Goal: Task Accomplishment & Management: Manage account settings

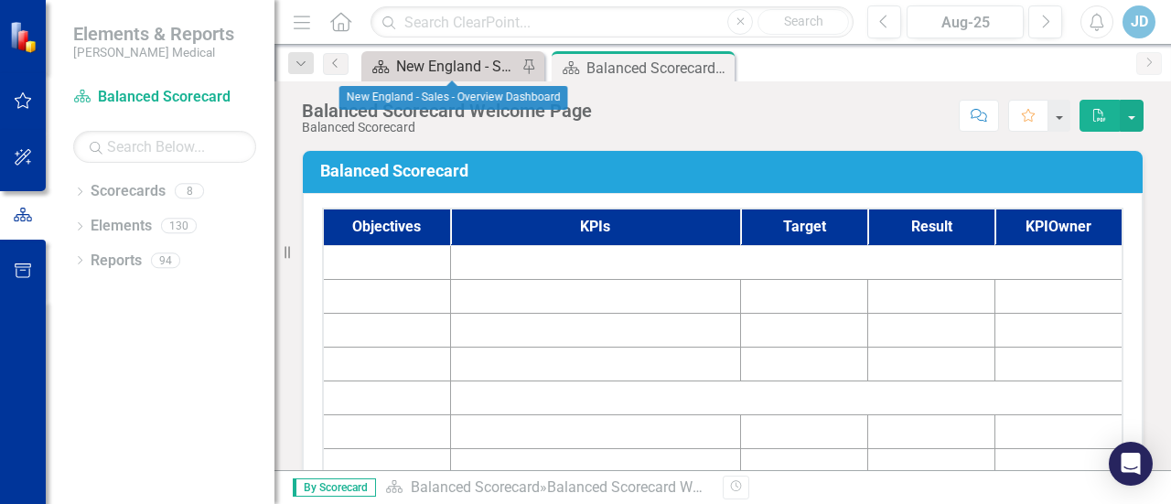
click at [433, 68] on div "New England - Sales - Overview Dashboard" at bounding box center [456, 66] width 121 height 23
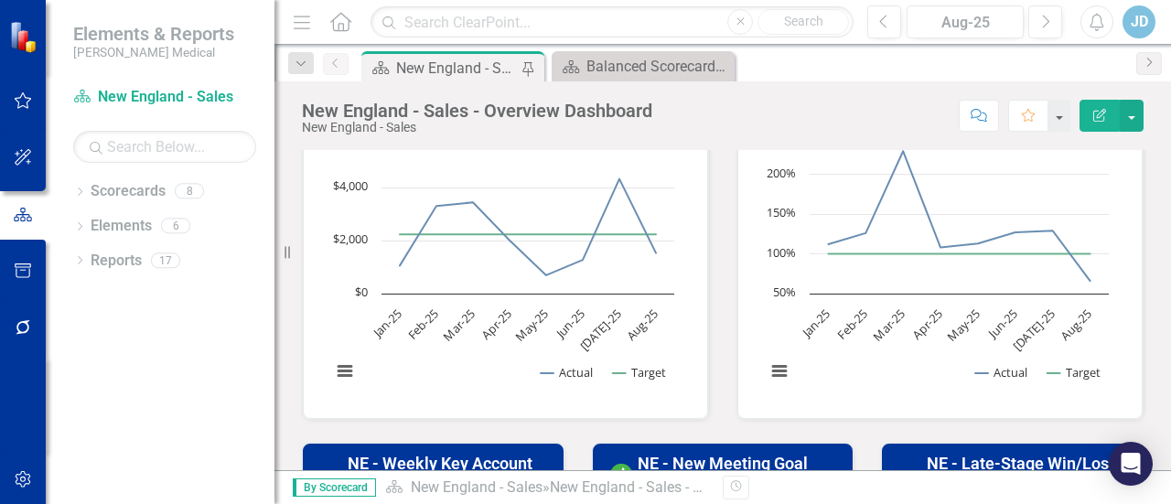
scroll to position [366, 0]
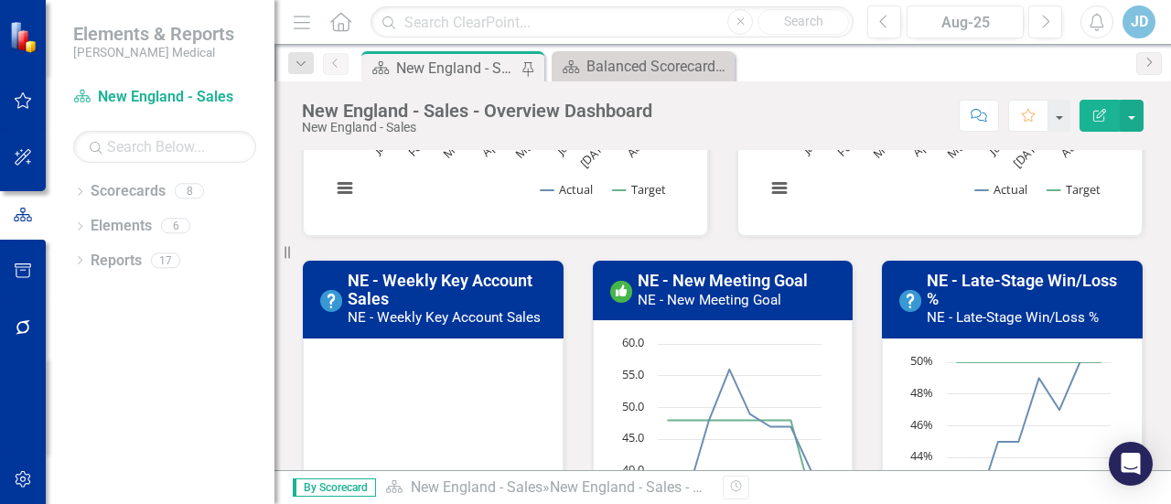
click at [420, 305] on h3 "NE - Weekly Key Account Sales NE - Weekly Key Account Sales" at bounding box center [450, 299] width 205 height 54
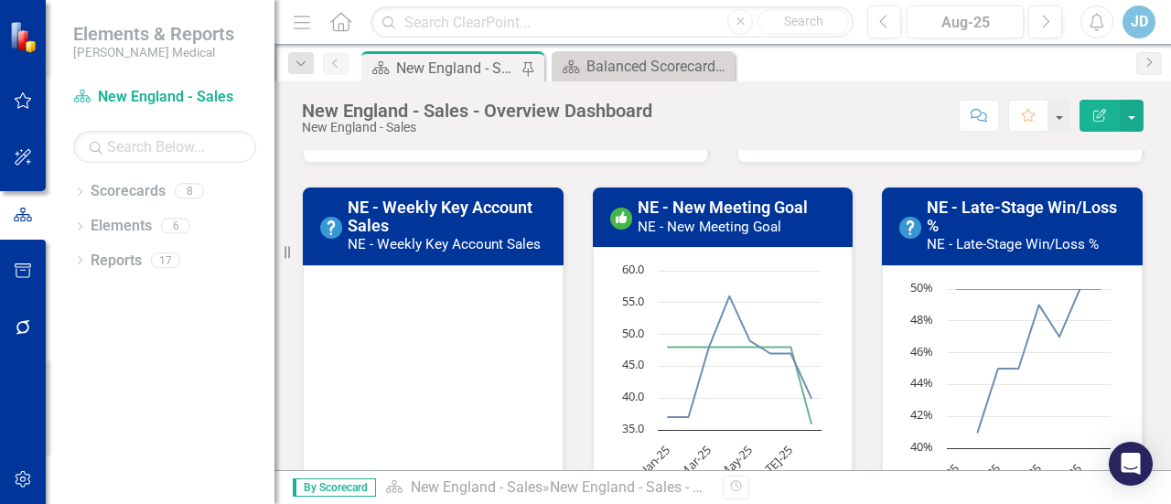
scroll to position [549, 0]
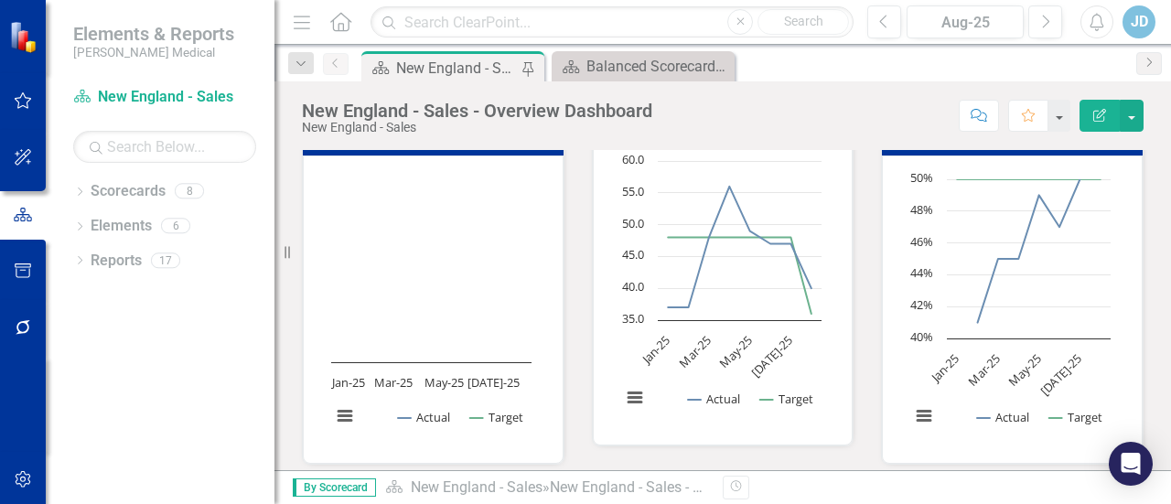
click at [461, 312] on rect "Interactive chart" at bounding box center [431, 307] width 219 height 274
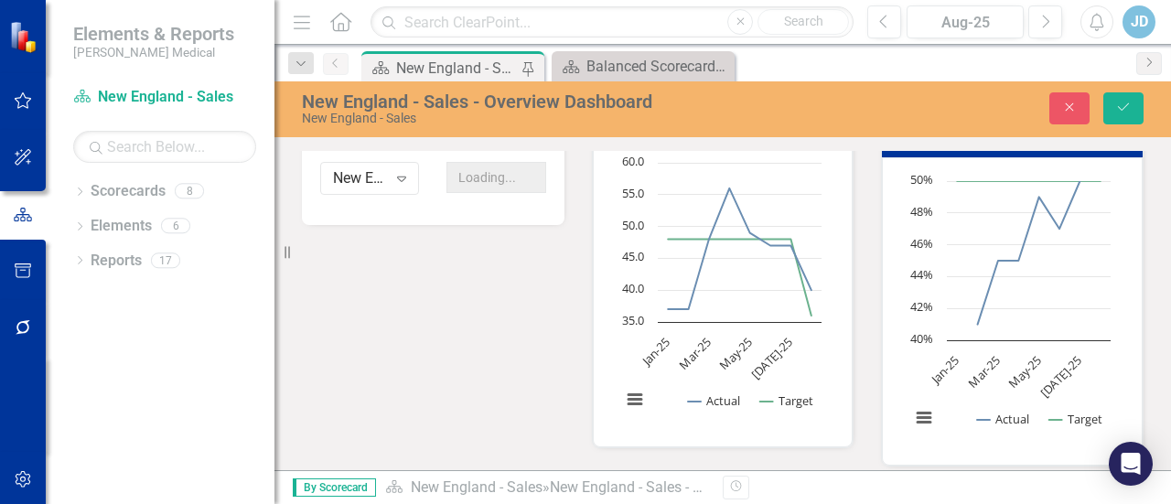
scroll to position [837, 0]
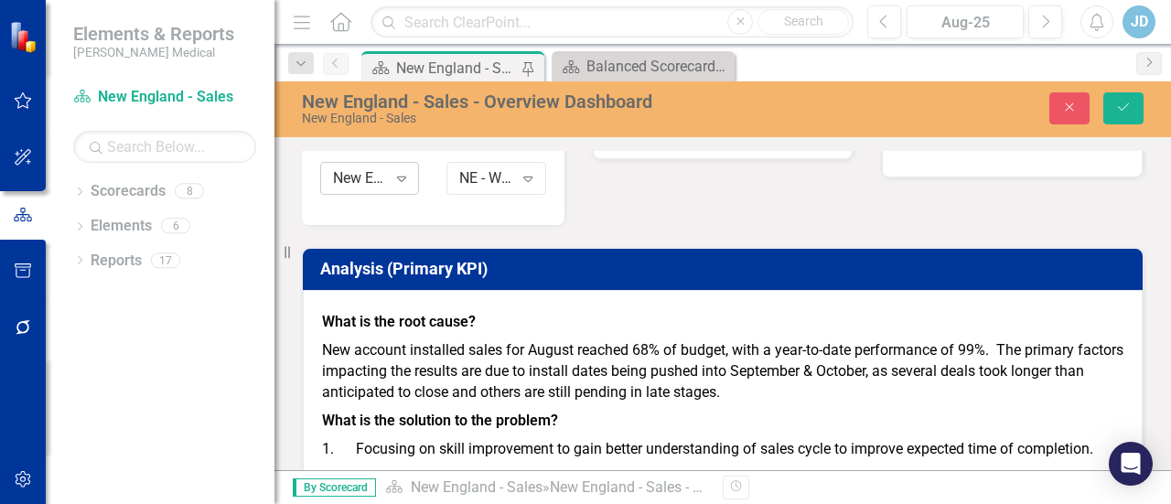
click at [355, 183] on div "New England - Sales" at bounding box center [360, 177] width 54 height 21
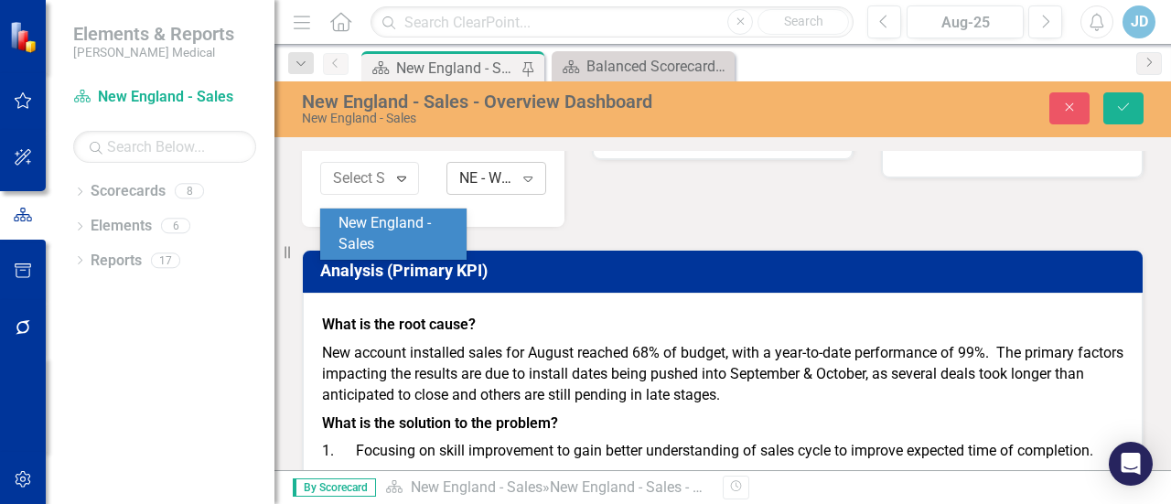
click at [486, 188] on div "NE - Weekly Key Account Sales" at bounding box center [486, 177] width 54 height 21
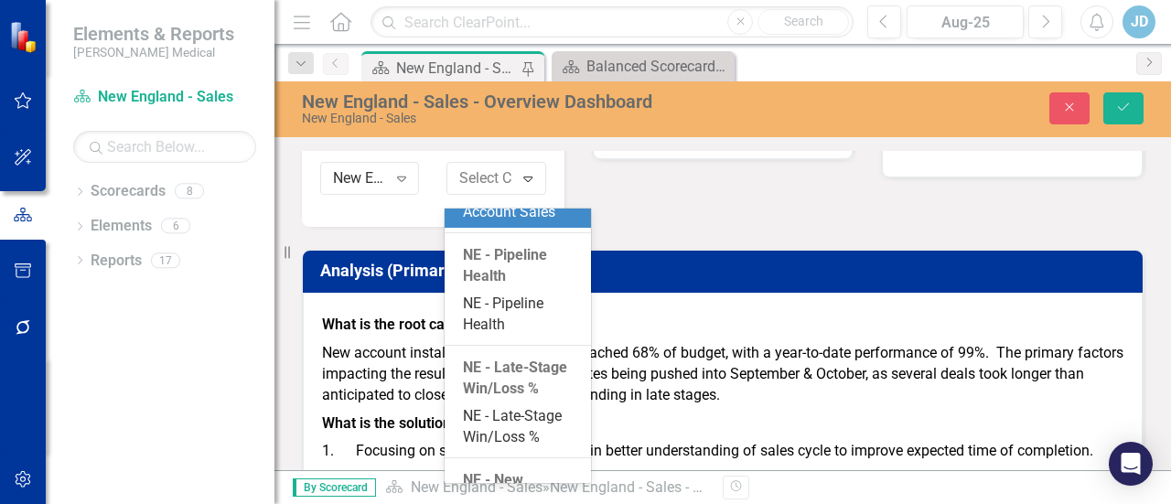
scroll to position [297, 0]
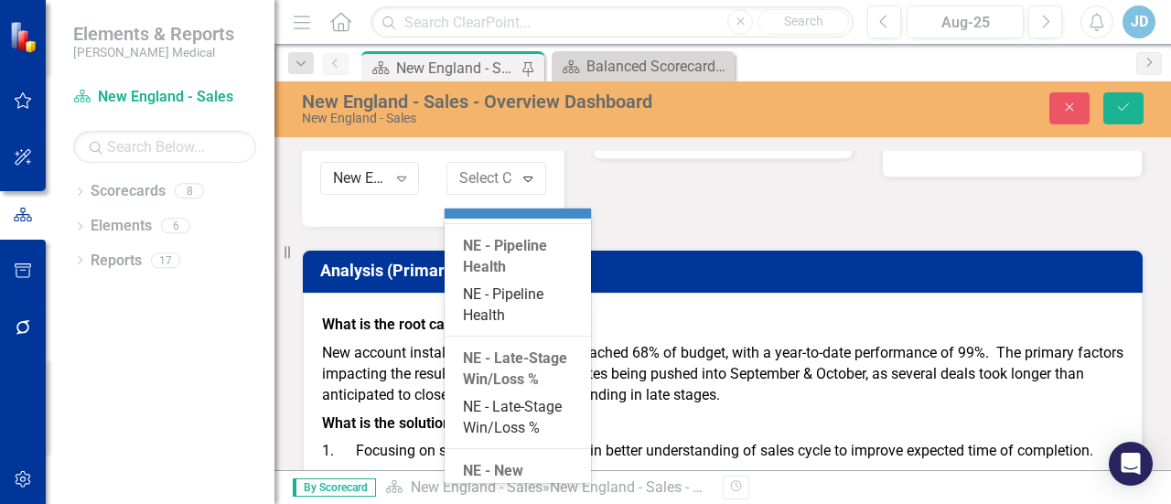
click at [499, 214] on div "NE - Weekly Key Account Sales" at bounding box center [521, 193] width 117 height 42
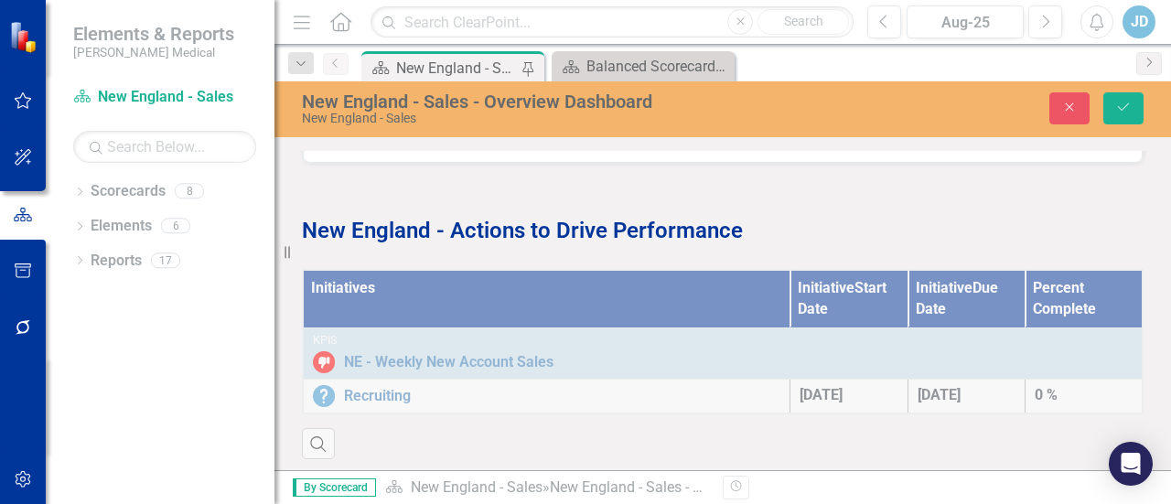
scroll to position [1295, 0]
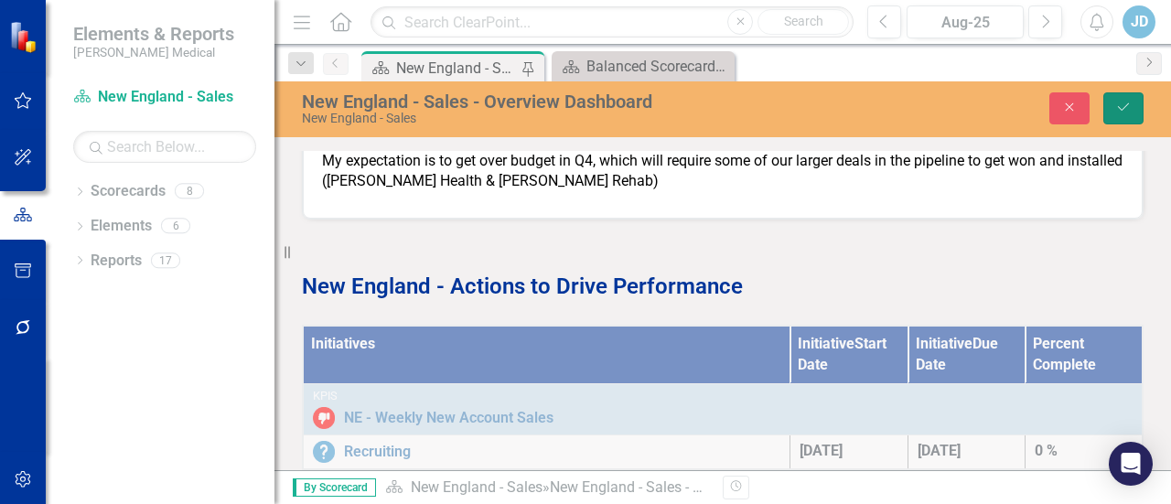
click at [1129, 111] on icon "Save" at bounding box center [1123, 107] width 16 height 13
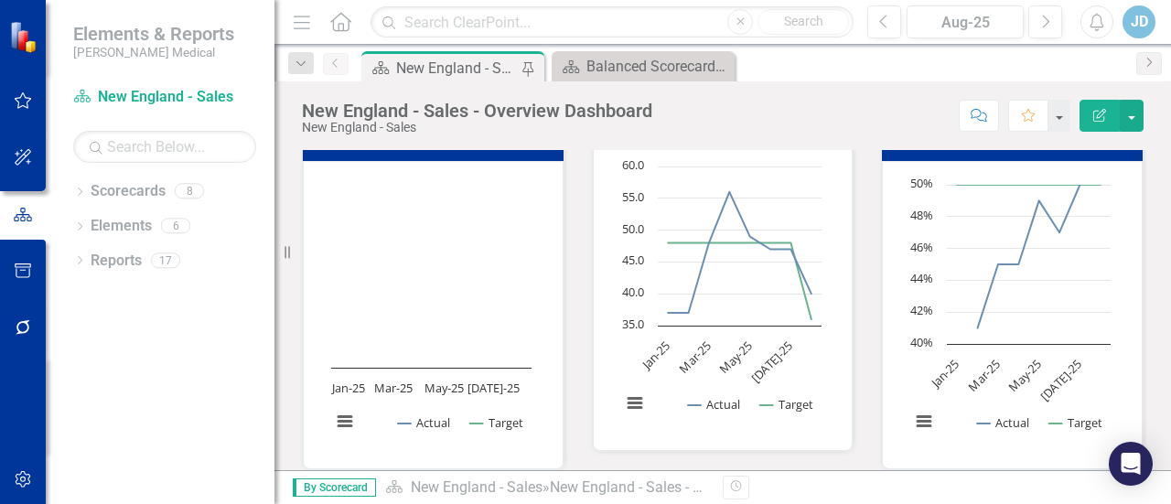
scroll to position [549, 0]
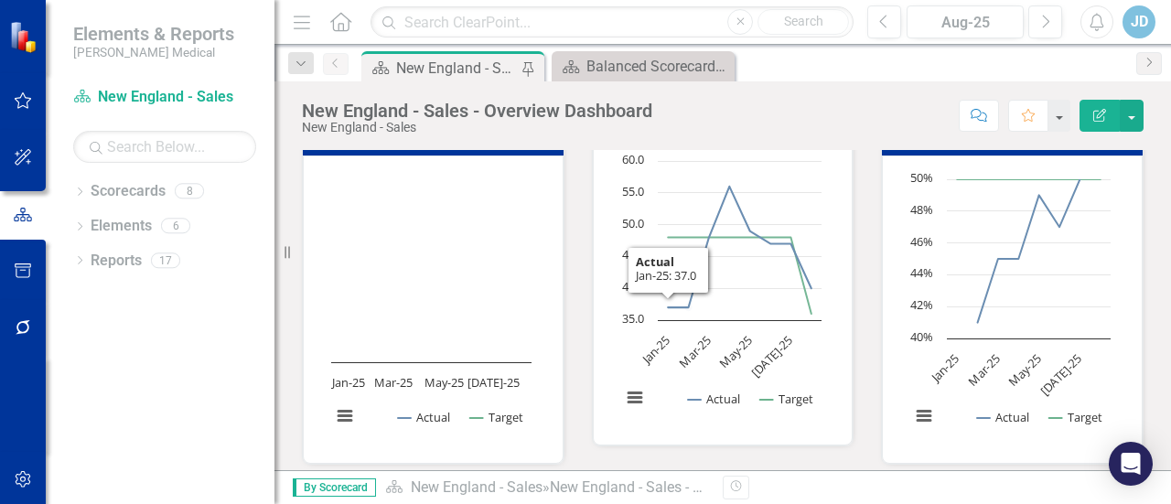
click at [469, 331] on rect "Interactive chart" at bounding box center [431, 307] width 219 height 274
click at [469, 330] on rect "Interactive chart" at bounding box center [431, 307] width 219 height 274
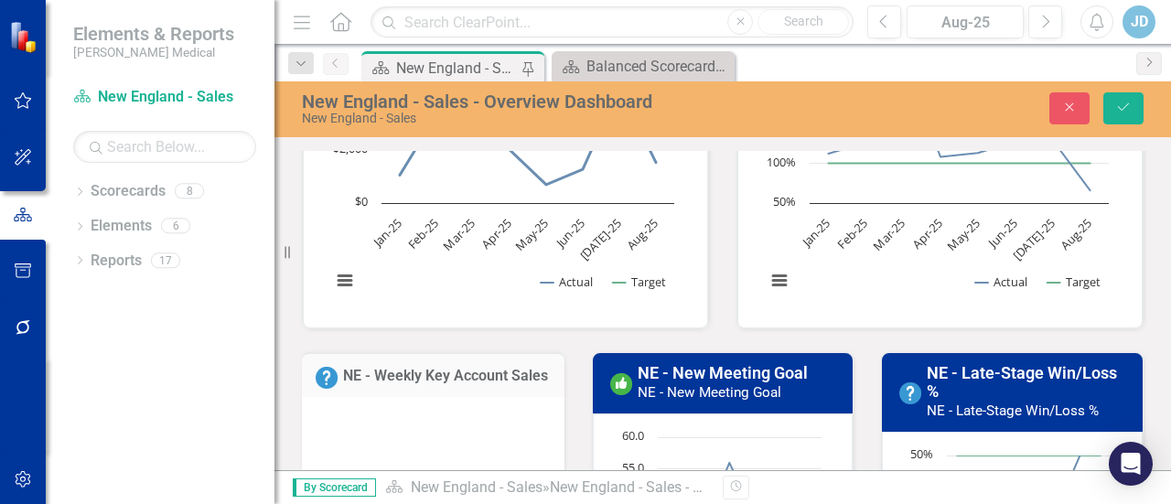
scroll to position [366, 0]
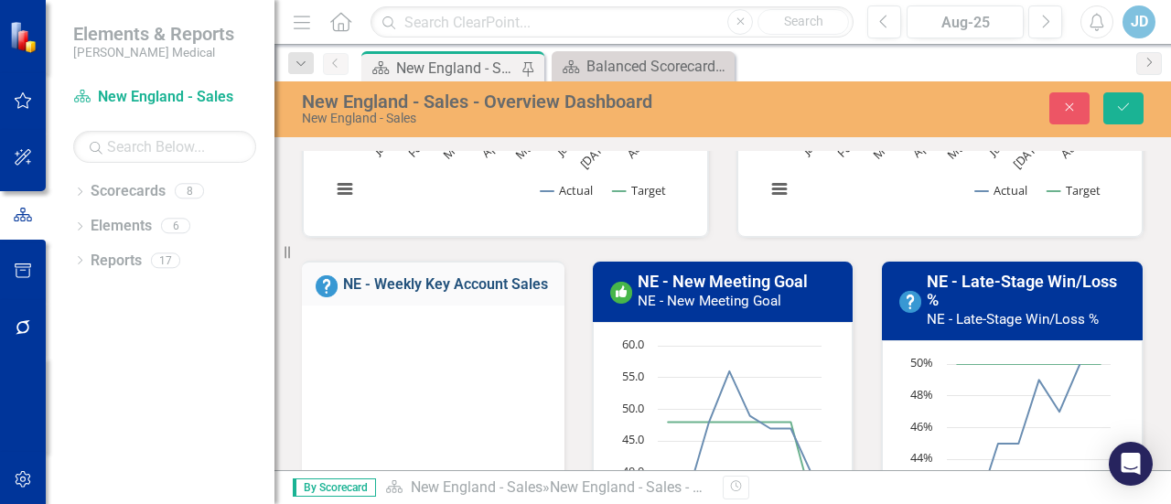
click at [436, 285] on link "NE - Weekly Key Account Sales" at bounding box center [445, 283] width 205 height 17
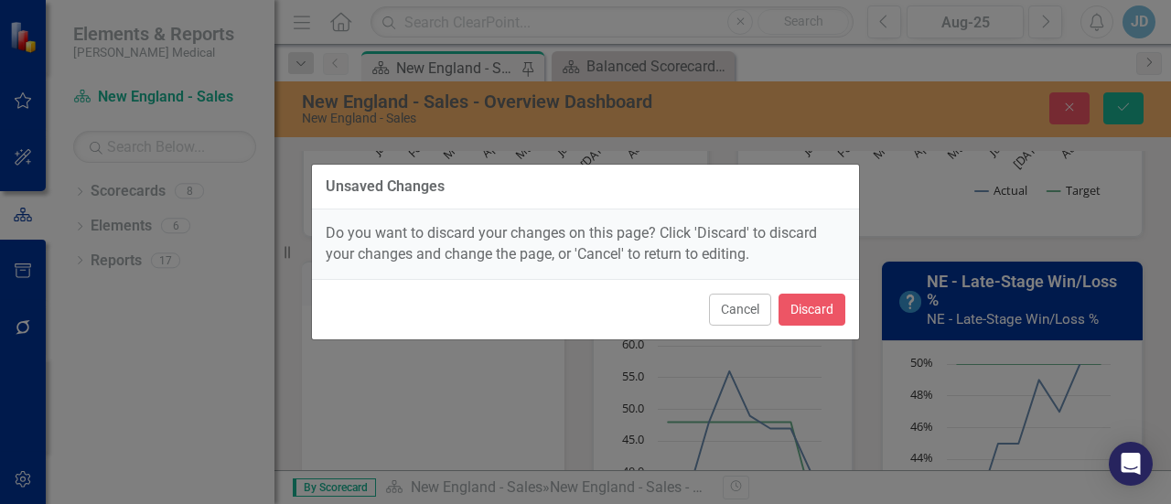
click at [436, 285] on div "Cancel Discard" at bounding box center [585, 309] width 547 height 60
click at [740, 305] on button "Cancel" at bounding box center [740, 310] width 62 height 32
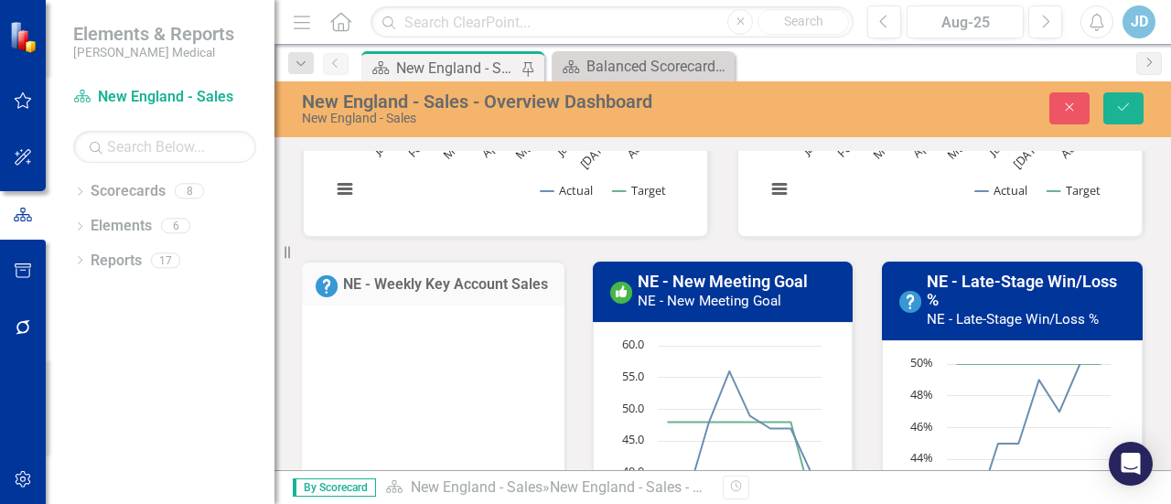
click at [452, 293] on h3 "NE - Weekly Key Account Sales" at bounding box center [447, 284] width 208 height 16
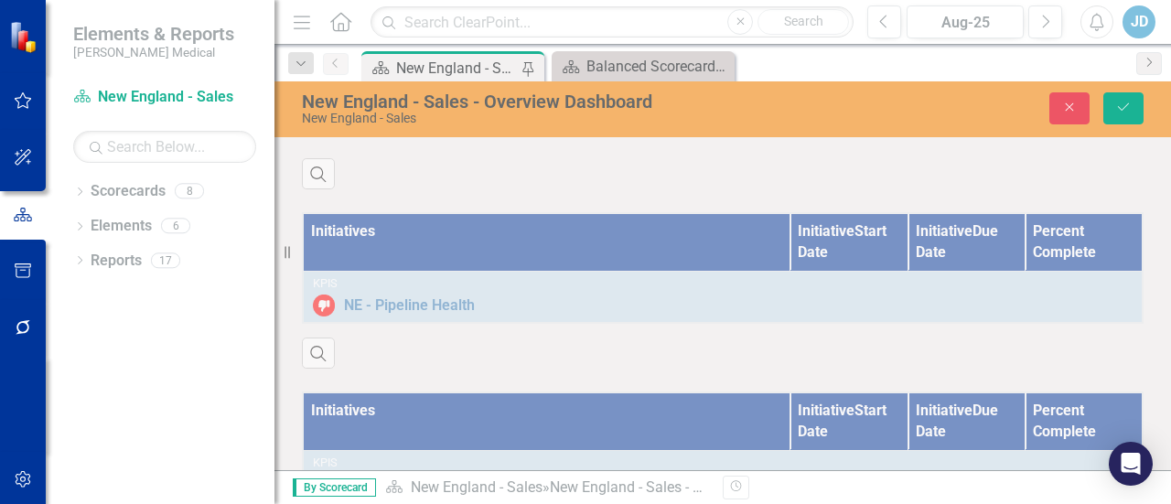
scroll to position [1372, 0]
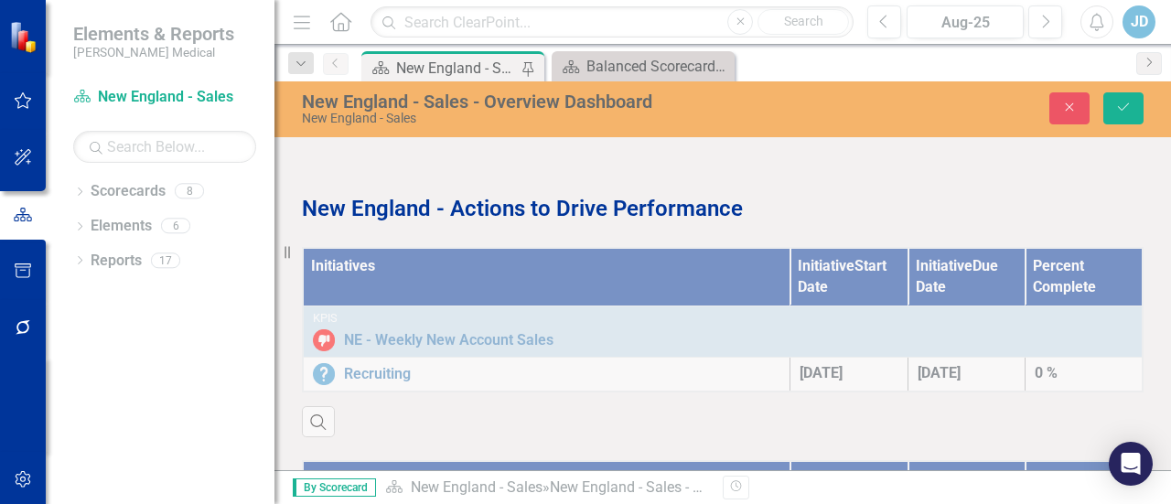
click at [424, 112] on div "New England - Sales" at bounding box center [531, 119] width 459 height 14
click at [1079, 112] on button "Close" at bounding box center [1069, 108] width 40 height 32
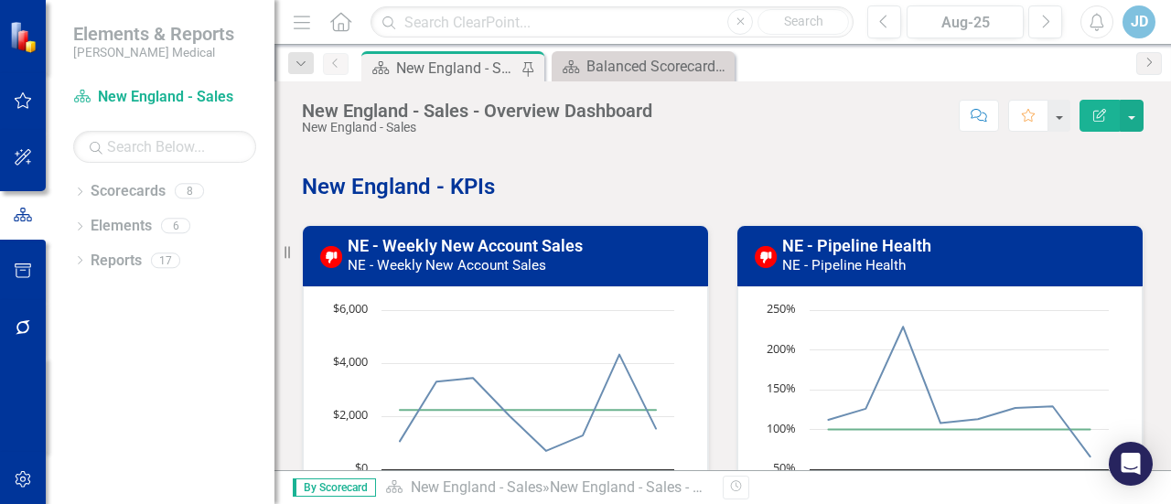
scroll to position [0, 0]
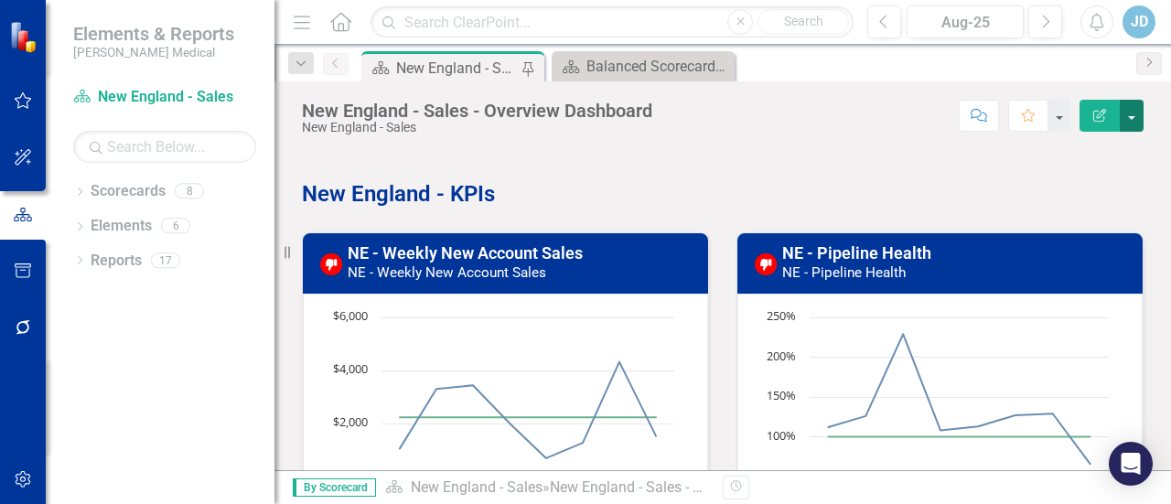
click at [1135, 120] on button "button" at bounding box center [1132, 116] width 24 height 32
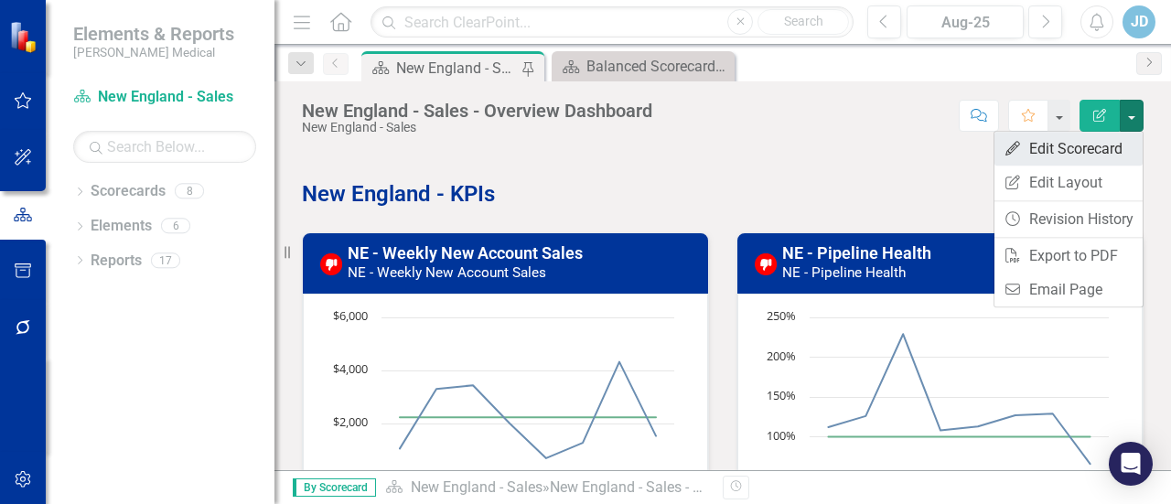
click at [1064, 149] on link "Edit Edit Scorecard" at bounding box center [1069, 149] width 148 height 34
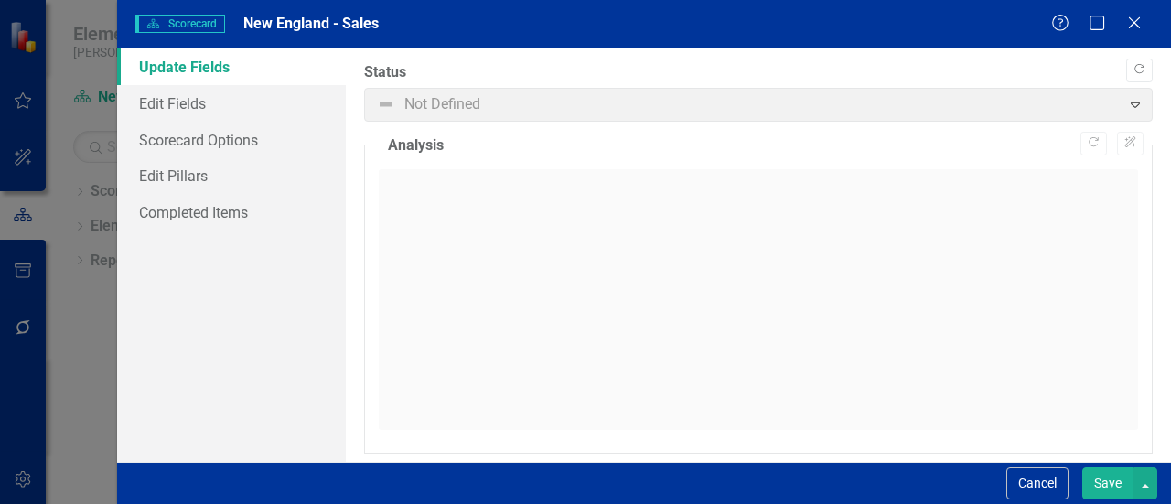
click at [1133, 27] on icon "Close" at bounding box center [1134, 23] width 18 height 15
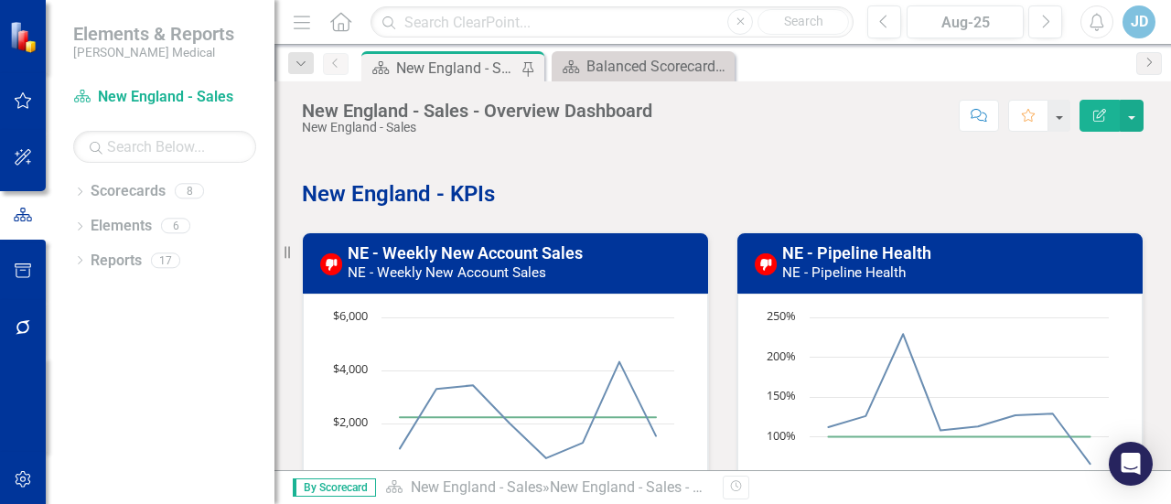
click at [435, 59] on div "New England - Sales - Overview Dashboard" at bounding box center [456, 68] width 121 height 23
click at [617, 59] on div "Balanced Scorecard Welcome Page" at bounding box center [647, 66] width 121 height 23
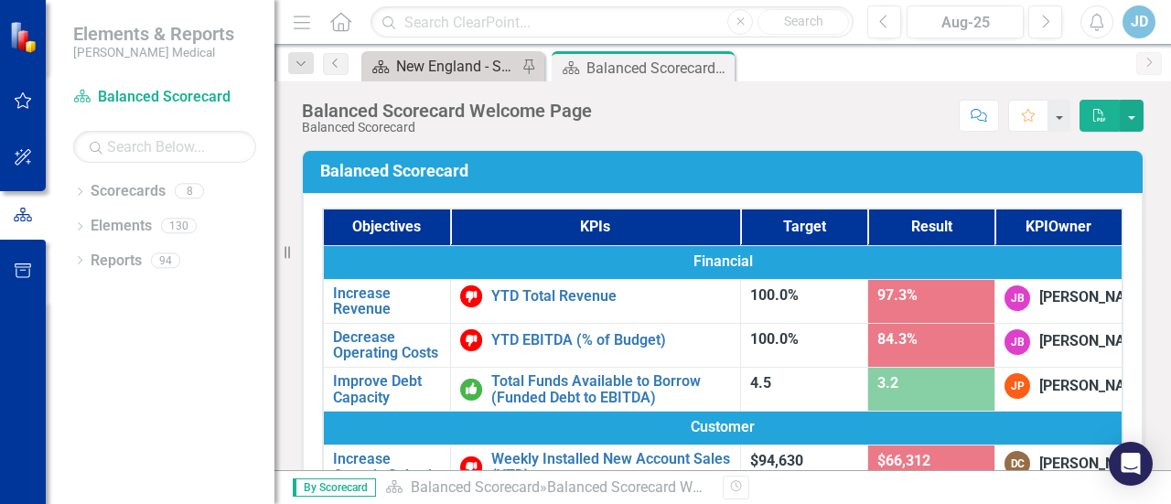
click at [427, 60] on div "New England - Sales - Overview Dashboard" at bounding box center [456, 66] width 121 height 23
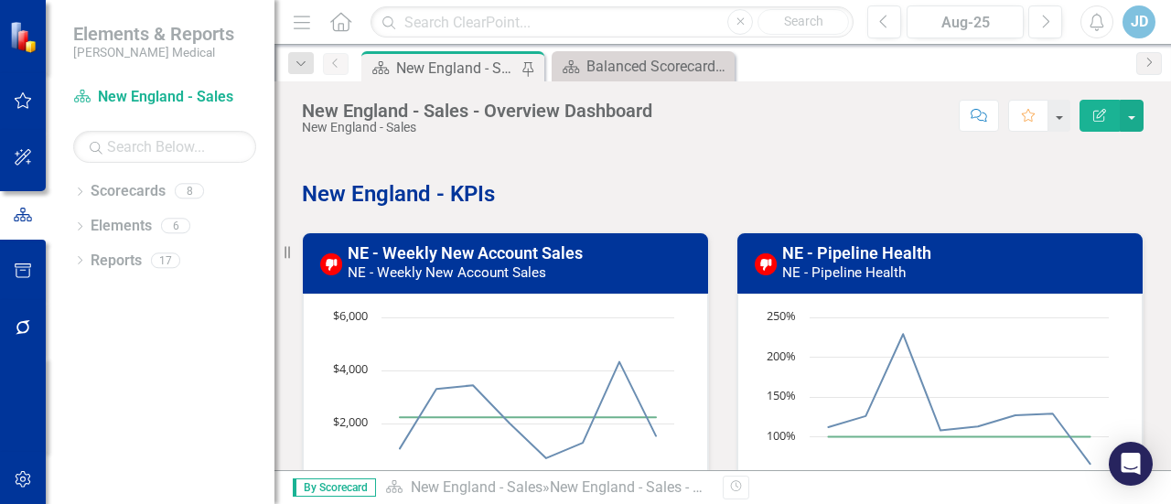
click at [438, 68] on div "New England - Sales - Overview Dashboard" at bounding box center [456, 68] width 121 height 23
click at [78, 189] on icon "Dropdown" at bounding box center [79, 193] width 13 height 10
click at [93, 260] on icon "Dropdown" at bounding box center [89, 259] width 14 height 11
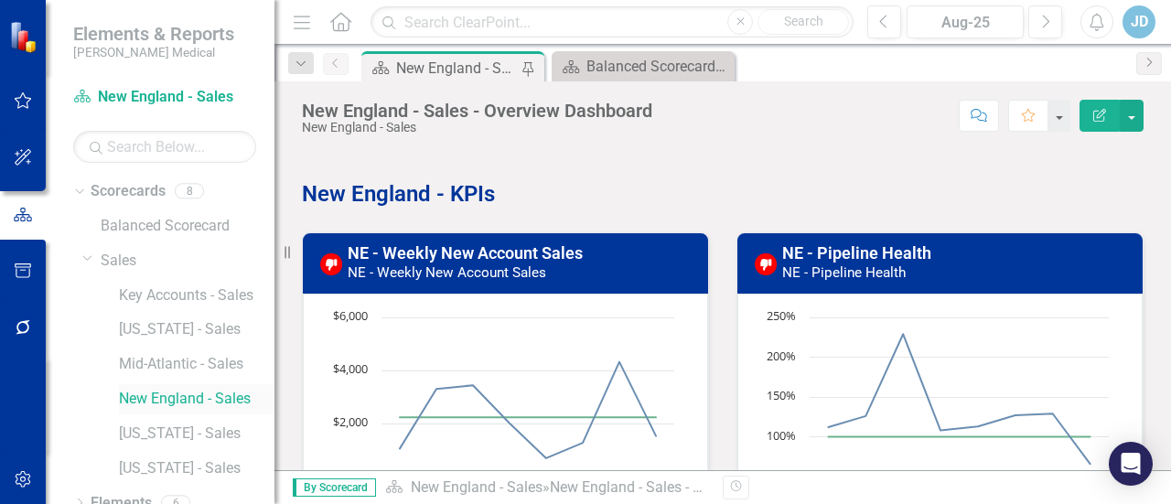
click at [152, 404] on link "New England - Sales" at bounding box center [197, 399] width 156 height 21
click at [115, 263] on link "Sales" at bounding box center [188, 261] width 174 height 21
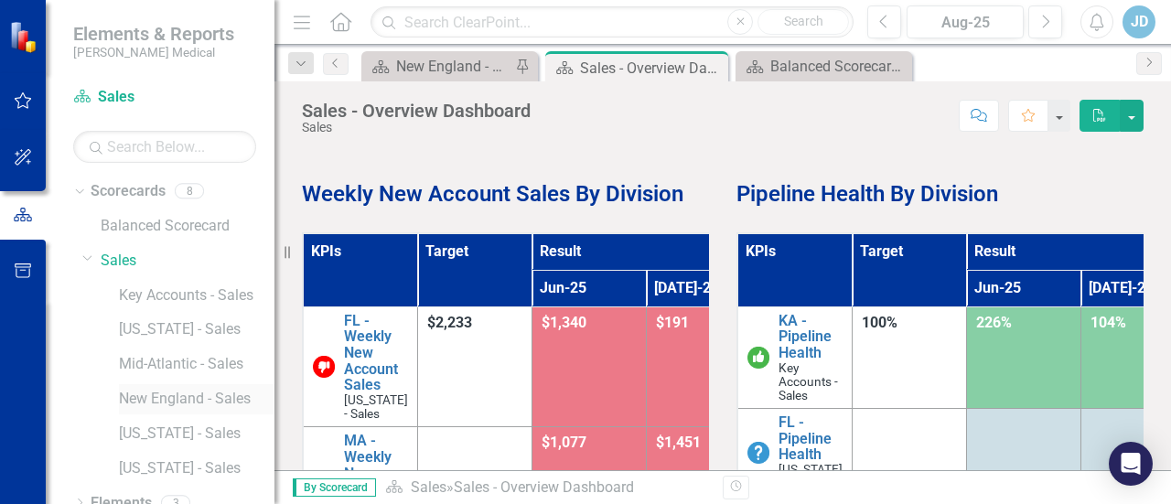
click at [169, 402] on link "New England - Sales" at bounding box center [197, 399] width 156 height 21
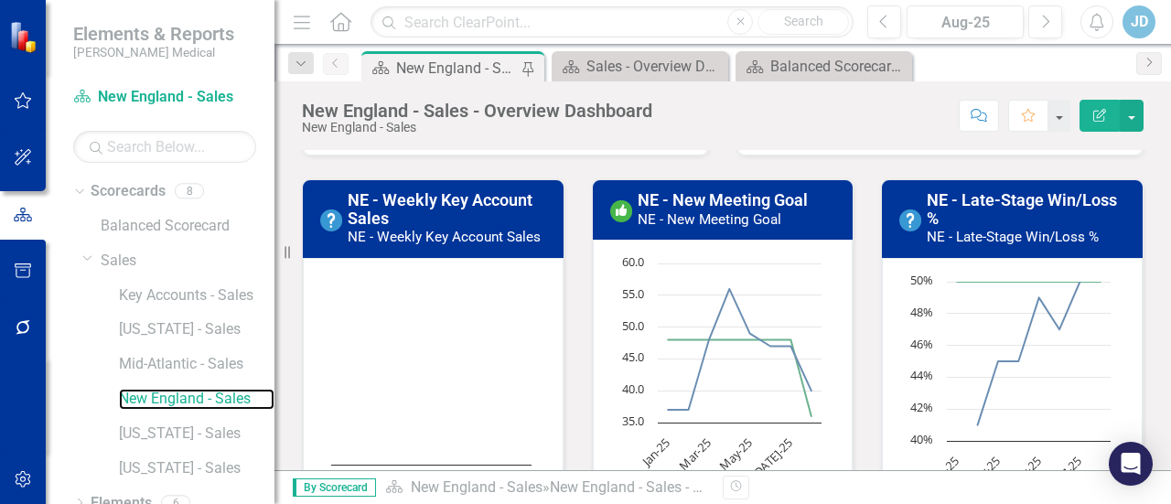
scroll to position [462, 0]
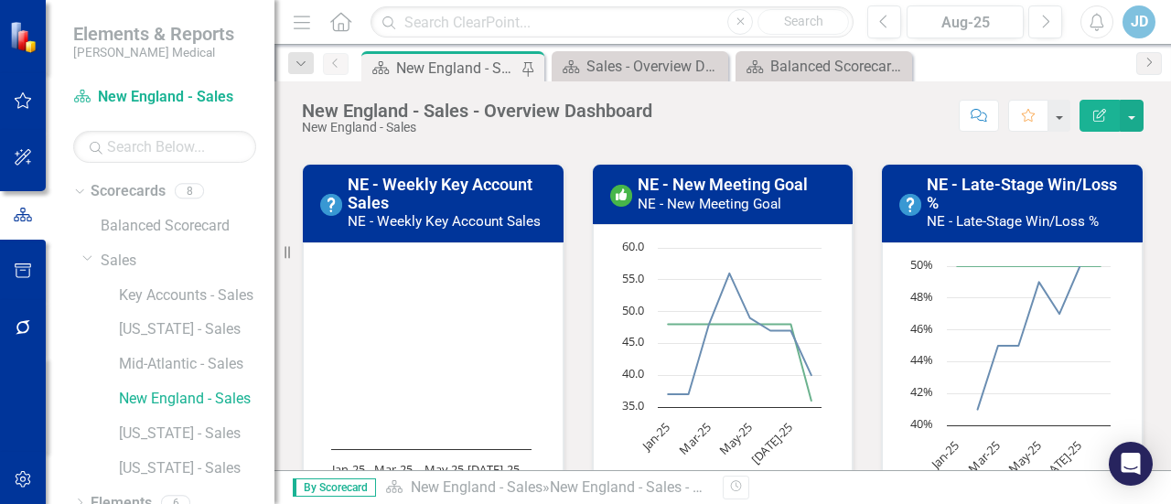
drag, startPoint x: 425, startPoint y: 312, endPoint x: 337, endPoint y: 318, distance: 88.1
click at [337, 318] on rect "Interactive chart" at bounding box center [431, 394] width 219 height 274
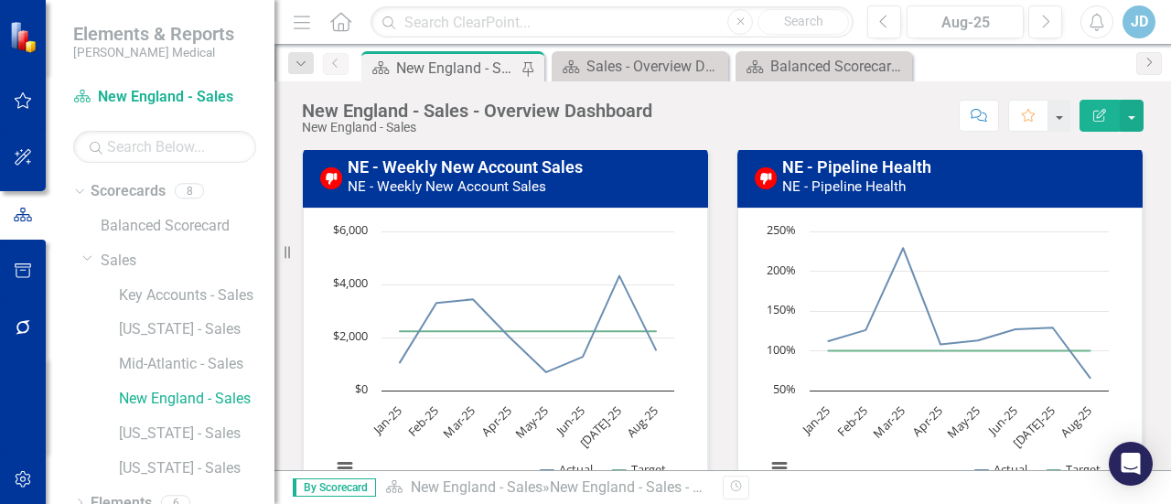
scroll to position [0, 0]
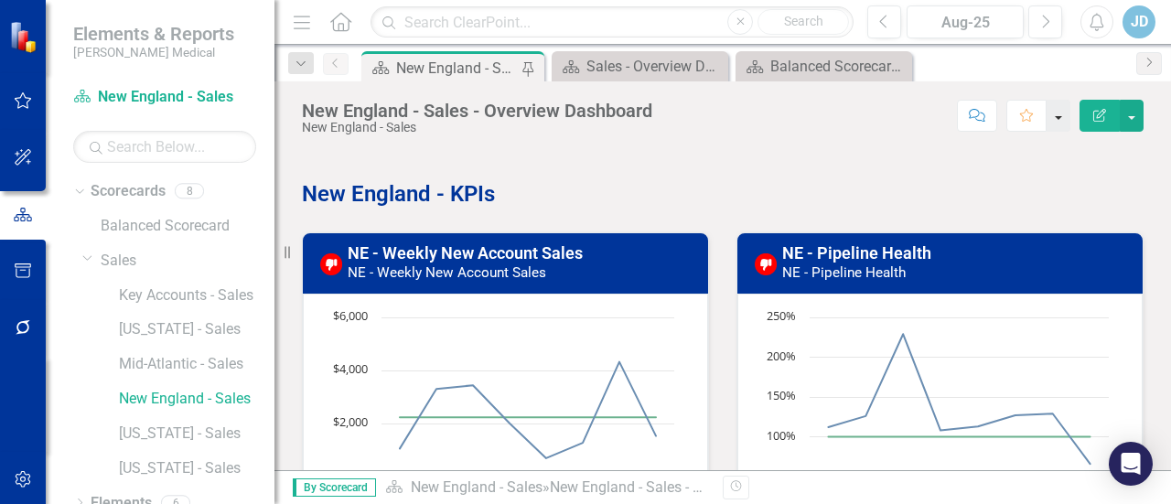
click at [1060, 116] on button "button" at bounding box center [1059, 116] width 24 height 32
click at [683, 155] on p at bounding box center [723, 162] width 842 height 25
click at [1100, 121] on icon "button" at bounding box center [1099, 115] width 13 height 13
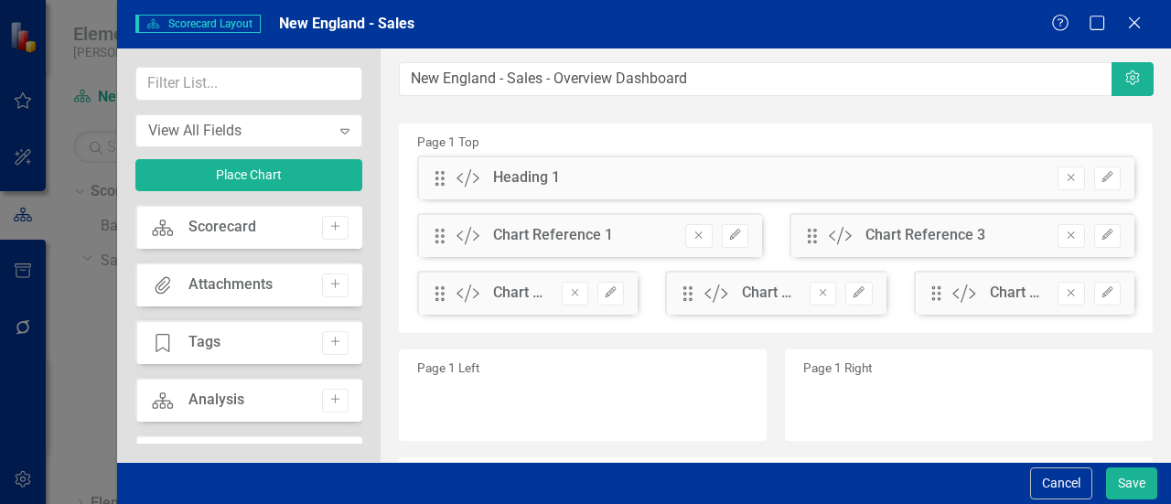
click at [232, 231] on div "Scorecard" at bounding box center [222, 227] width 68 height 21
click at [227, 137] on div "View All Fields" at bounding box center [239, 130] width 182 height 21
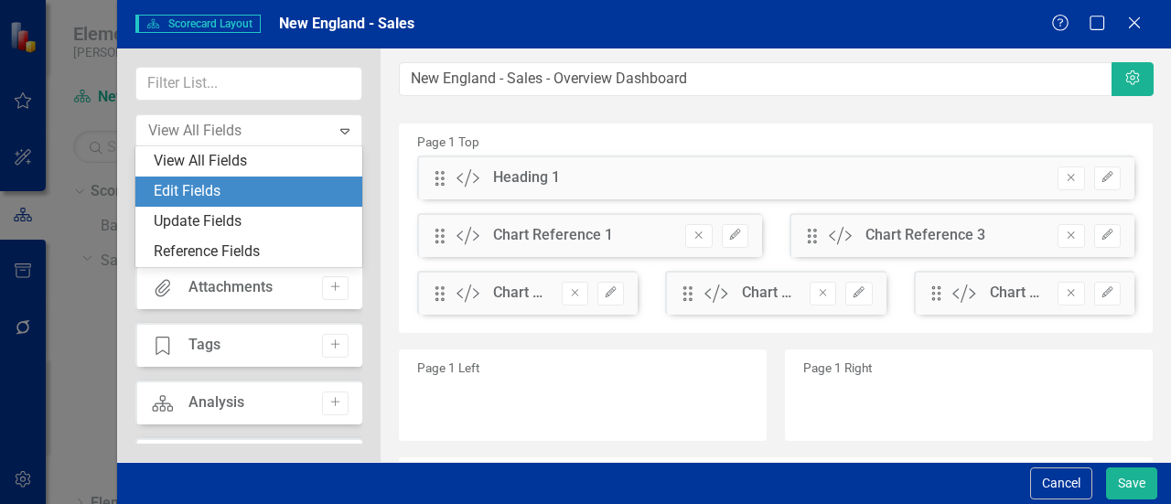
click at [176, 196] on div "Edit Fields" at bounding box center [253, 191] width 198 height 21
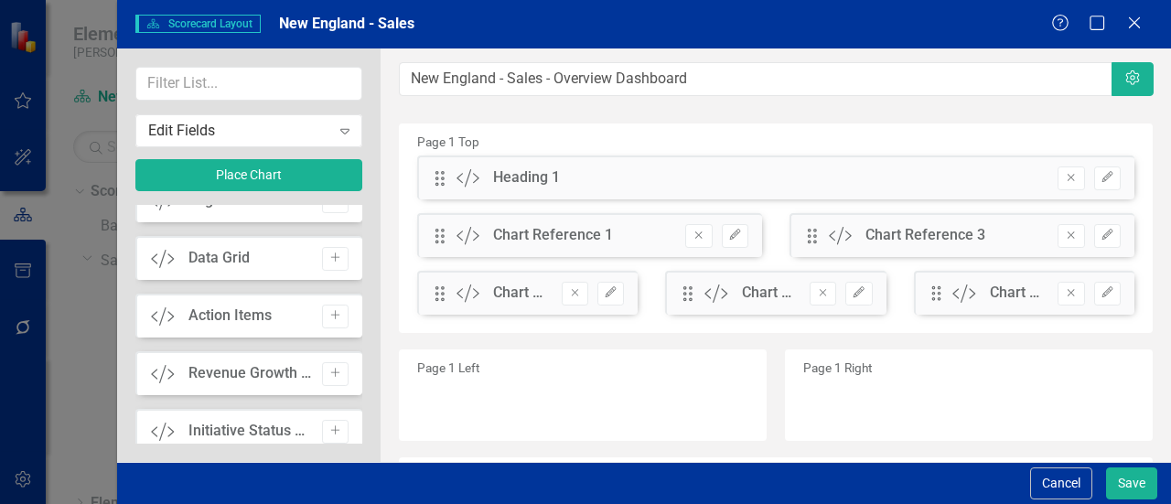
scroll to position [457, 0]
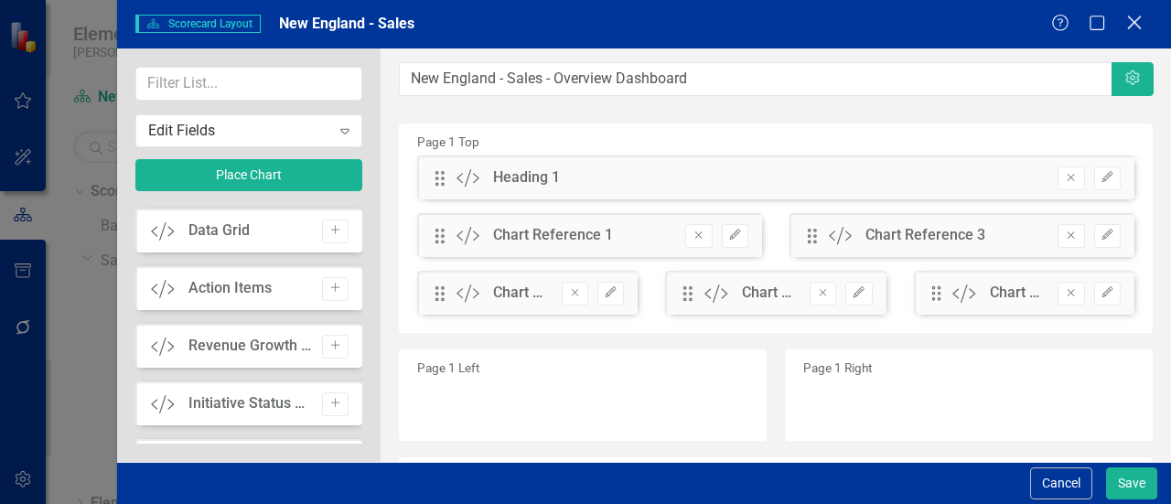
click at [1127, 23] on icon "Close" at bounding box center [1134, 22] width 23 height 17
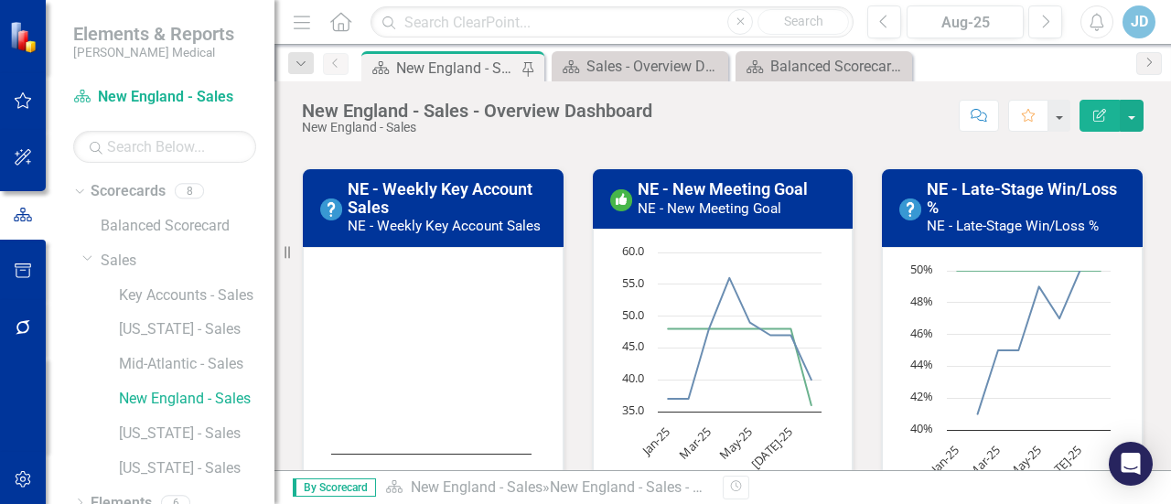
click at [437, 224] on small "NE - Weekly Key Account Sales" at bounding box center [444, 226] width 193 height 16
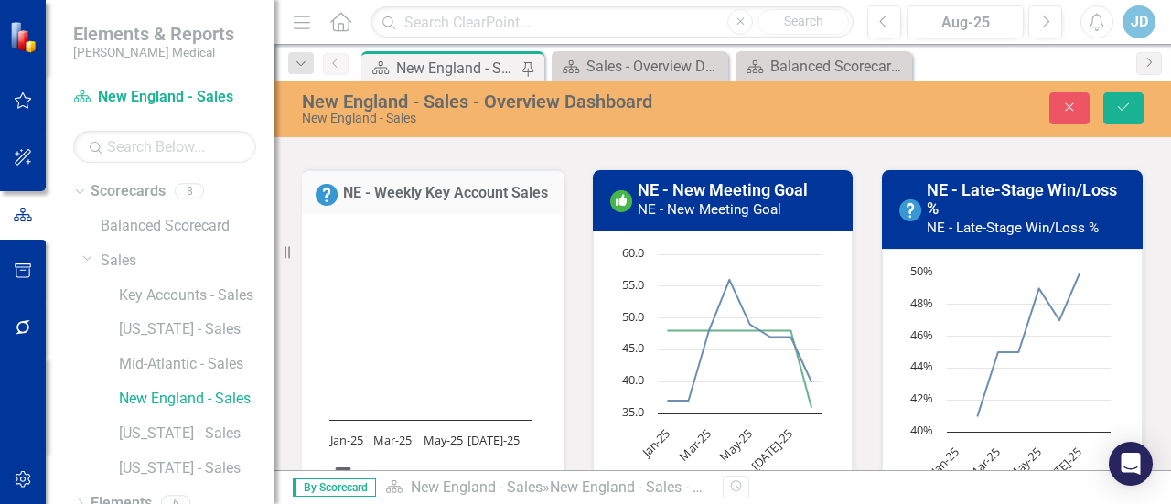
drag, startPoint x: 434, startPoint y: 241, endPoint x: 409, endPoint y: 246, distance: 25.3
click at [409, 246] on rect "Interactive chart" at bounding box center [430, 365] width 221 height 274
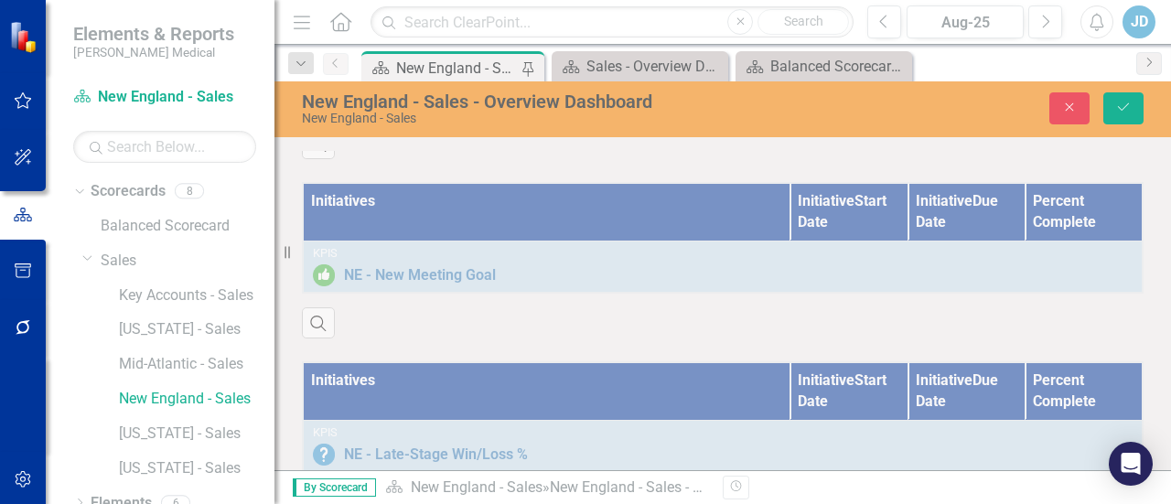
scroll to position [2082, 0]
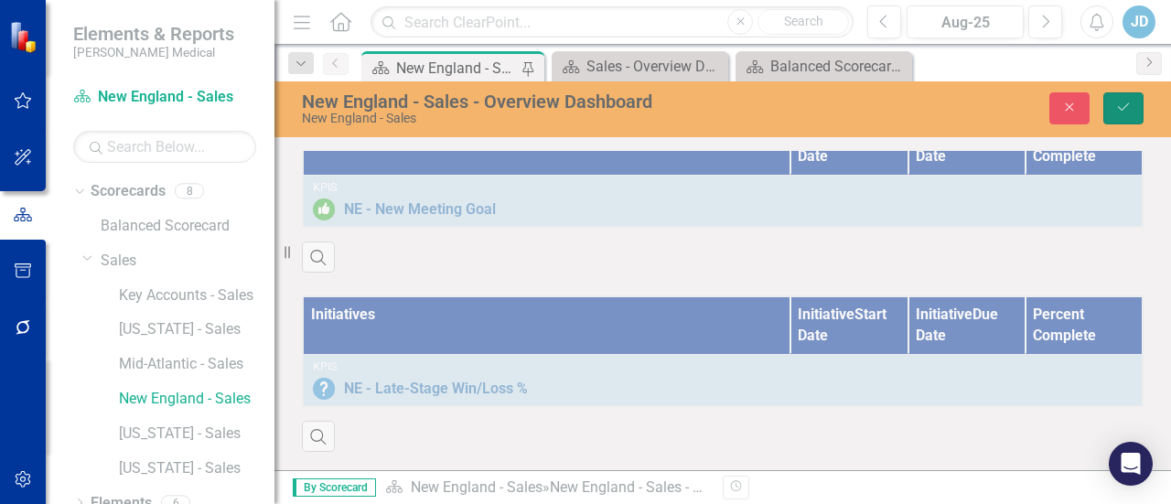
click at [1131, 102] on icon "Save" at bounding box center [1123, 107] width 16 height 13
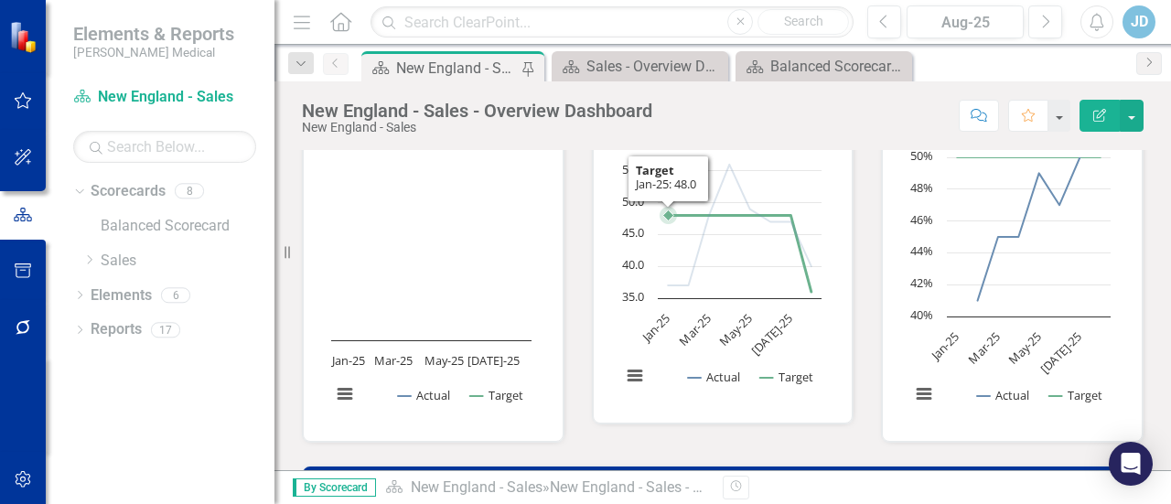
scroll to position [640, 0]
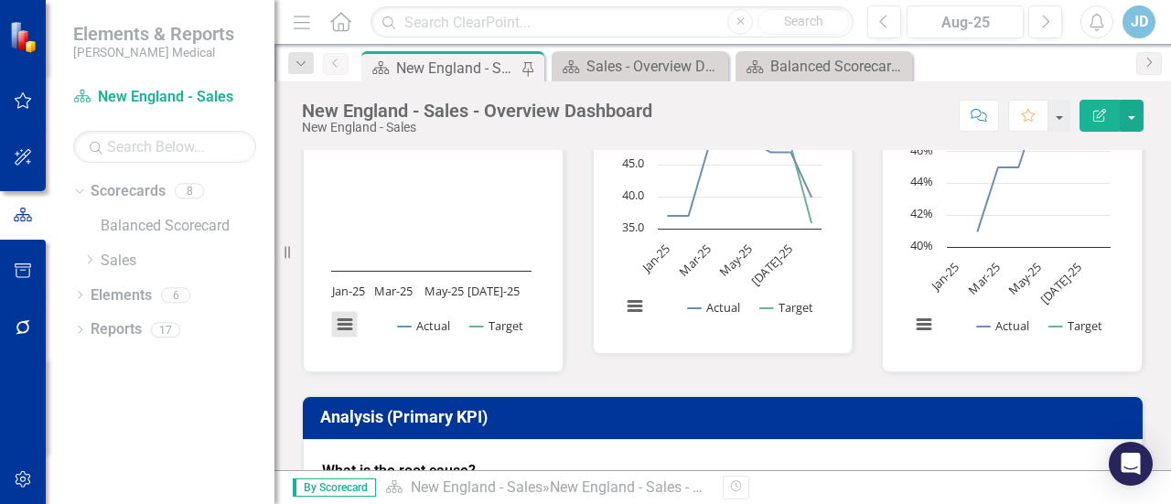
click at [344, 325] on button "View chart menu, Chart" at bounding box center [345, 325] width 26 height 26
click at [344, 327] on button "View chart menu, Chart" at bounding box center [345, 325] width 26 height 26
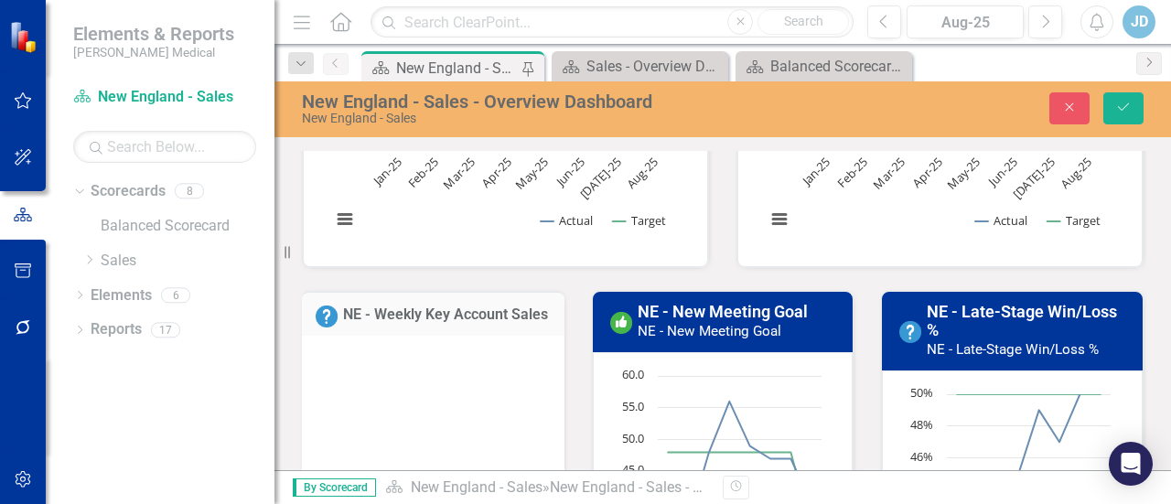
scroll to position [256, 0]
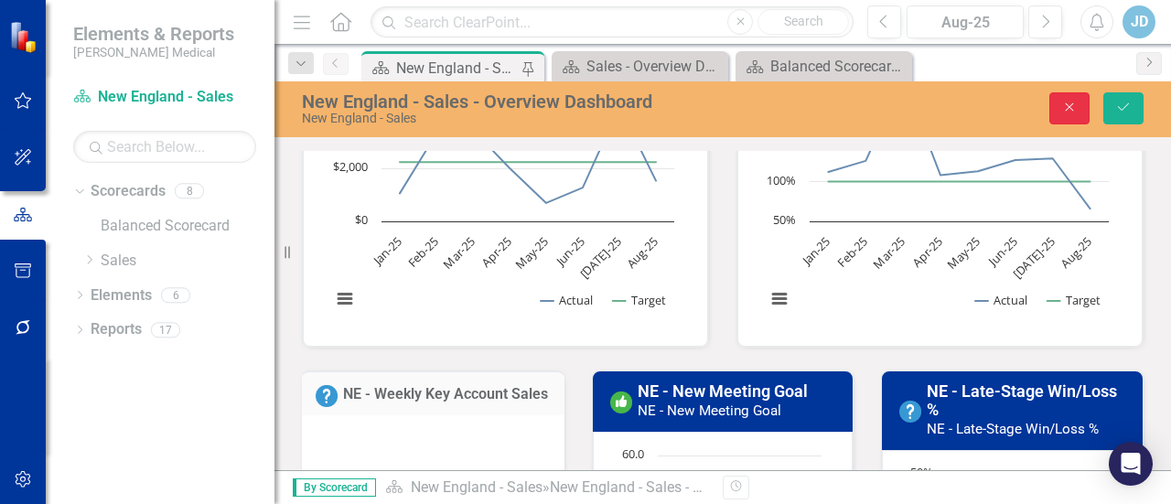
click at [1060, 109] on button "Close" at bounding box center [1069, 108] width 40 height 32
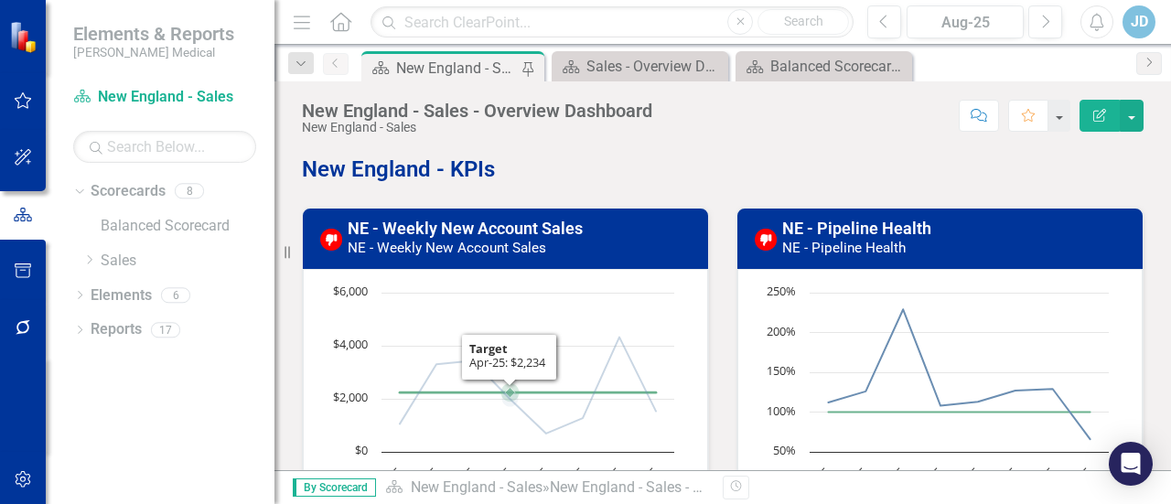
scroll to position [0, 0]
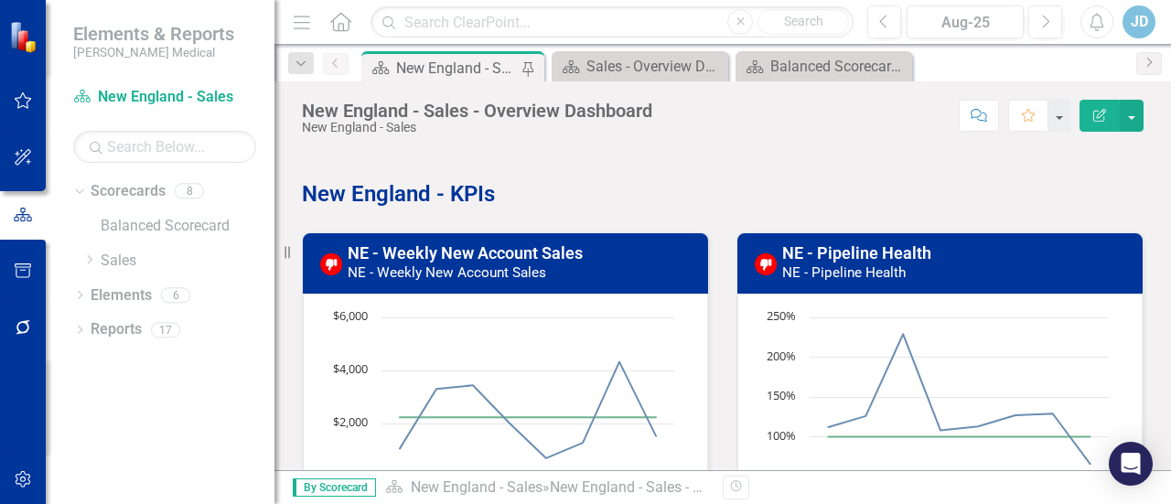
click at [1105, 124] on button "Edit Report" at bounding box center [1100, 116] width 40 height 32
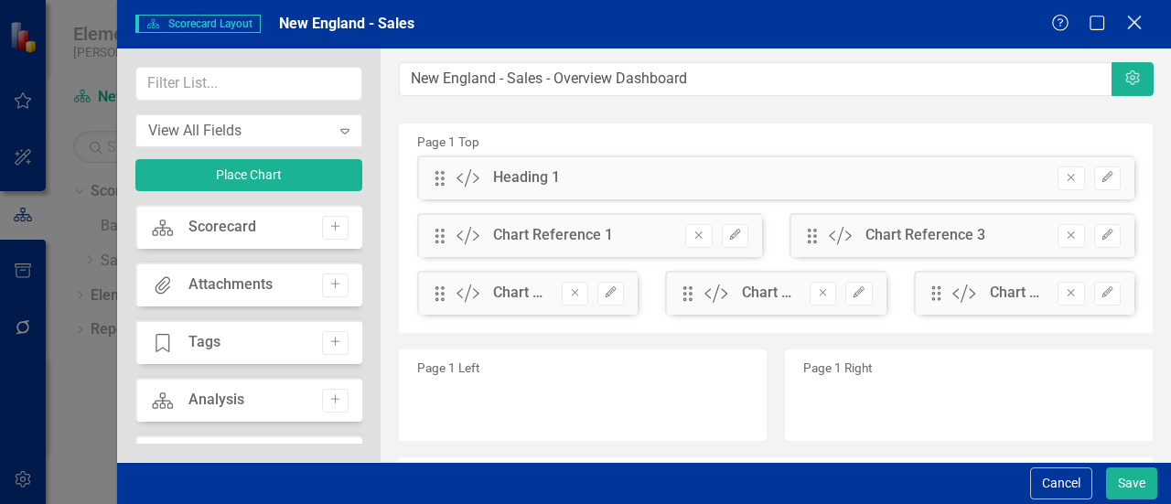
click at [1134, 22] on icon "Close" at bounding box center [1134, 22] width 23 height 17
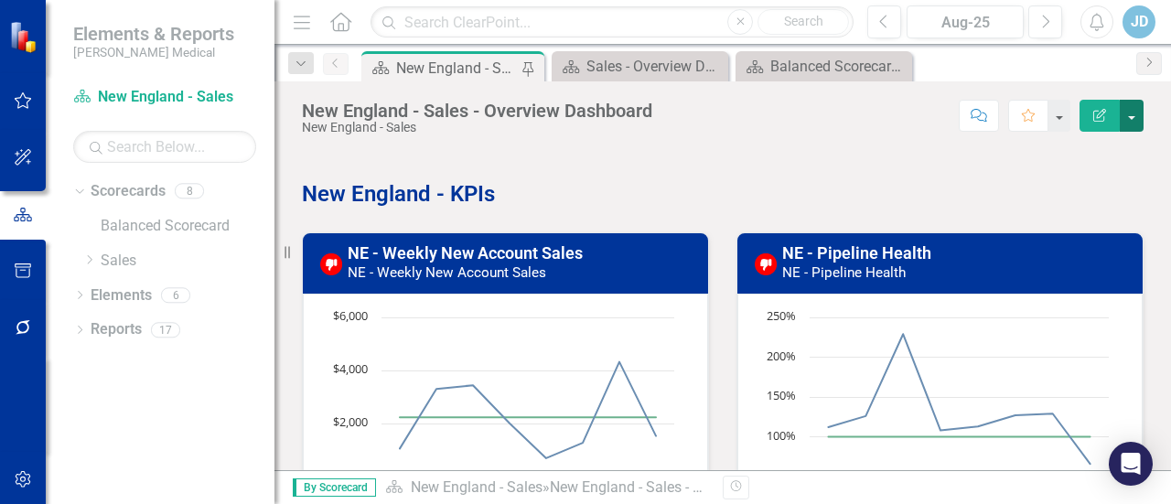
click at [1136, 118] on button "button" at bounding box center [1132, 116] width 24 height 32
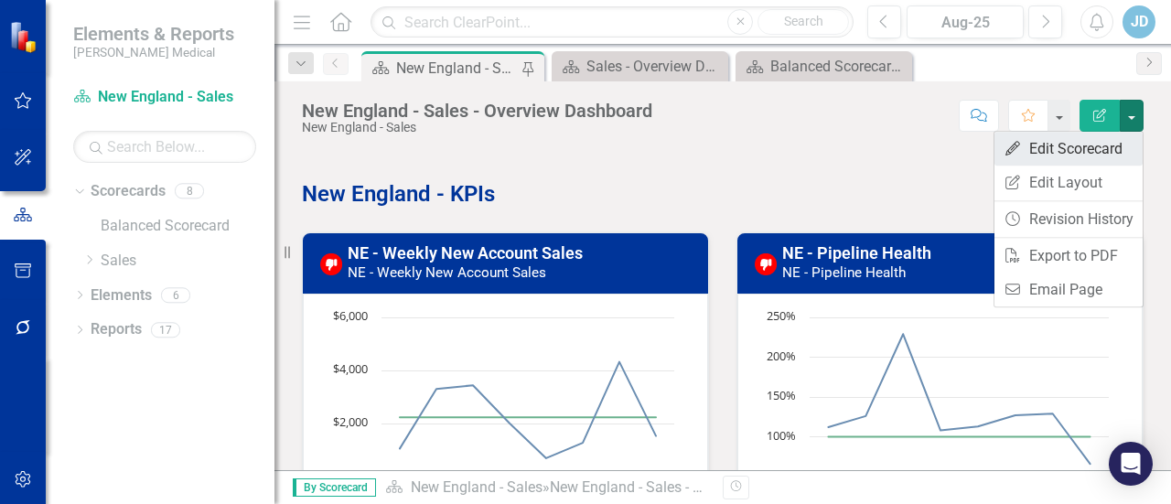
click at [1076, 150] on link "Edit Edit Scorecard" at bounding box center [1069, 149] width 148 height 34
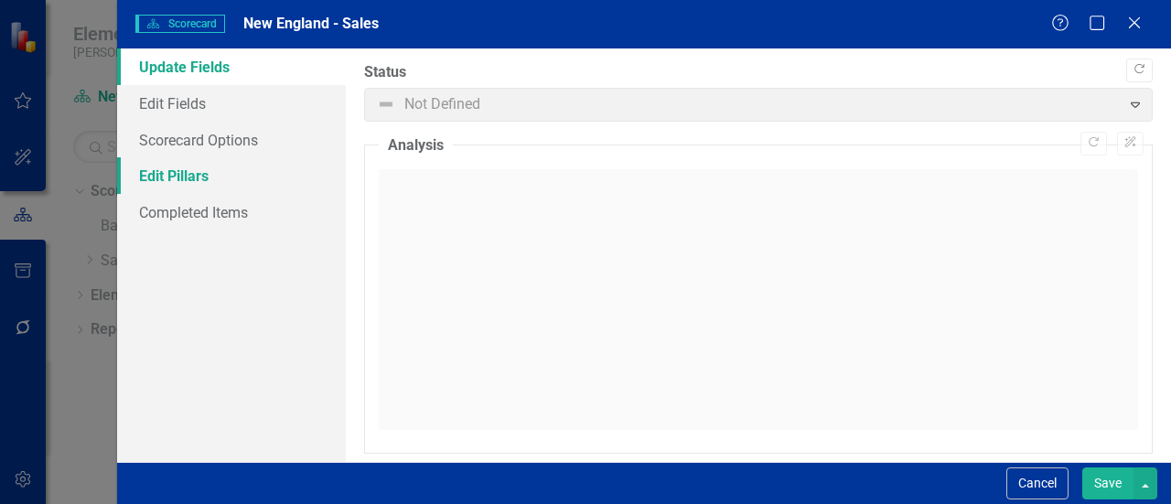
click at [181, 177] on link "Edit Pillars" at bounding box center [231, 175] width 229 height 37
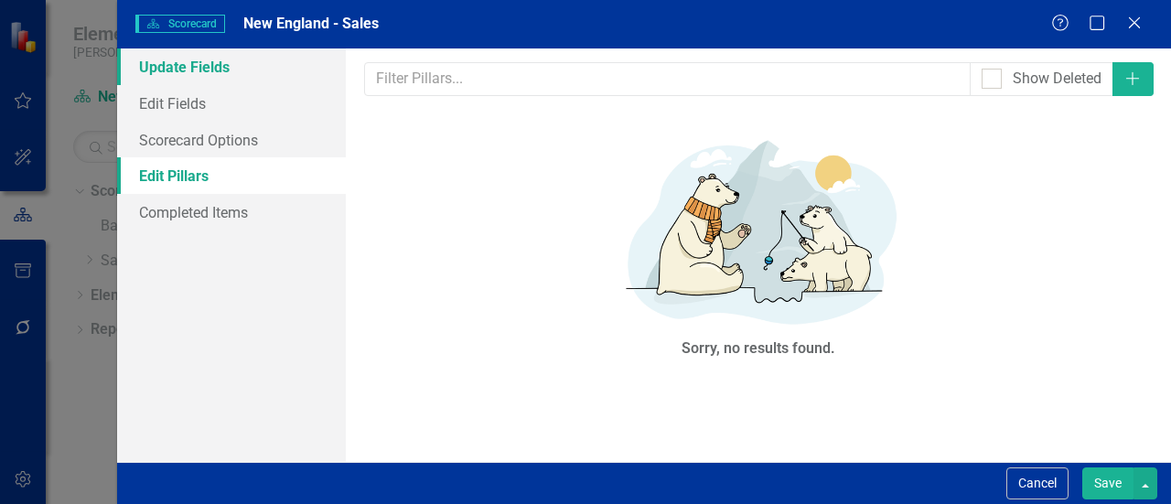
click at [183, 72] on link "Update Fields" at bounding box center [231, 66] width 229 height 37
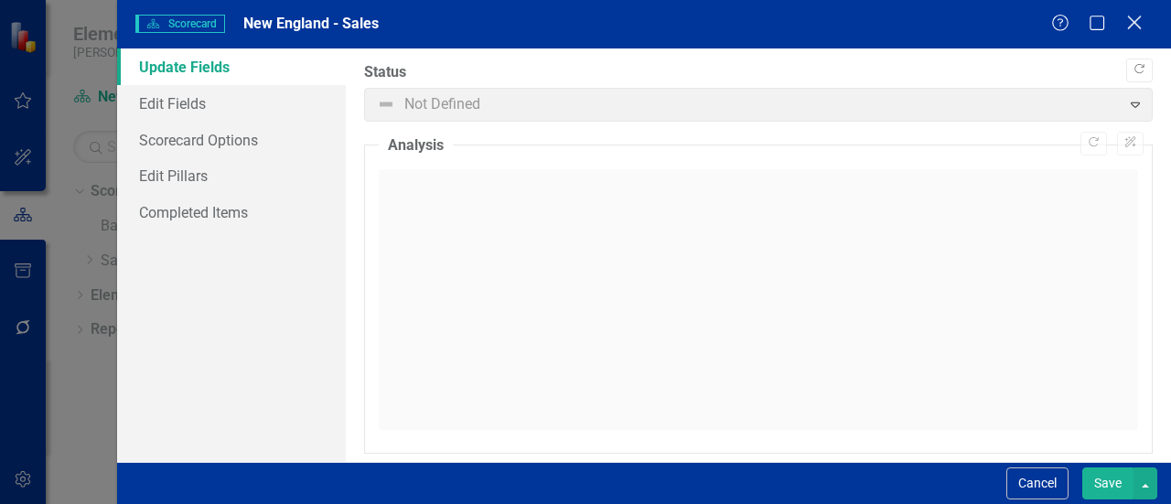
click at [1135, 26] on icon "Close" at bounding box center [1134, 22] width 23 height 17
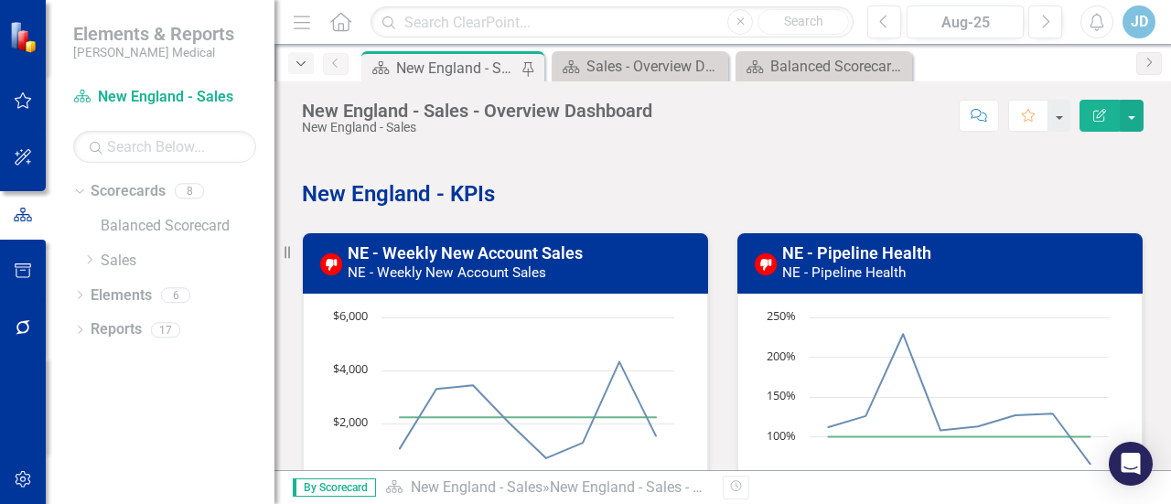
click at [294, 64] on icon "Dropdown" at bounding box center [301, 64] width 16 height 13
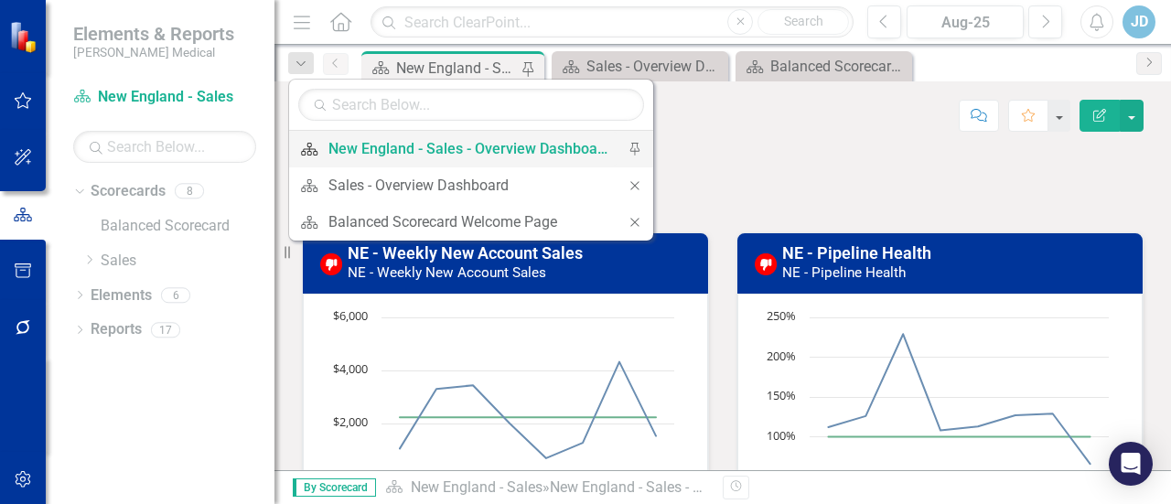
click at [412, 149] on div "New England - Sales - Overview Dashboard" at bounding box center [467, 148] width 279 height 23
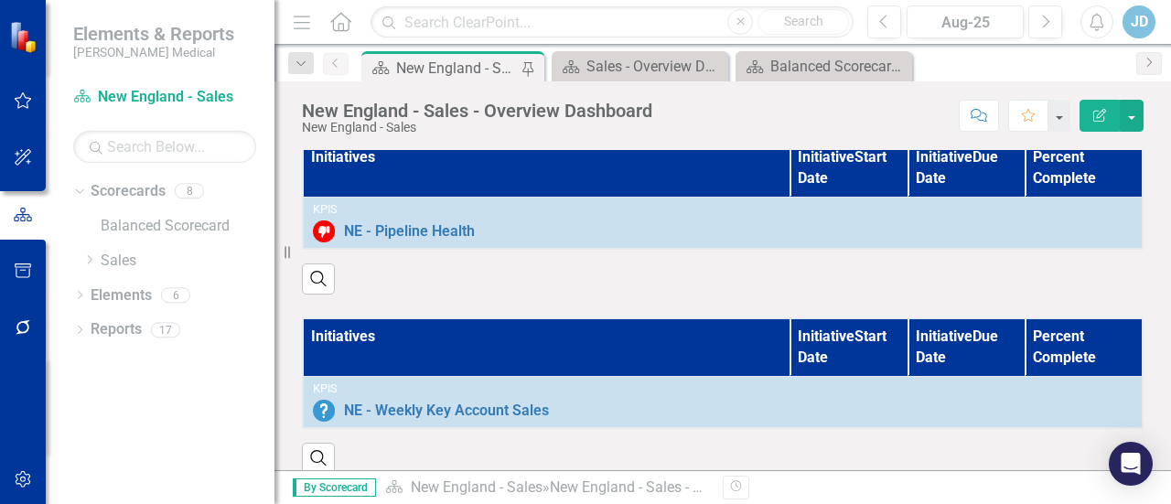
scroll to position [1738, 0]
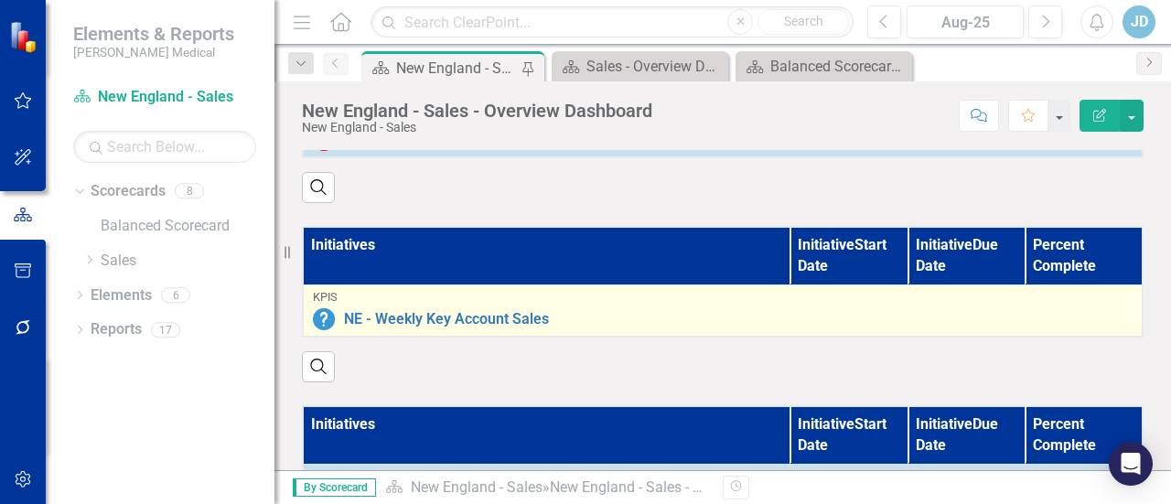
click at [512, 296] on div "KPIs" at bounding box center [723, 297] width 820 height 13
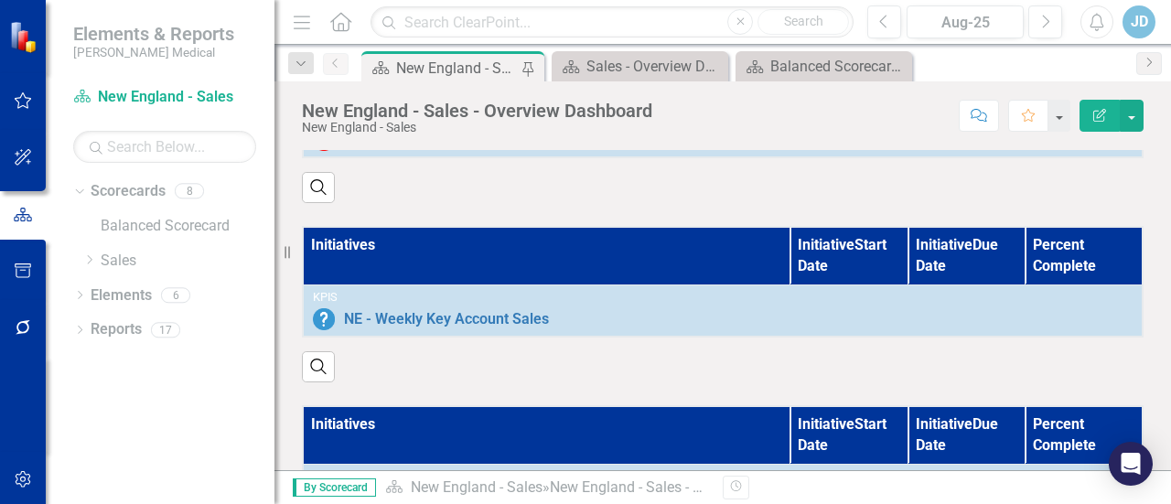
click at [521, 257] on th "Initiatives" at bounding box center [547, 256] width 488 height 58
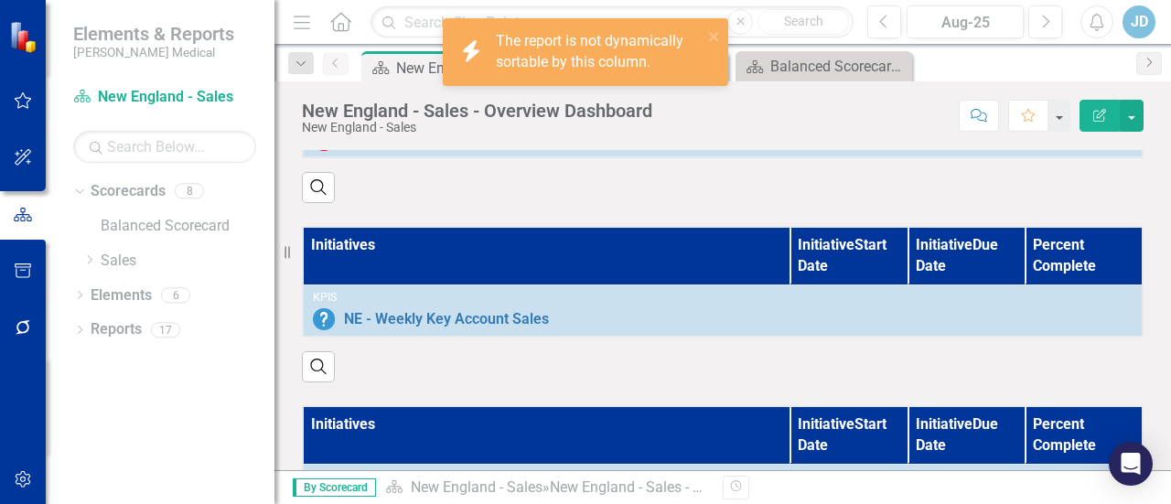
click at [521, 257] on th "Initiatives" at bounding box center [547, 256] width 488 height 58
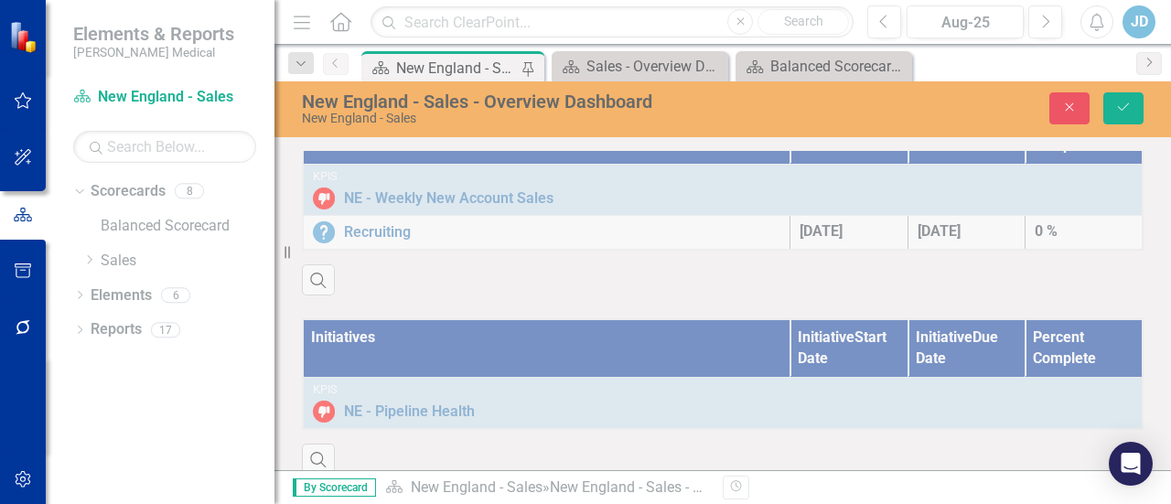
scroll to position [1193, 0]
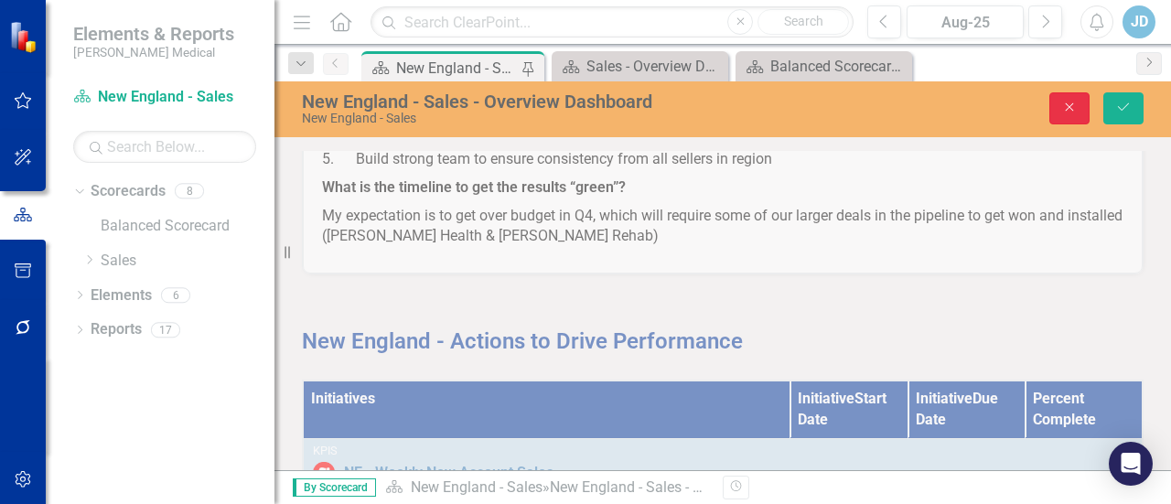
click at [1061, 105] on button "Close" at bounding box center [1069, 108] width 40 height 32
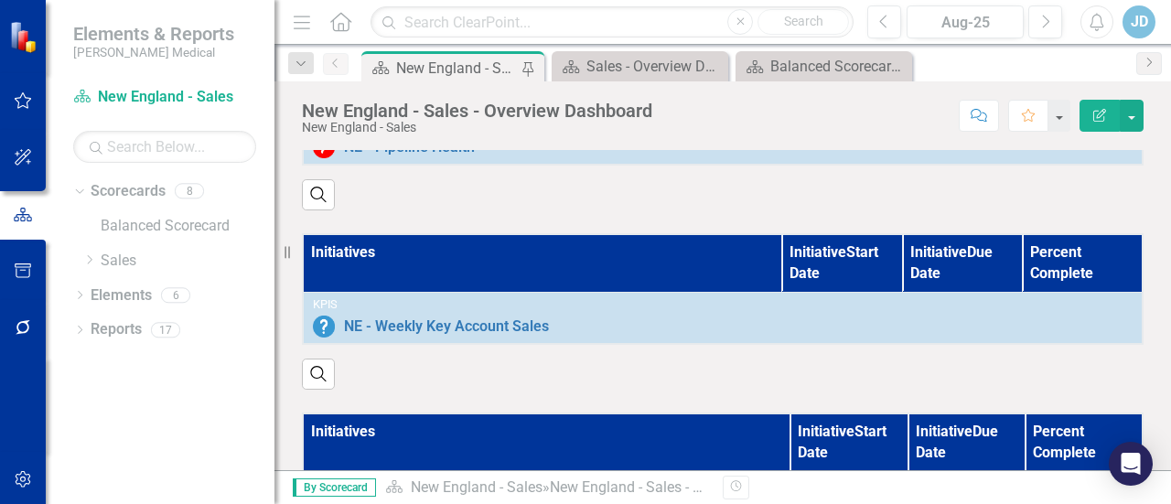
scroll to position [1738, 0]
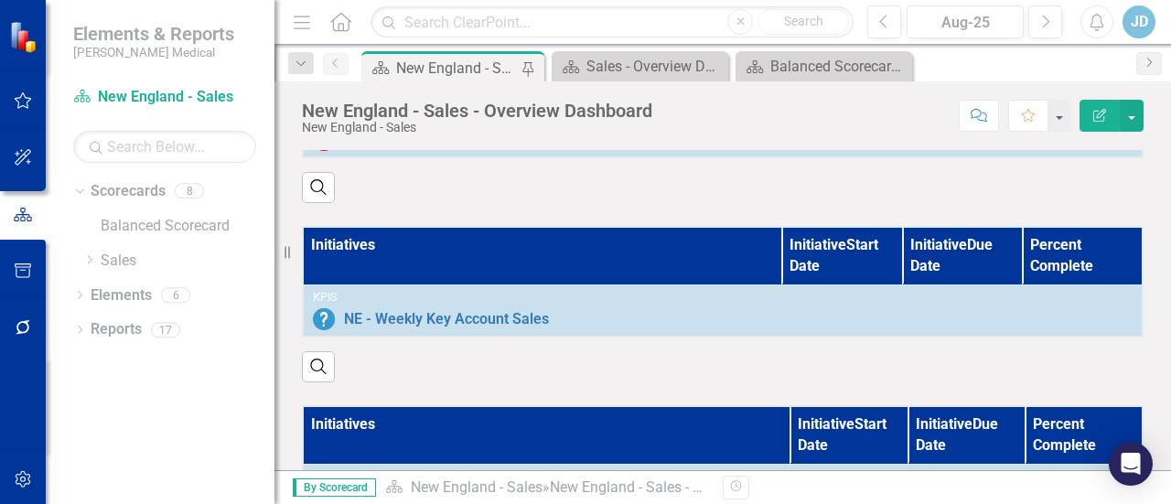
click at [513, 261] on th "Initiatives" at bounding box center [542, 256] width 479 height 58
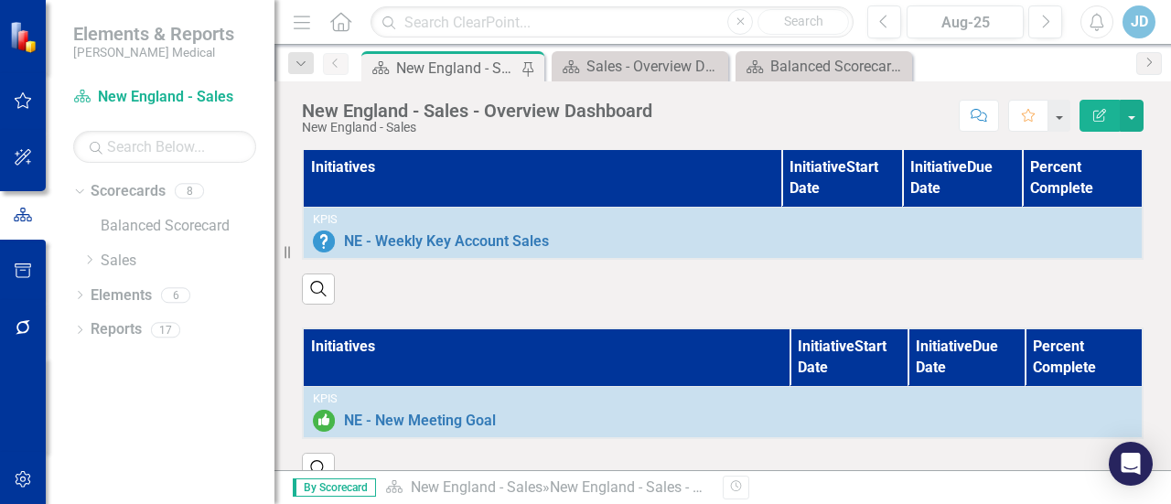
scroll to position [1743, 0]
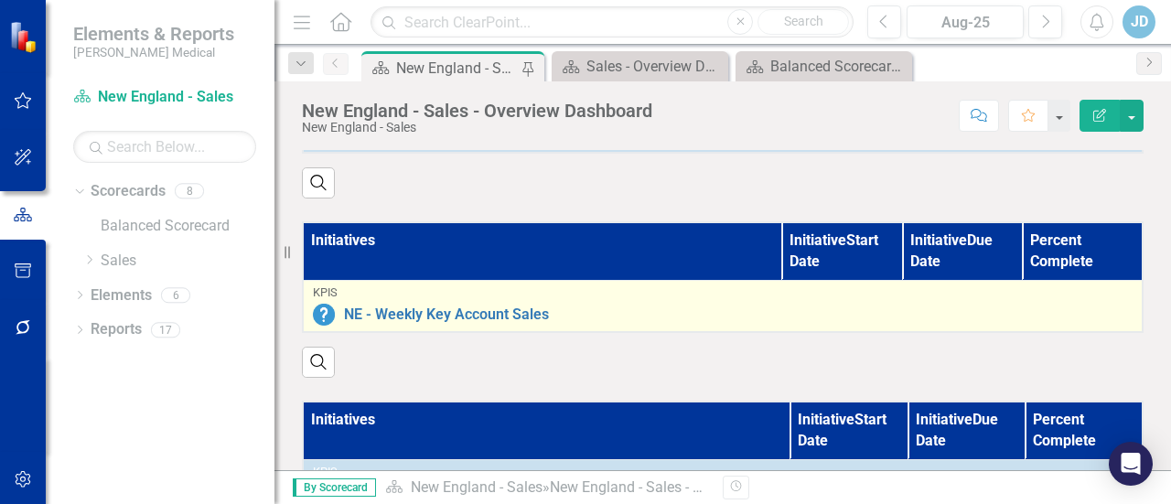
click at [499, 304] on div "NE - Weekly Key Account Sales" at bounding box center [723, 315] width 820 height 22
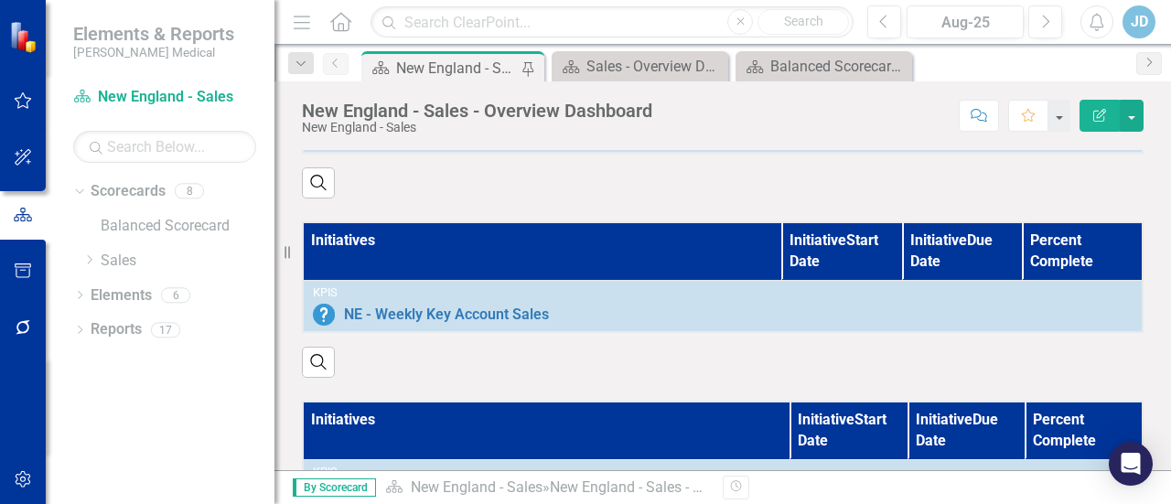
click at [1102, 120] on icon "Edit Report" at bounding box center [1100, 115] width 16 height 13
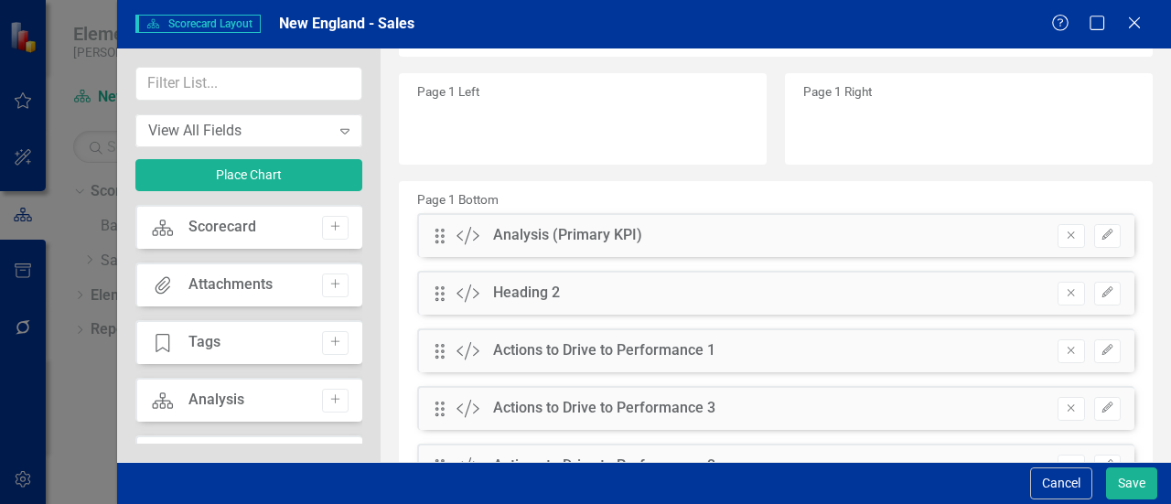
scroll to position [0, 0]
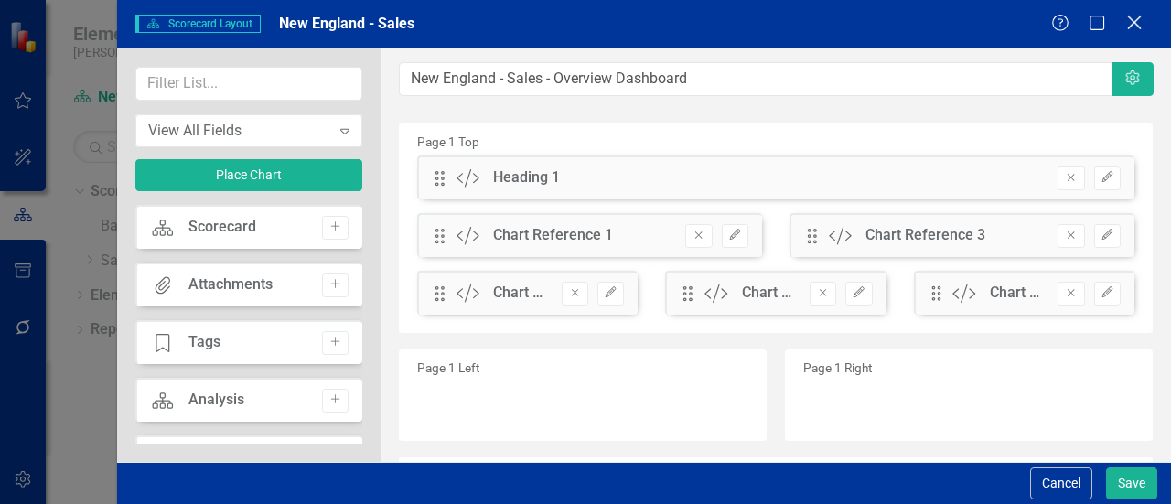
click at [1139, 26] on icon "Close" at bounding box center [1134, 22] width 23 height 17
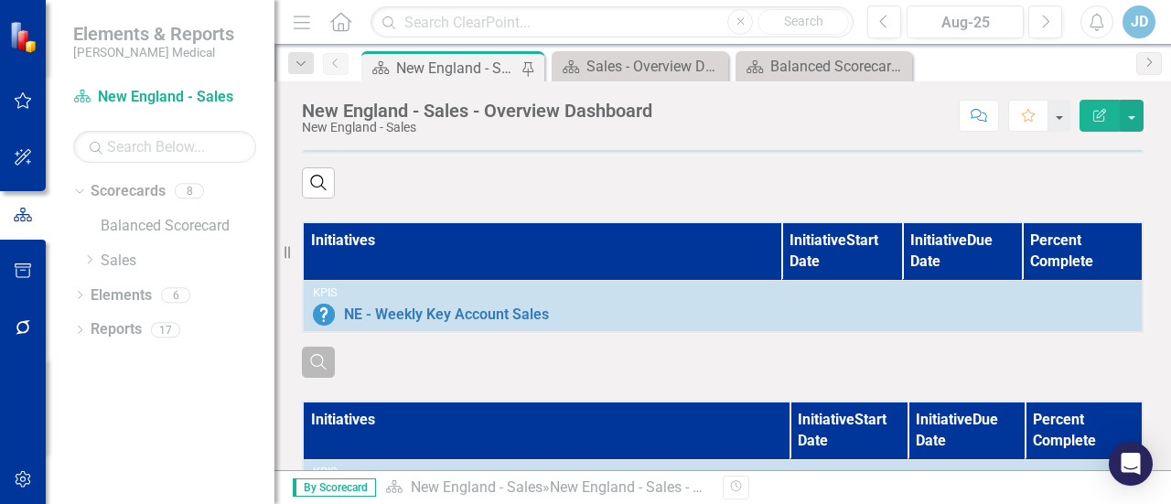
click at [316, 354] on icon "Search" at bounding box center [318, 361] width 20 height 16
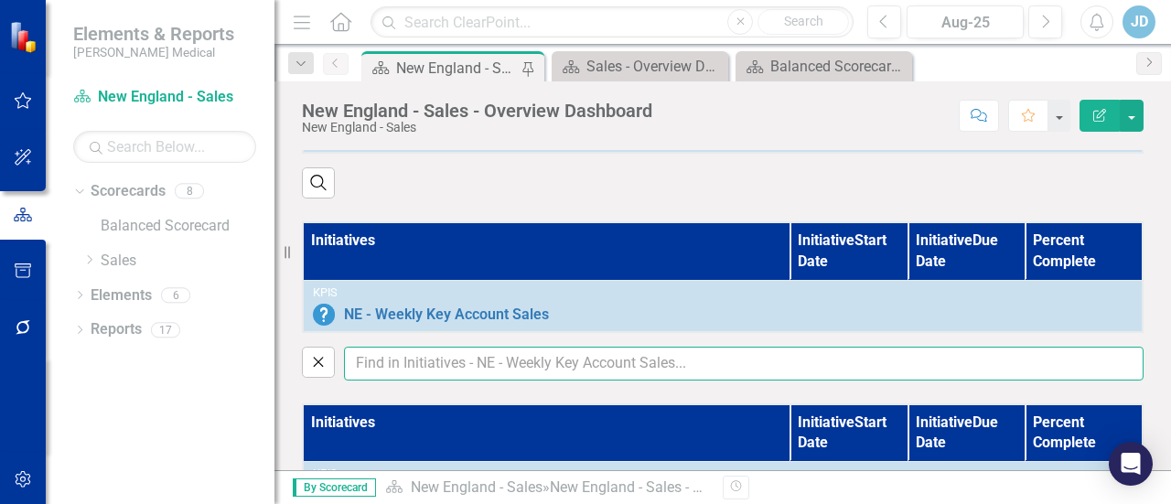
click at [436, 358] on input "text" at bounding box center [744, 364] width 800 height 34
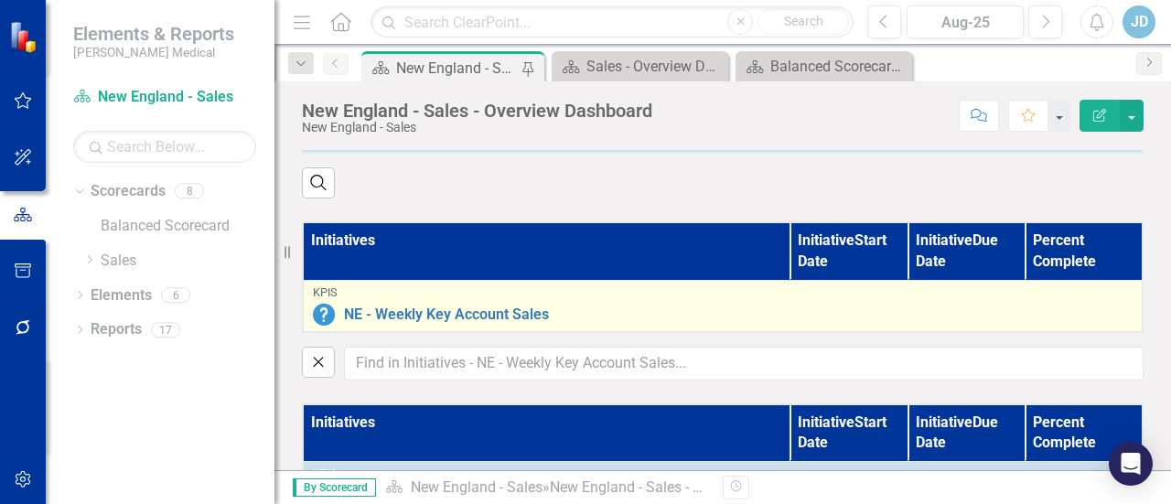
click at [481, 304] on div "NE - Weekly Key Account Sales" at bounding box center [723, 315] width 820 height 22
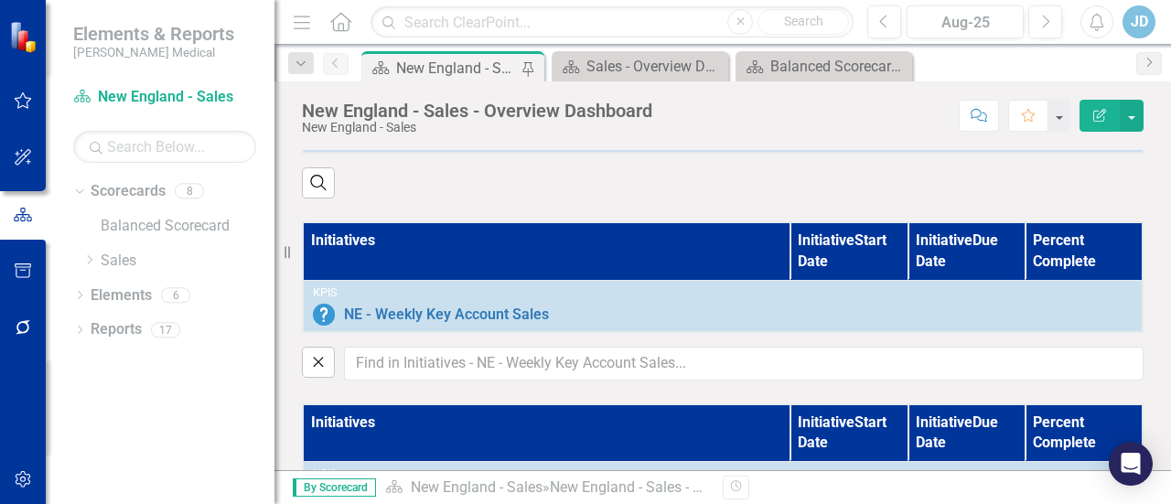
click at [454, 253] on th "Initiatives" at bounding box center [547, 251] width 488 height 58
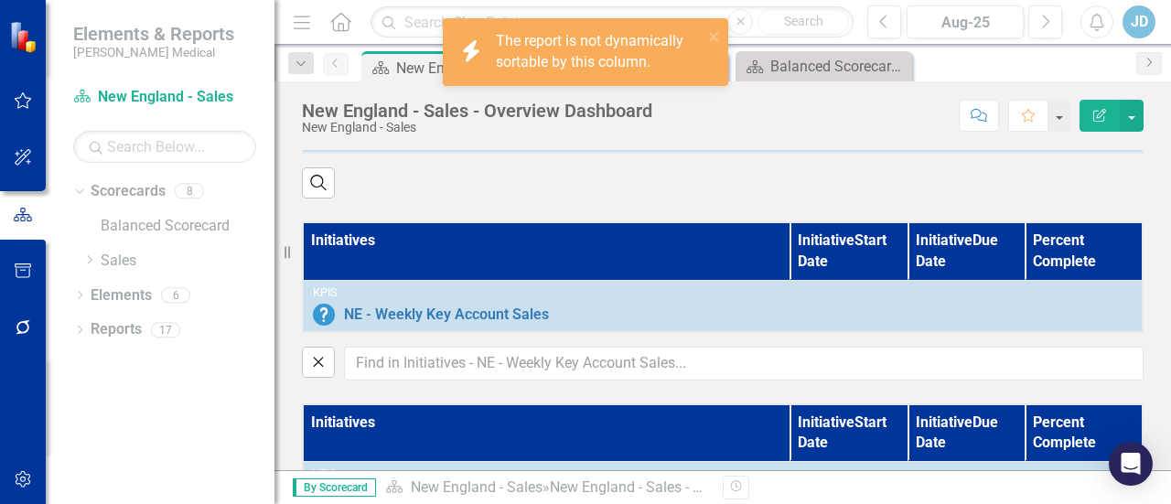
click at [454, 253] on th "Initiatives" at bounding box center [547, 251] width 488 height 58
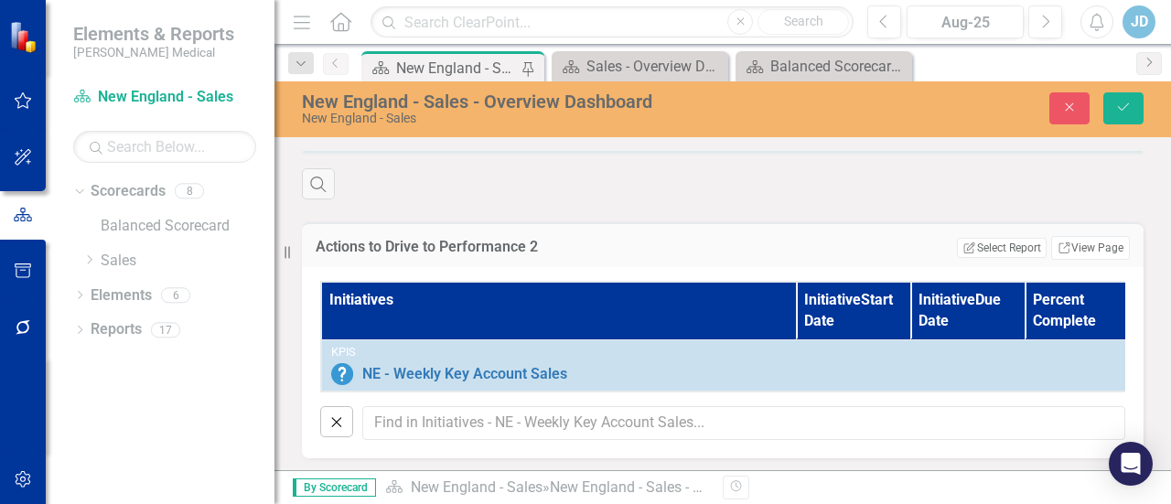
click at [452, 313] on th "Initiatives" at bounding box center [558, 311] width 475 height 58
click at [995, 248] on button "Edit Report Select Report" at bounding box center [1001, 248] width 89 height 20
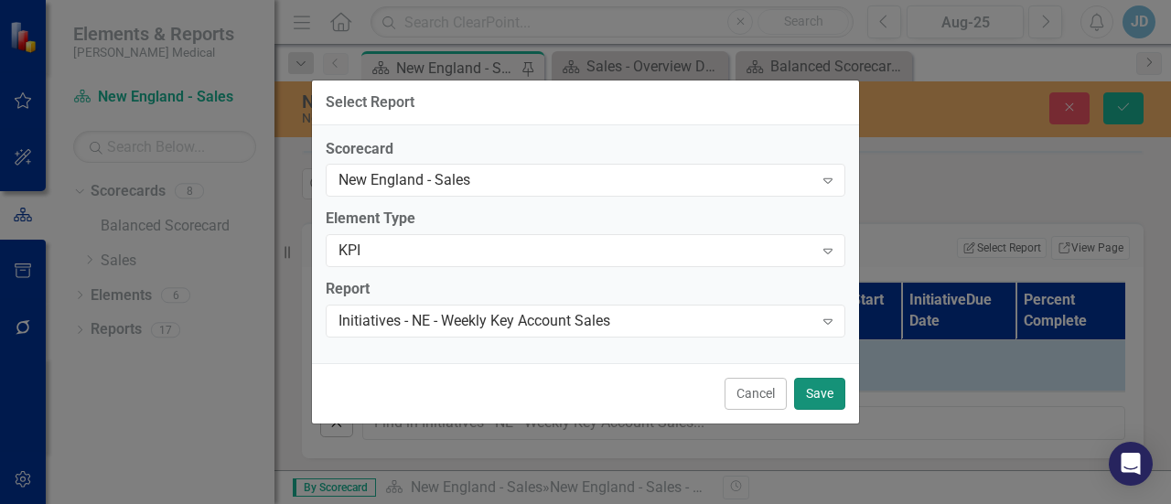
click at [823, 399] on button "Save" at bounding box center [819, 394] width 51 height 32
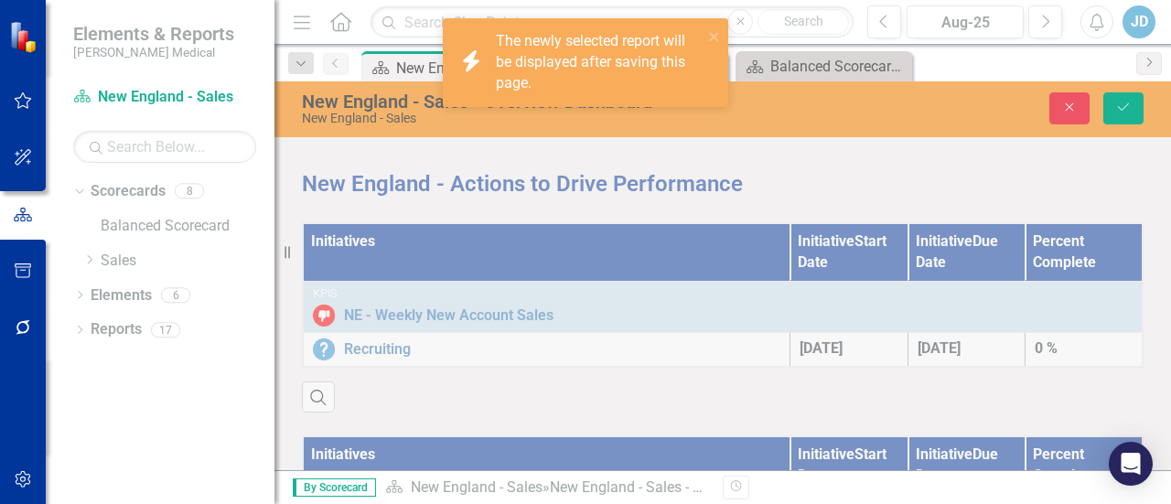
scroll to position [1103, 0]
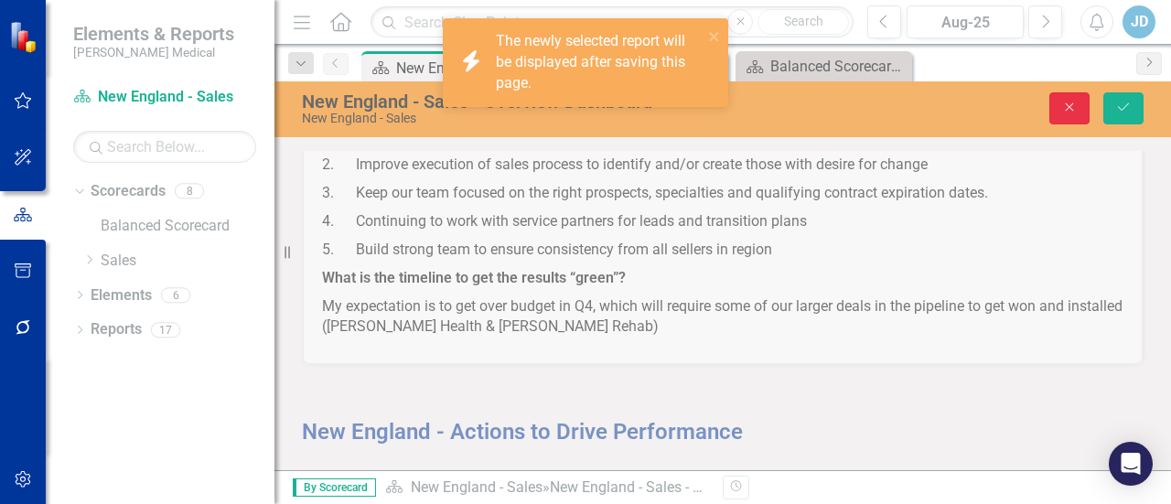
click at [1061, 106] on button "Close" at bounding box center [1069, 108] width 40 height 32
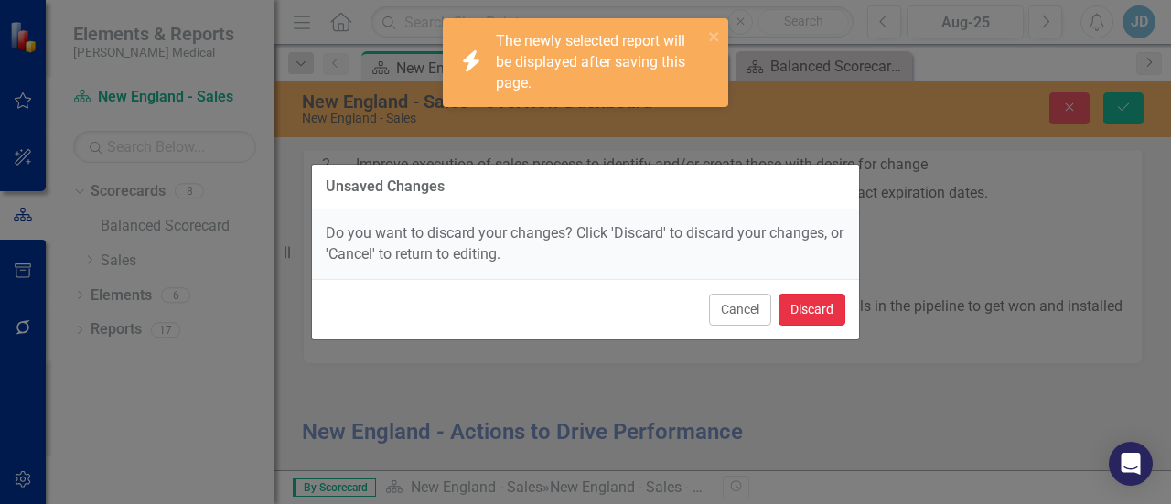
click at [818, 311] on button "Discard" at bounding box center [812, 310] width 67 height 32
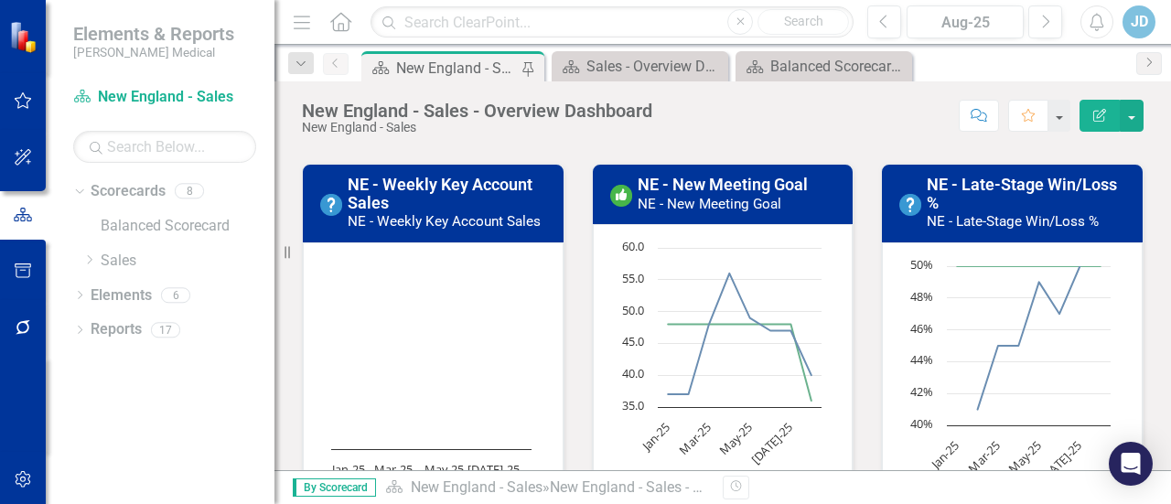
scroll to position [0, 0]
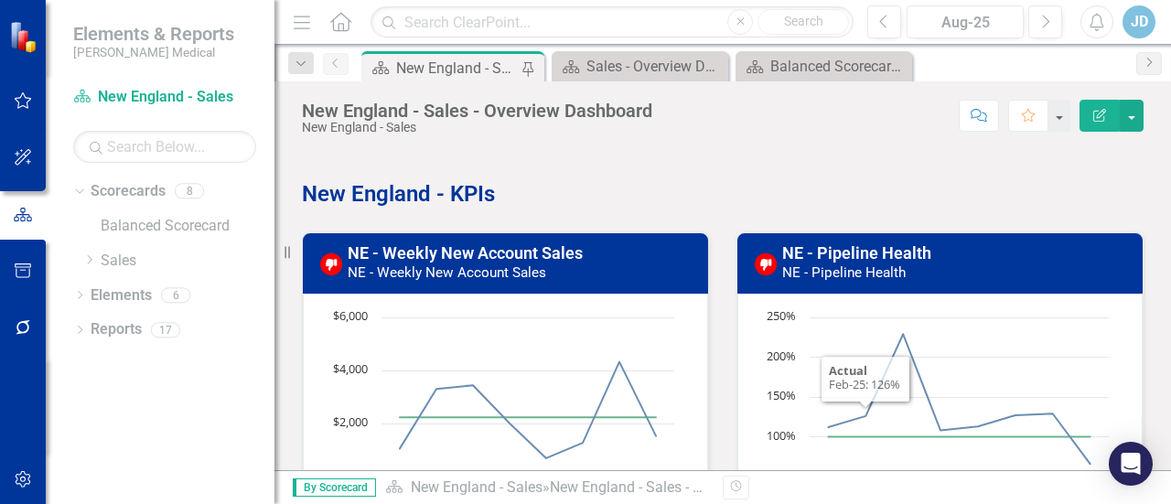
click at [804, 142] on div "New England - Sales - Overview Dashboard [GEOGRAPHIC_DATA] - Sales Score: N/A A…" at bounding box center [722, 275] width 897 height 389
click at [130, 300] on link "Elements" at bounding box center [121, 295] width 61 height 21
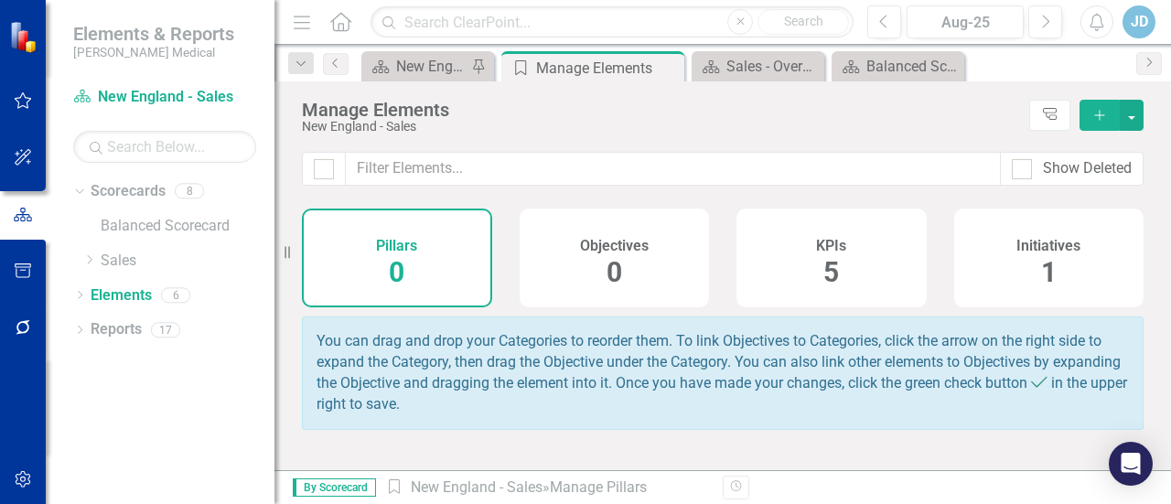
click at [823, 286] on span "5" at bounding box center [831, 272] width 16 height 32
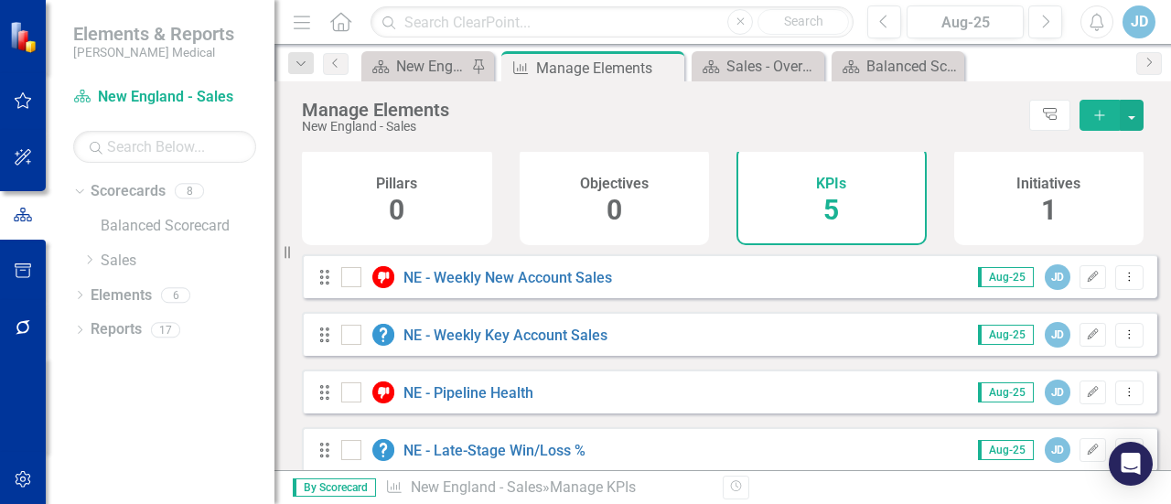
scroll to position [91, 0]
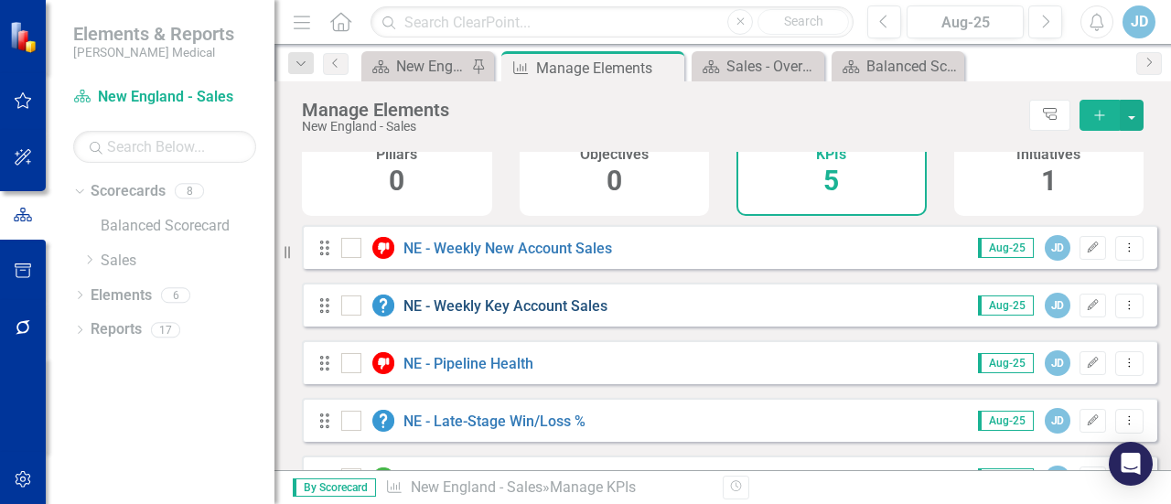
click at [533, 315] on link "NE - Weekly Key Account Sales" at bounding box center [506, 305] width 204 height 17
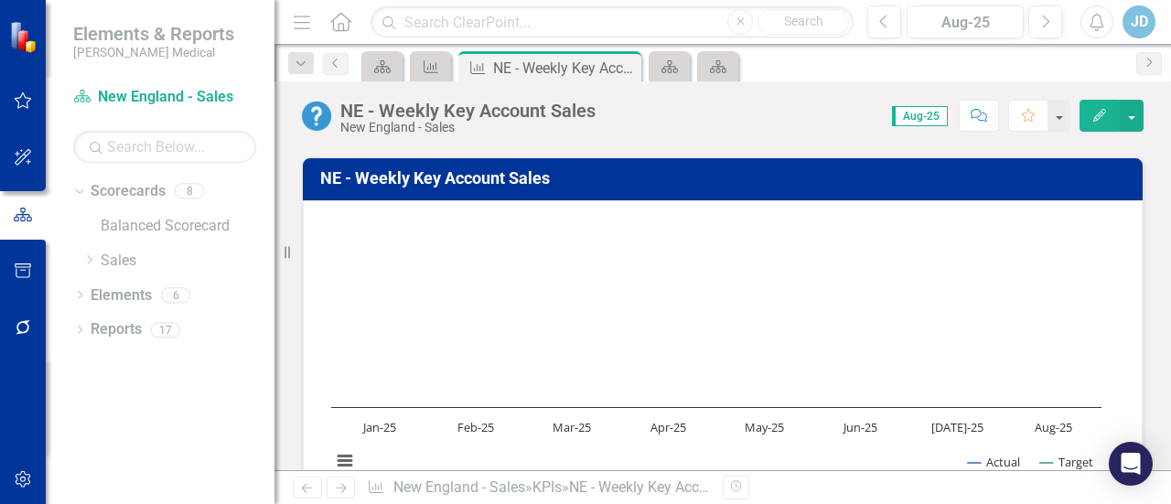
scroll to position [91, 0]
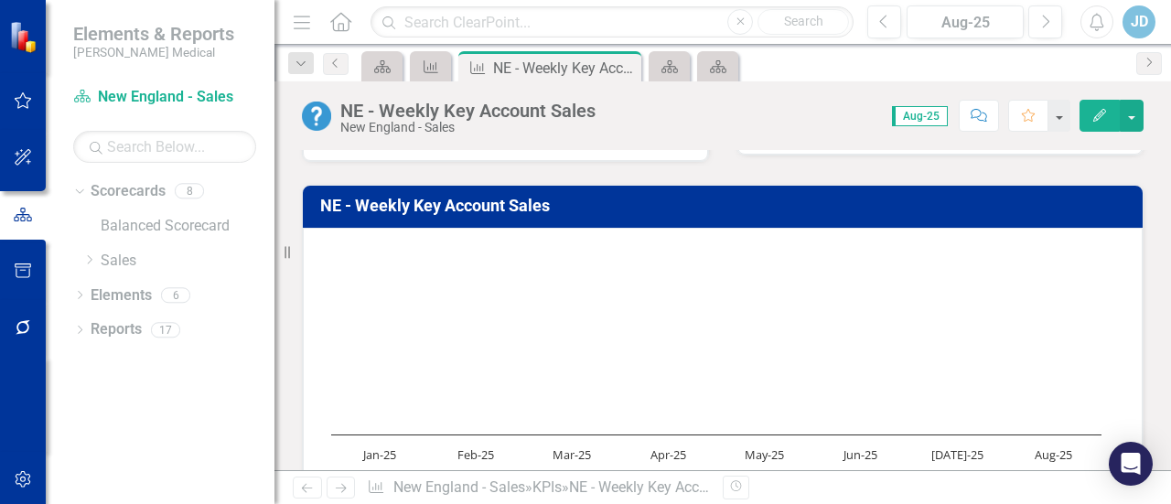
click at [364, 356] on rect "Interactive chart" at bounding box center [716, 379] width 789 height 274
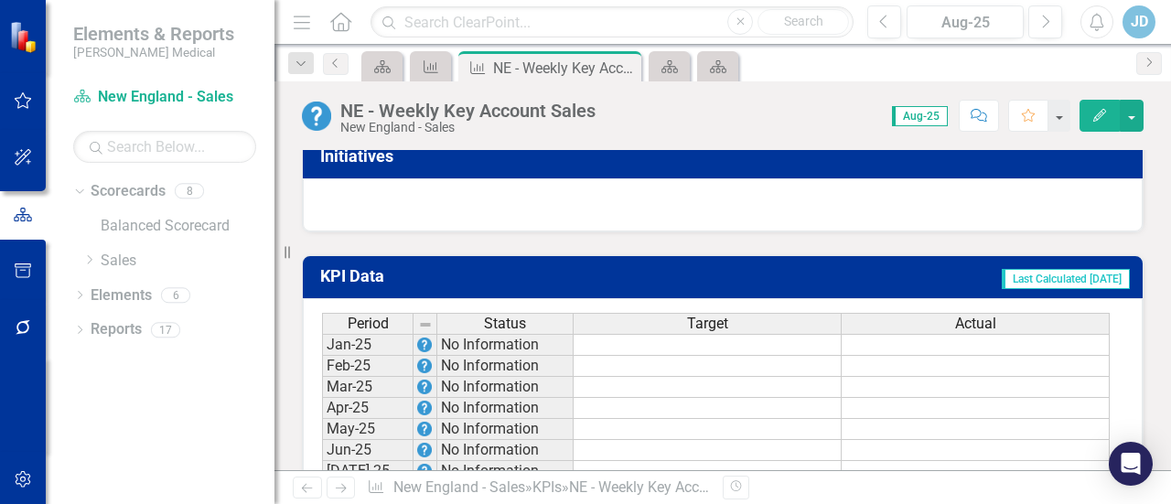
scroll to position [1281, 0]
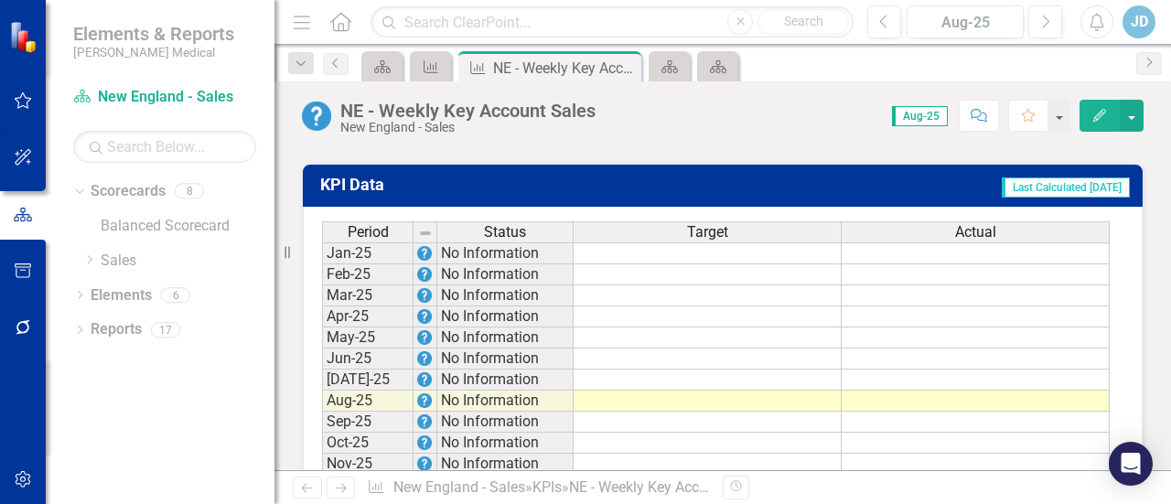
click at [1021, 250] on td at bounding box center [976, 253] width 268 height 22
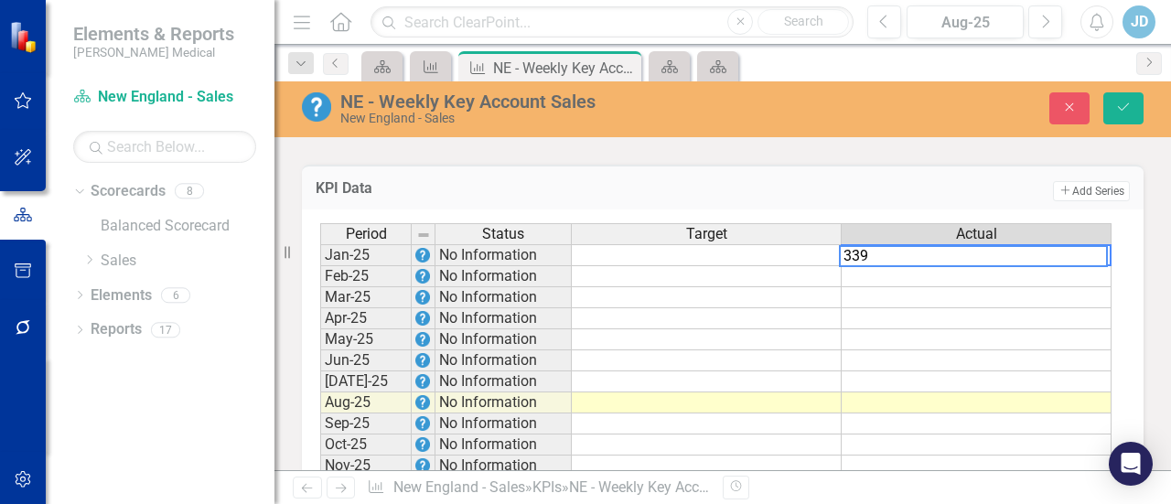
type textarea "339"
click at [991, 272] on td at bounding box center [977, 276] width 270 height 21
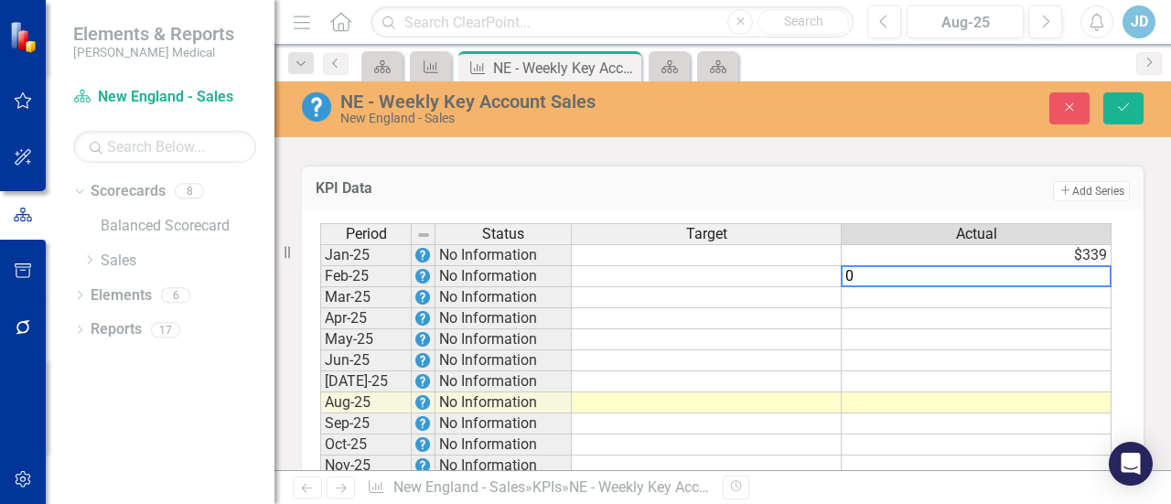
type textarea "0"
click at [1002, 296] on td at bounding box center [977, 297] width 270 height 21
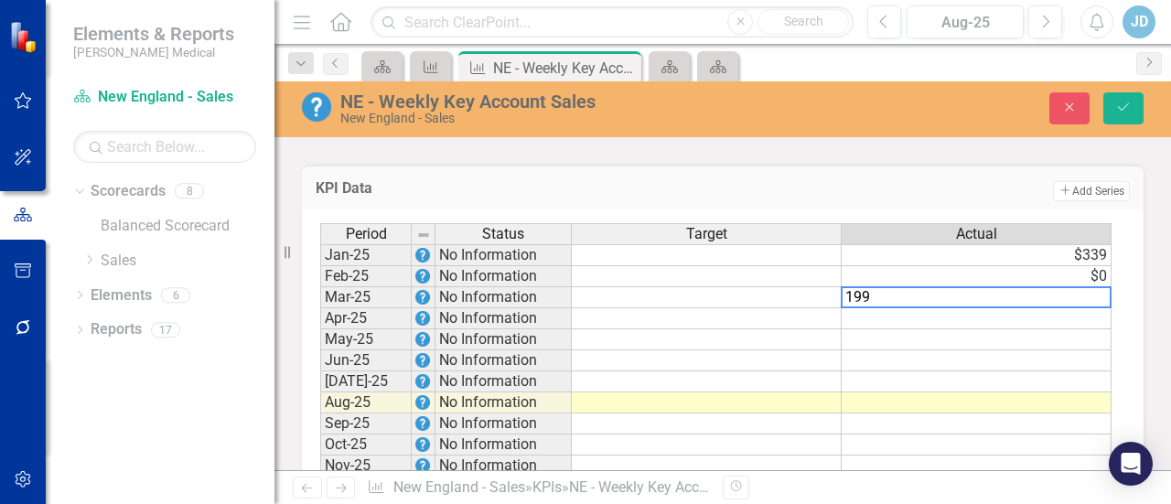
type textarea "199"
click at [991, 314] on td at bounding box center [977, 318] width 270 height 21
type textarea "714"
click at [983, 337] on td at bounding box center [977, 339] width 270 height 21
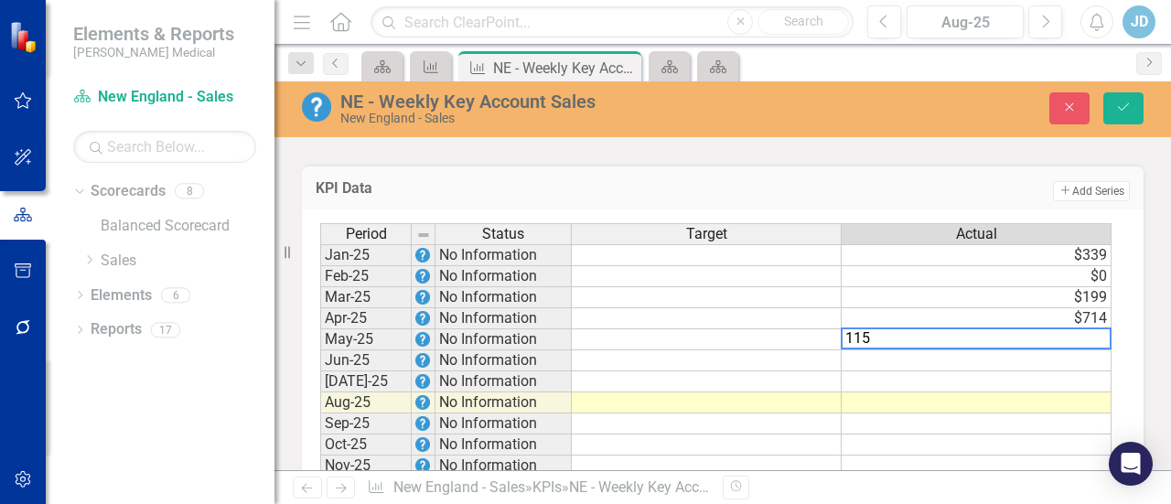
type textarea "115"
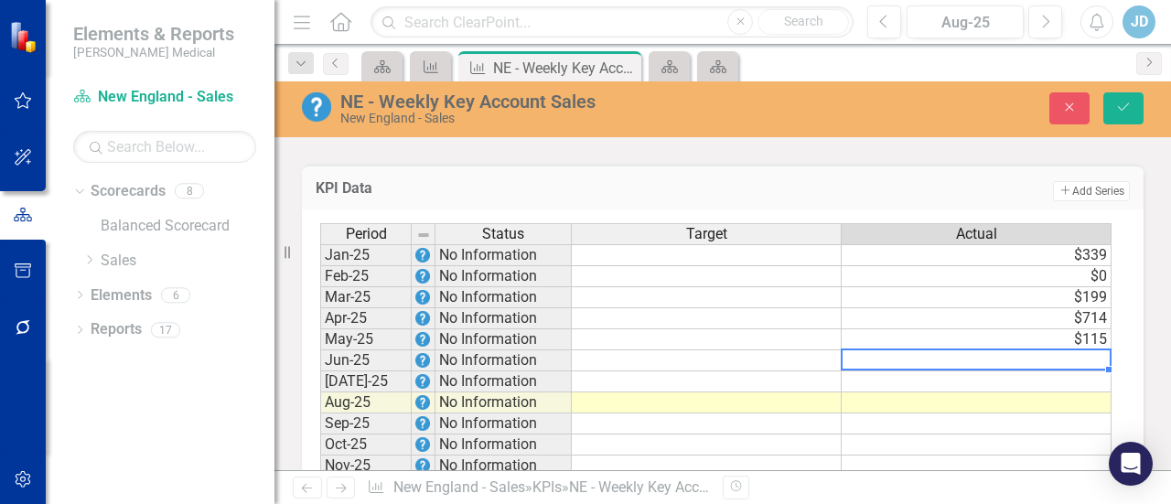
click at [972, 354] on td at bounding box center [977, 360] width 270 height 21
type textarea "21"
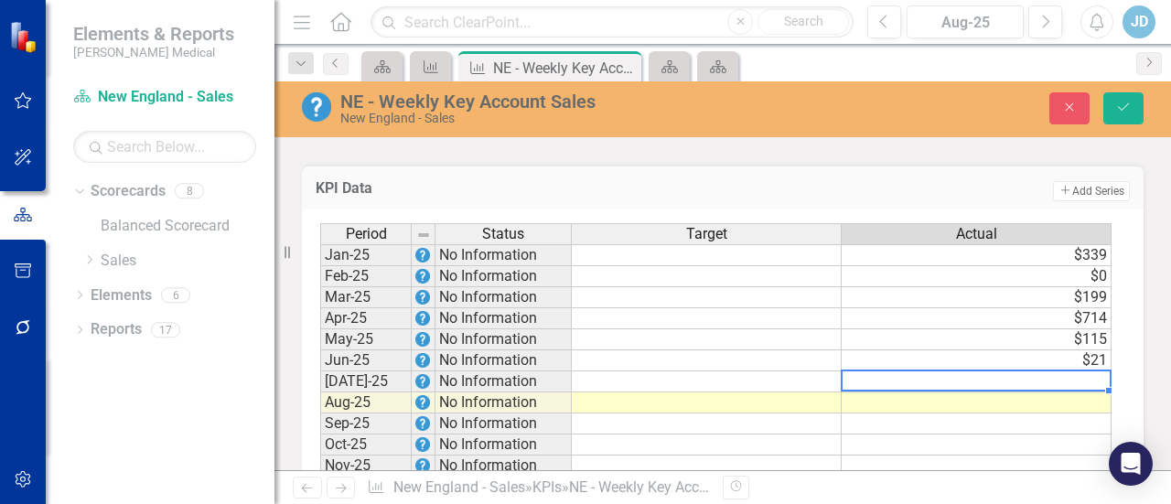
click at [971, 378] on td at bounding box center [977, 381] width 270 height 21
type textarea "49"
click at [954, 421] on td at bounding box center [977, 424] width 270 height 21
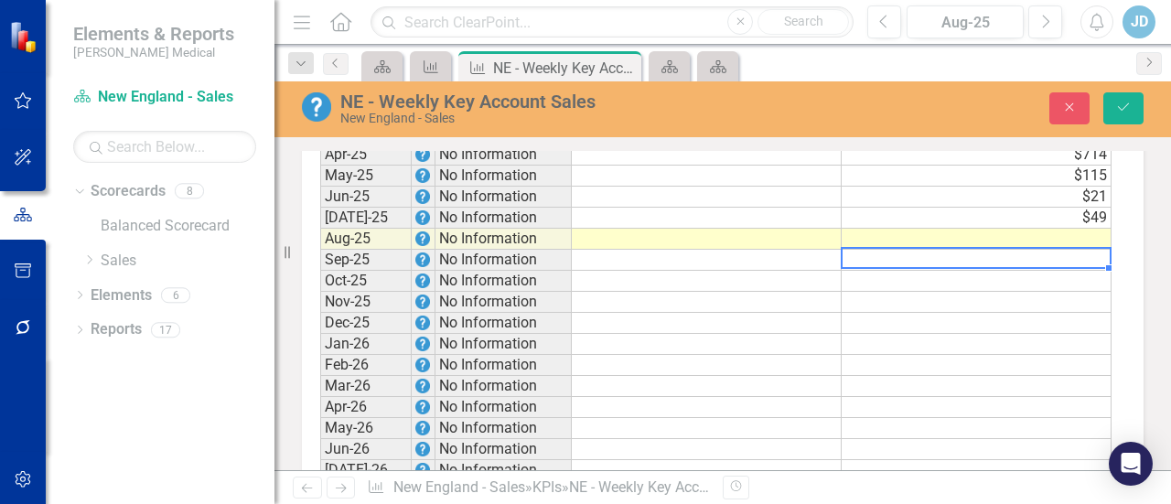
scroll to position [1464, 0]
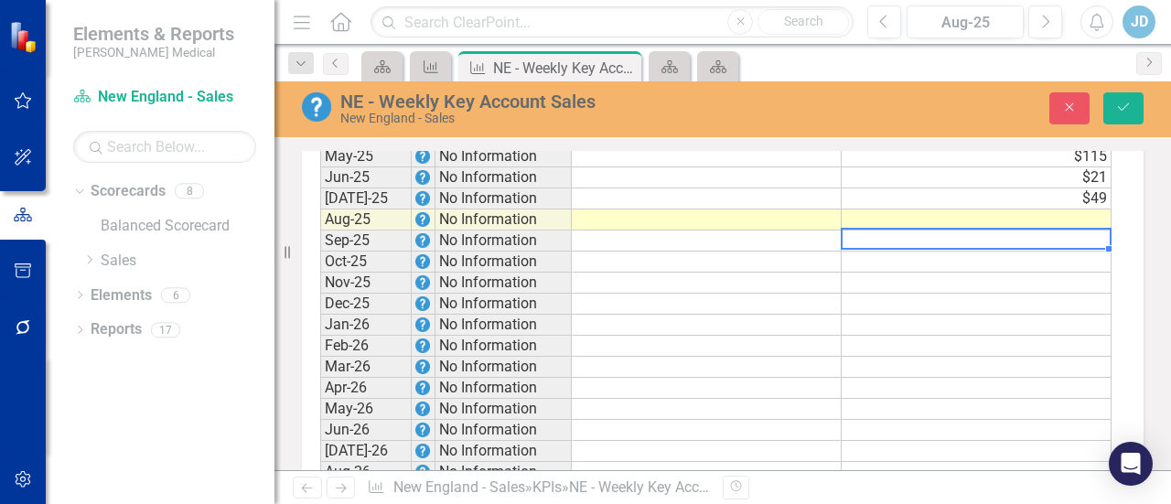
click at [972, 212] on td at bounding box center [977, 220] width 270 height 21
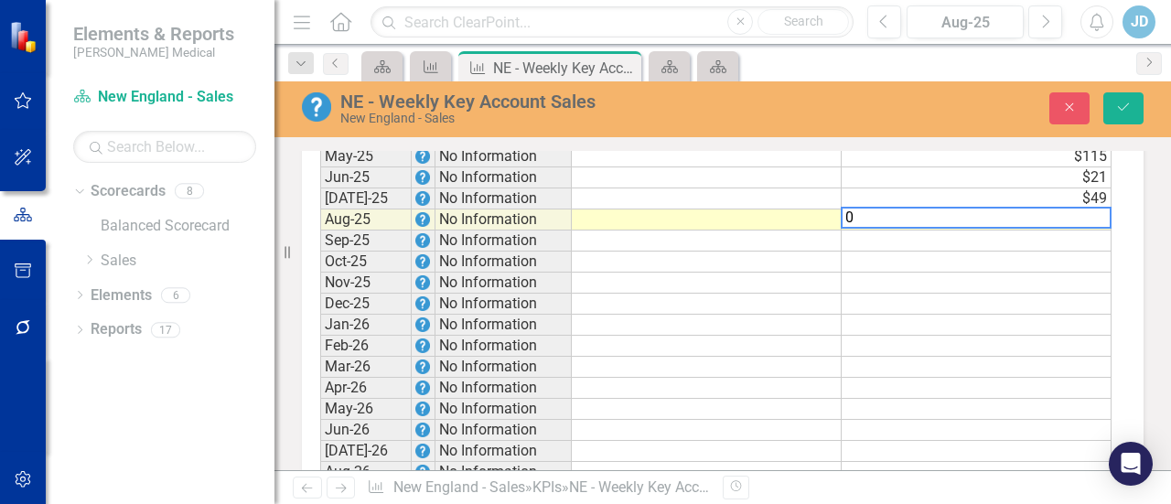
type textarea "0"
click at [961, 294] on td at bounding box center [977, 304] width 270 height 21
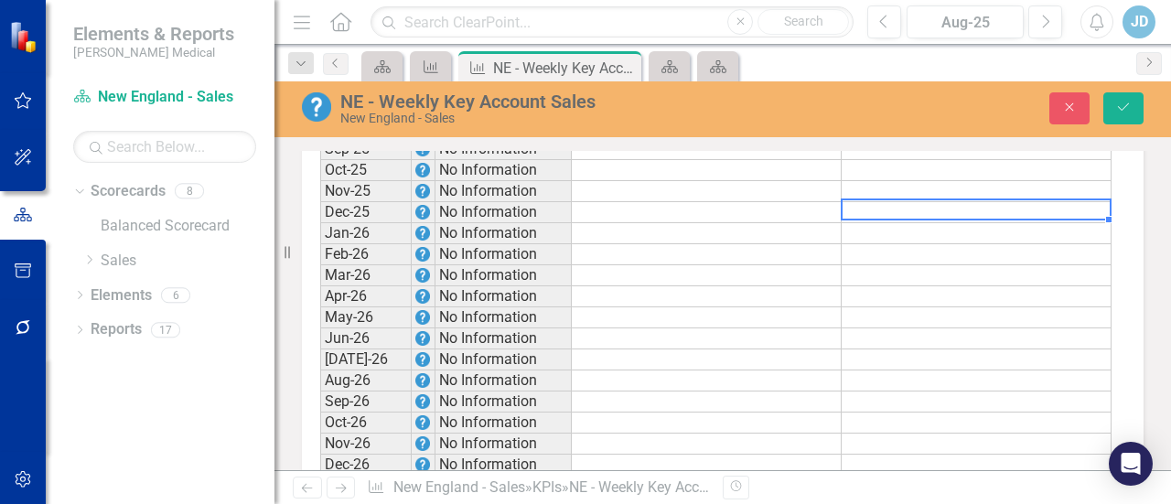
scroll to position [1006, 0]
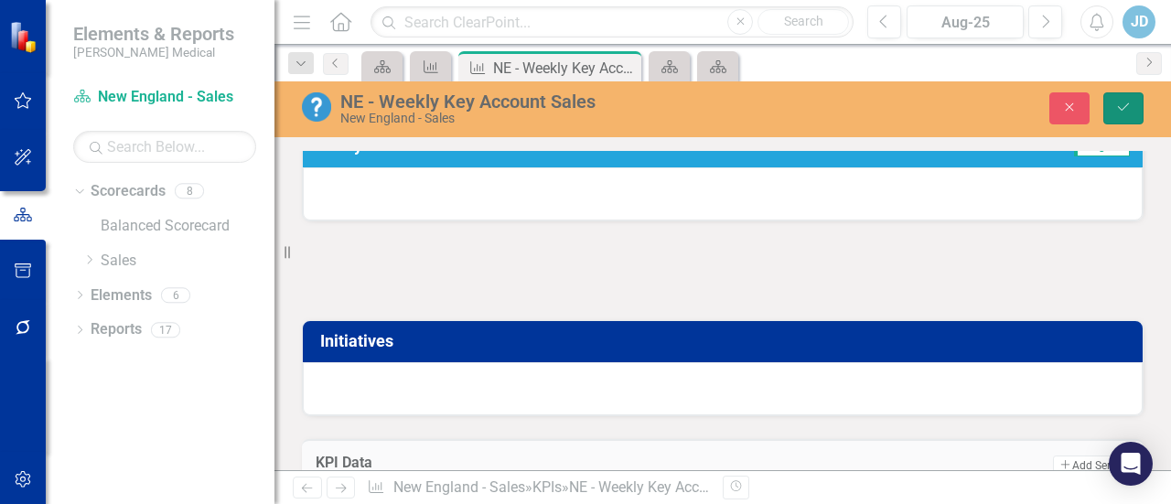
click at [1117, 107] on icon "Save" at bounding box center [1123, 107] width 16 height 13
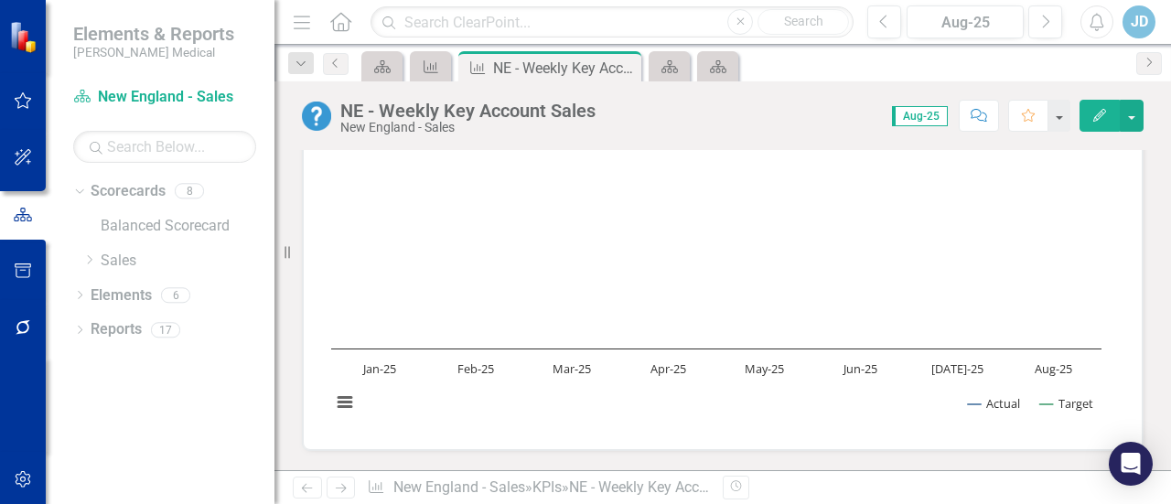
scroll to position [0, 0]
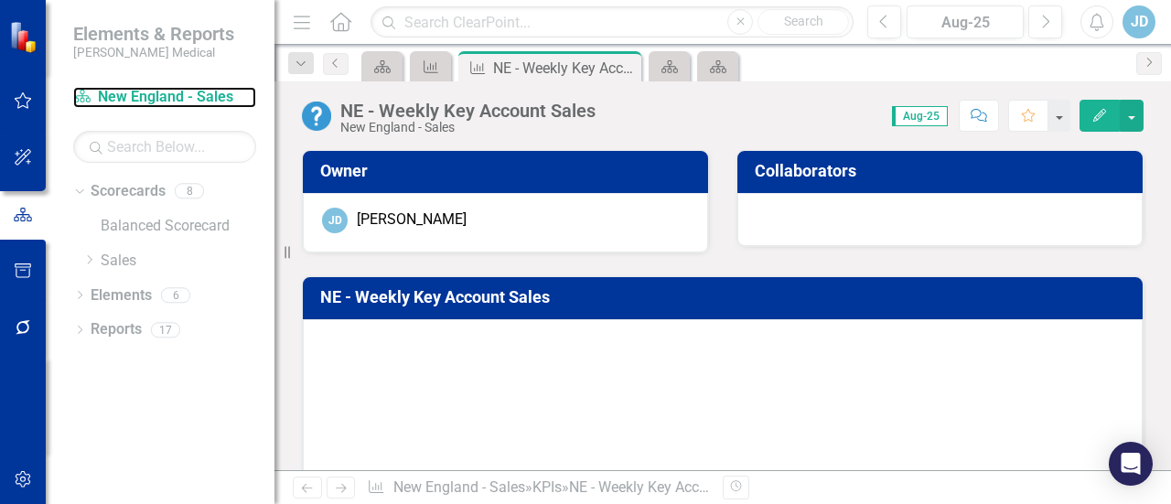
drag, startPoint x: 141, startPoint y: 93, endPoint x: 264, endPoint y: 118, distance: 126.0
click at [141, 93] on link "Scorecard [GEOGRAPHIC_DATA] - Sales" at bounding box center [164, 97] width 183 height 21
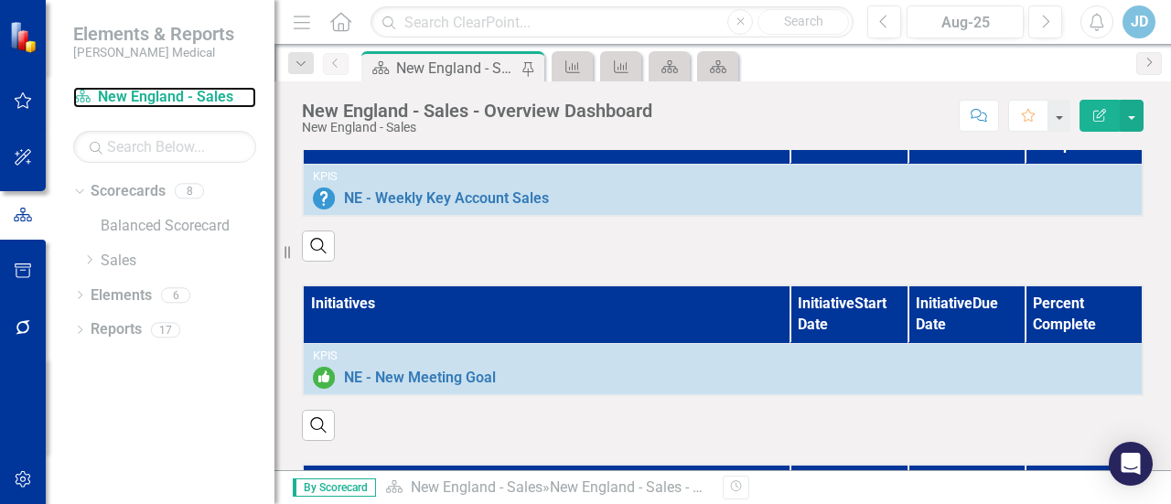
scroll to position [1830, 0]
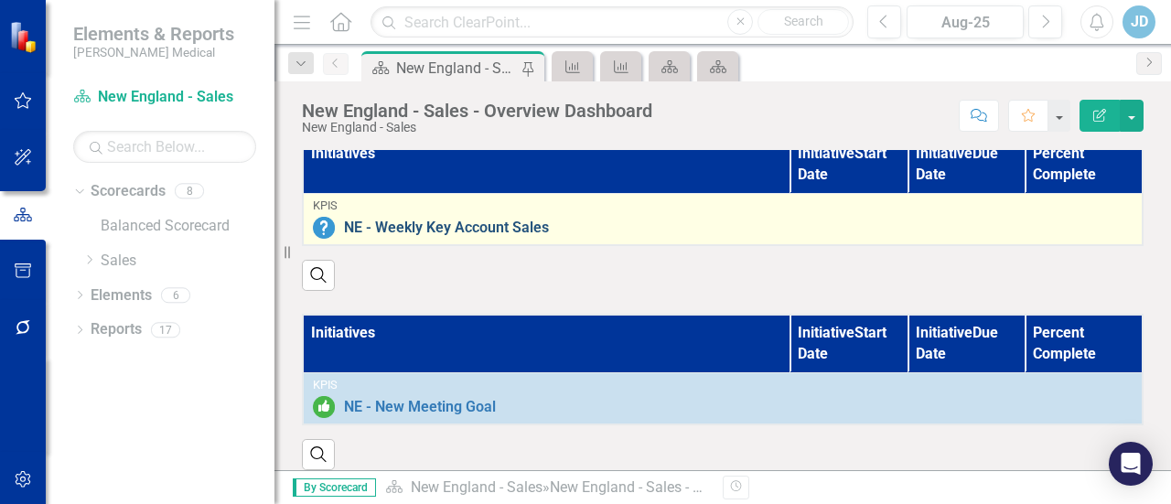
click at [447, 229] on link "NE - Weekly Key Account Sales" at bounding box center [738, 228] width 789 height 16
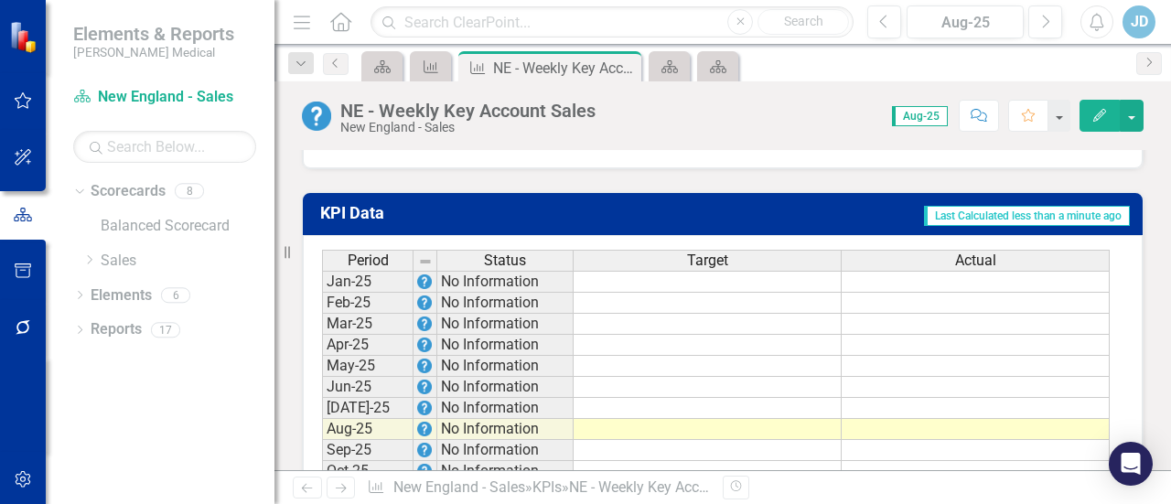
scroll to position [1281, 0]
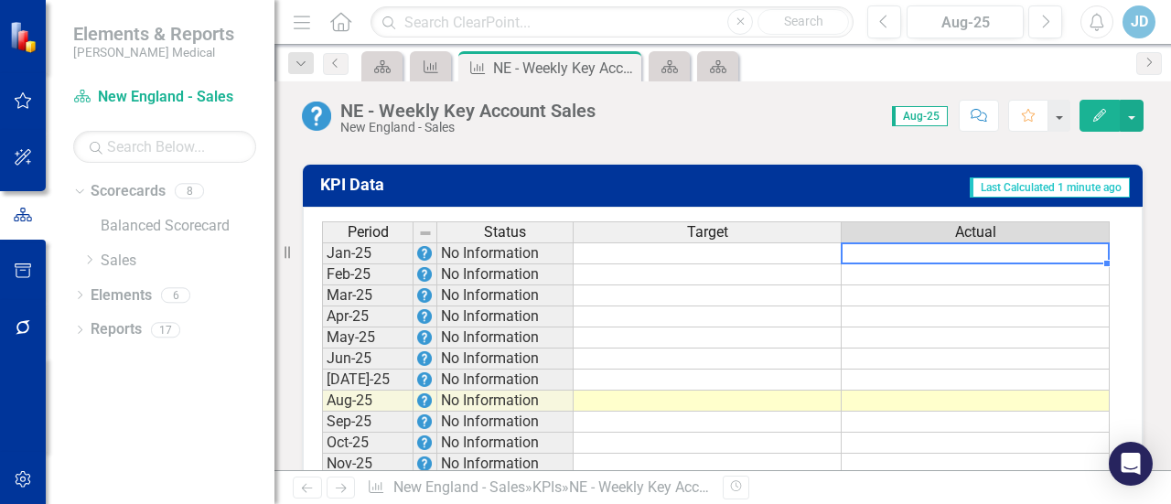
click at [986, 242] on td at bounding box center [976, 253] width 268 height 22
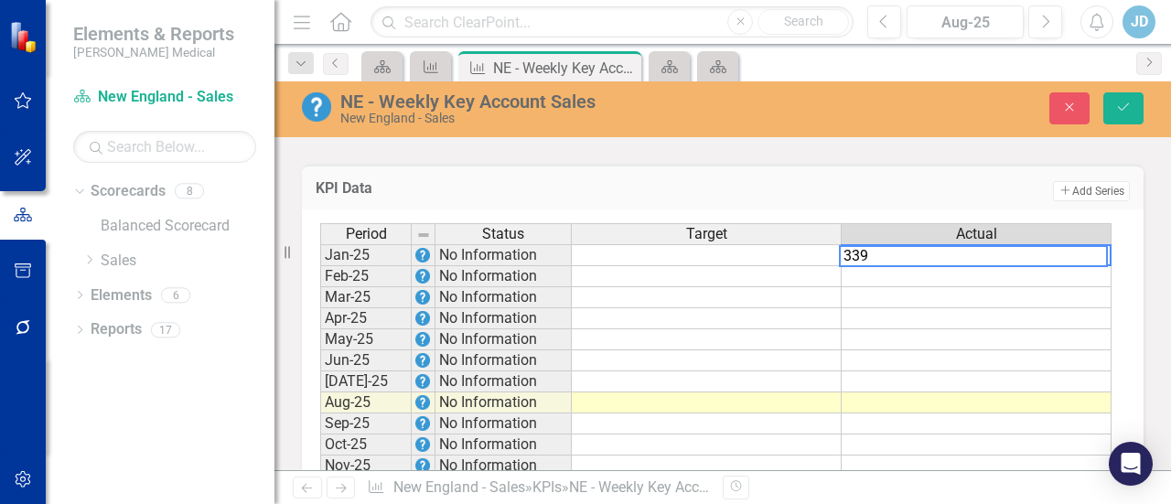
click at [320, 281] on div "Period Status Target Actual Jan-25 No Information Feb-25 No Information Mar-25 …" at bounding box center [320, 486] width 0 height 527
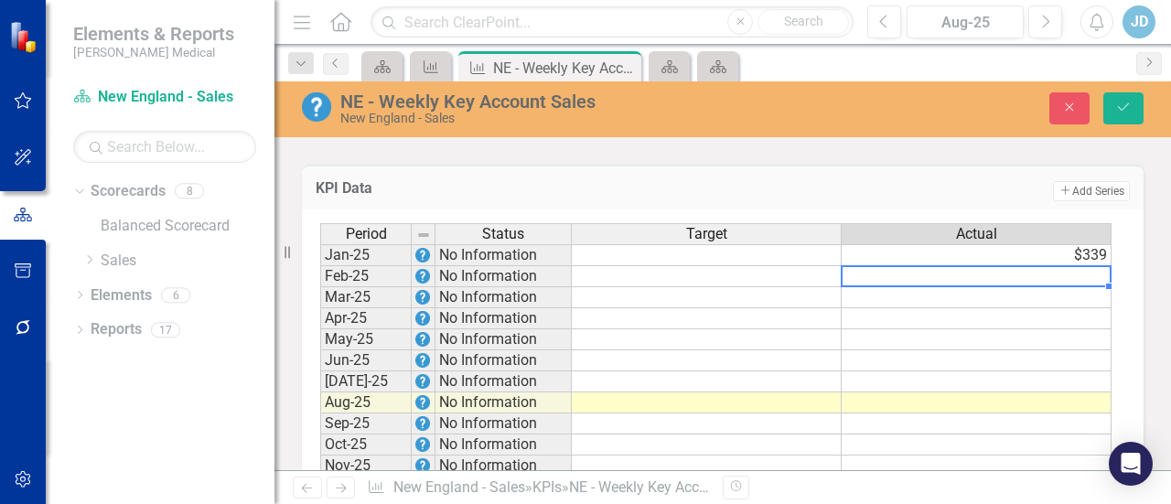
click at [979, 270] on td at bounding box center [977, 276] width 270 height 21
click at [1025, 296] on td at bounding box center [977, 297] width 270 height 21
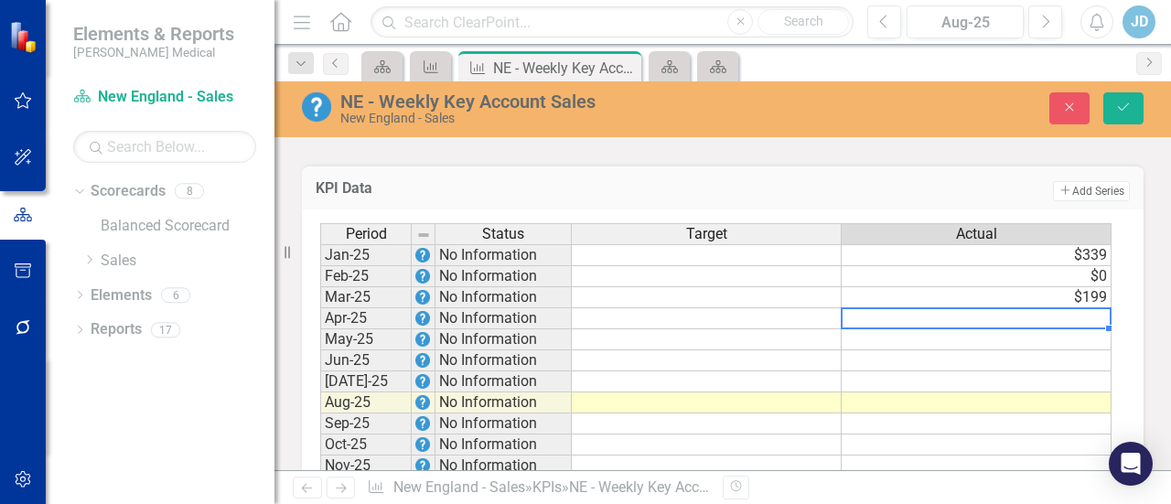
click at [995, 308] on td at bounding box center [977, 318] width 270 height 21
click at [976, 335] on td at bounding box center [977, 339] width 270 height 21
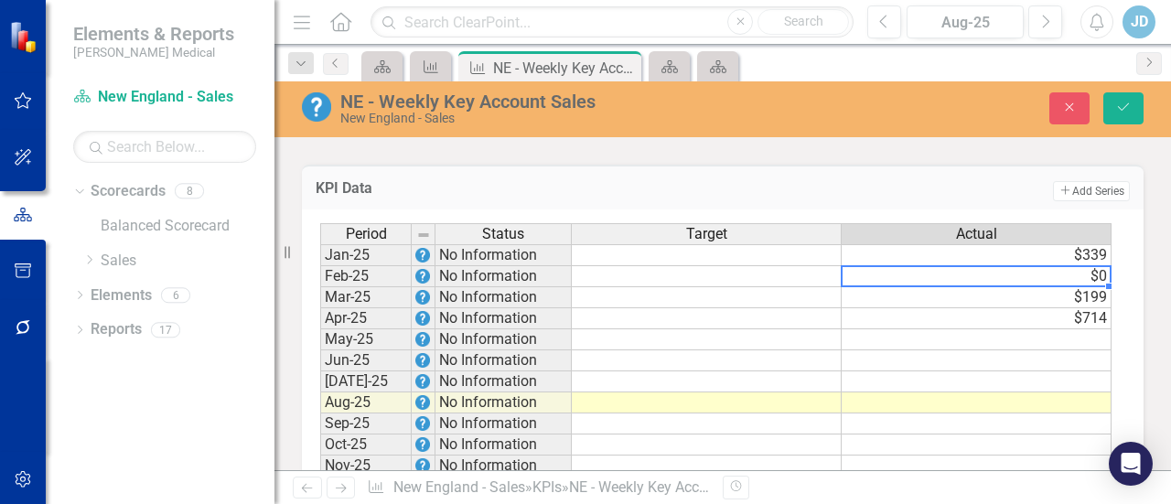
click at [1029, 266] on td "$0" at bounding box center [977, 276] width 270 height 21
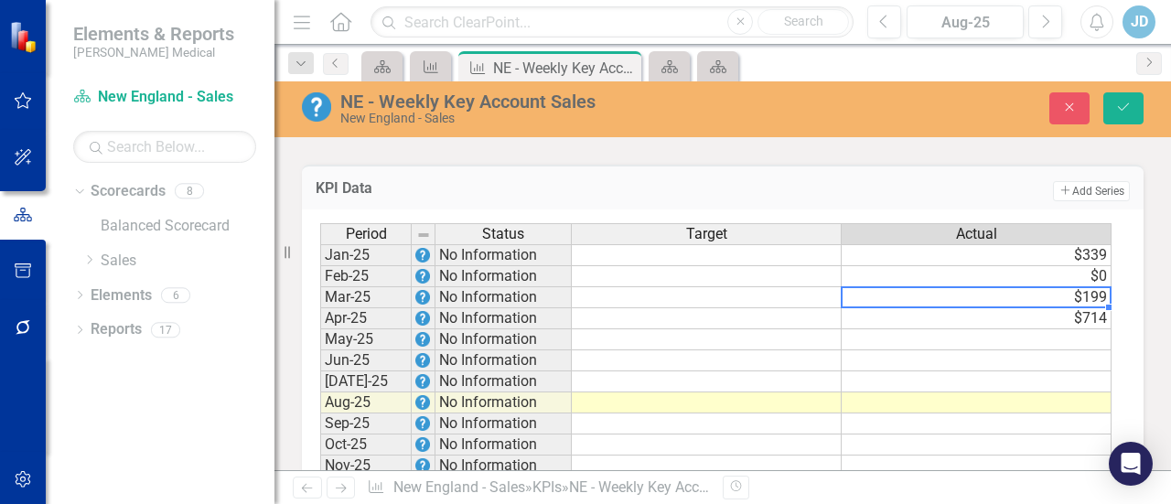
click at [1009, 287] on td "$199" at bounding box center [977, 297] width 270 height 21
click at [998, 308] on td "$714" at bounding box center [977, 318] width 270 height 21
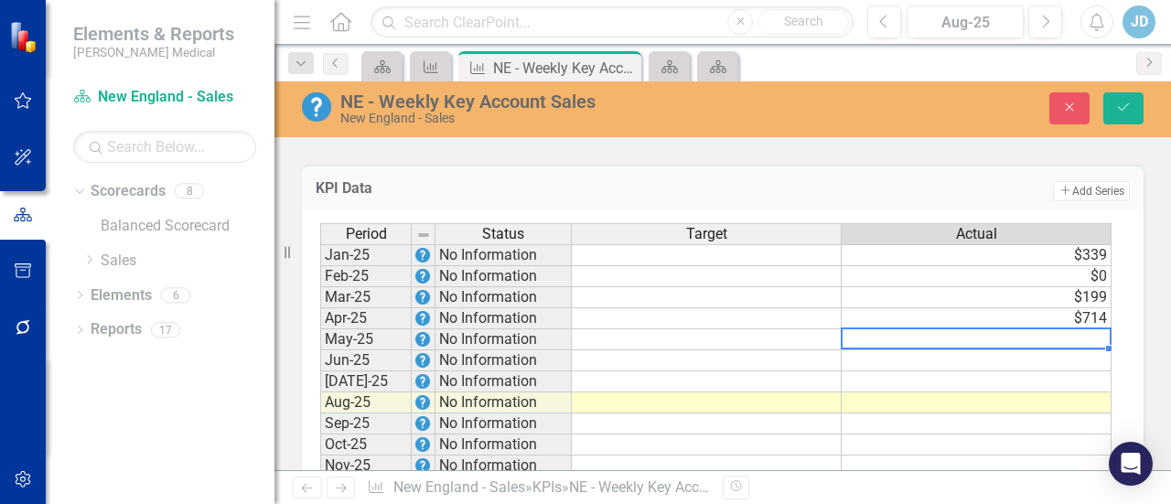
click at [986, 329] on td at bounding box center [977, 339] width 270 height 21
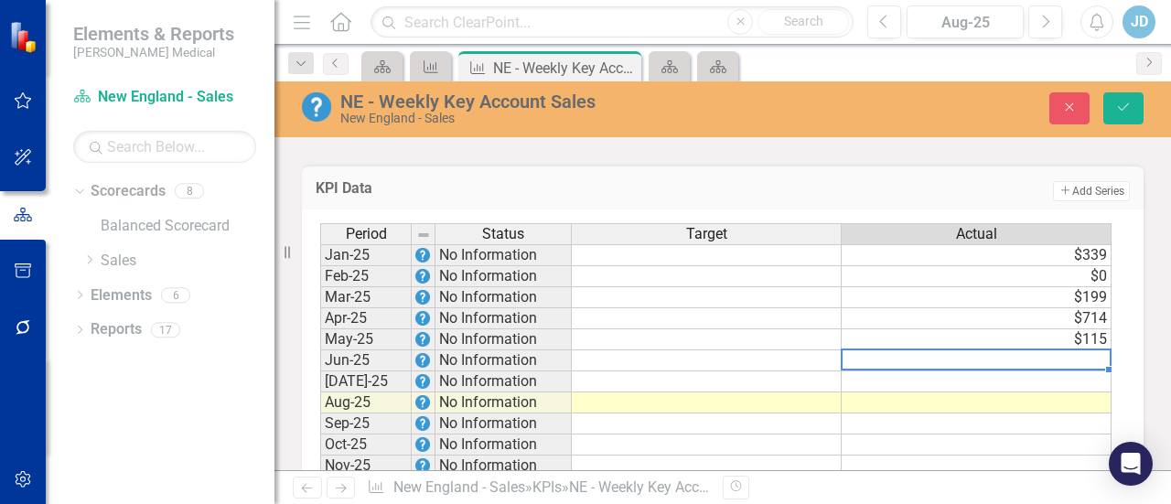
click at [964, 354] on td at bounding box center [977, 360] width 270 height 21
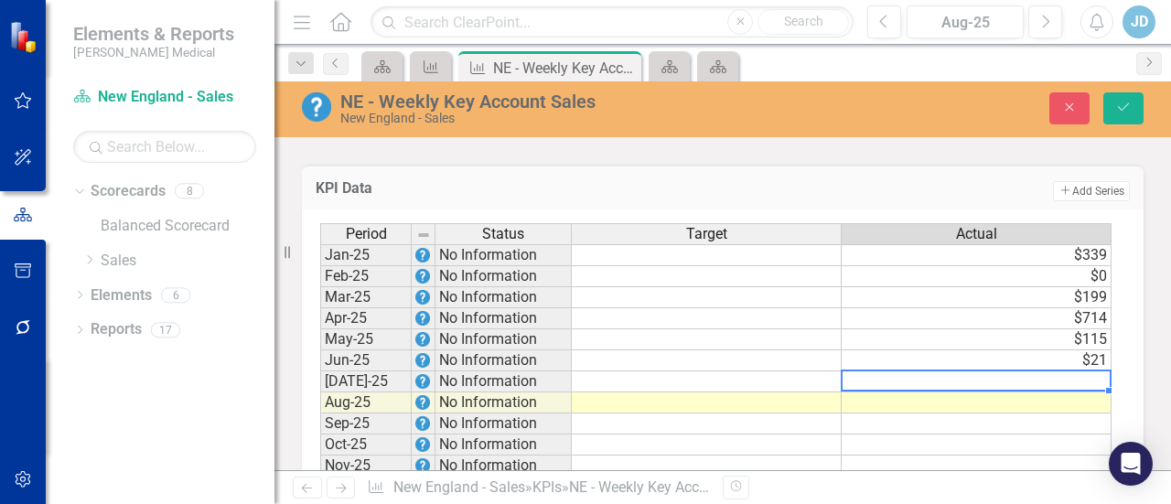
click at [964, 374] on td at bounding box center [977, 381] width 270 height 21
type textarea "49"
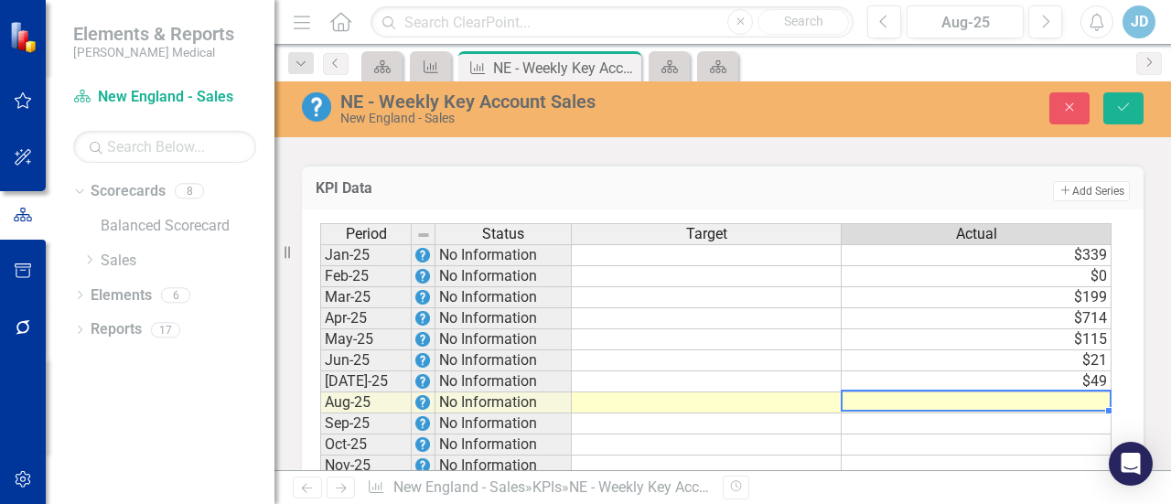
click at [963, 398] on td at bounding box center [977, 403] width 270 height 21
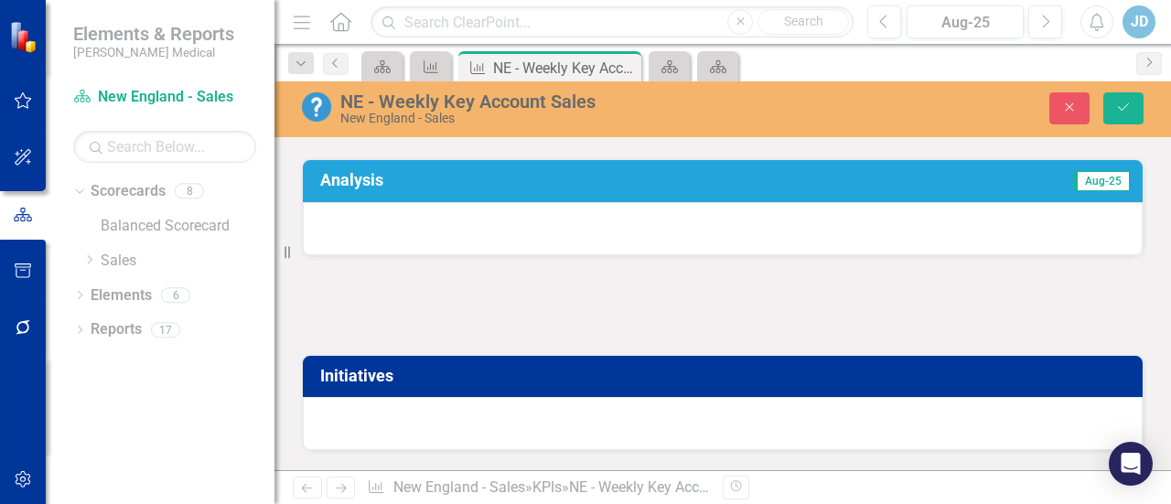
scroll to position [683, 0]
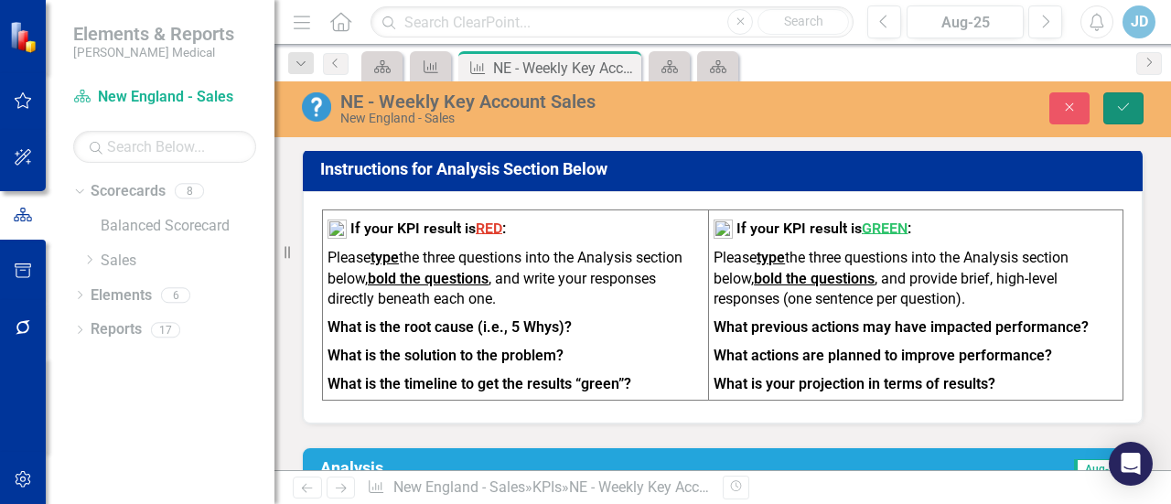
click at [1118, 114] on button "Save" at bounding box center [1123, 108] width 40 height 32
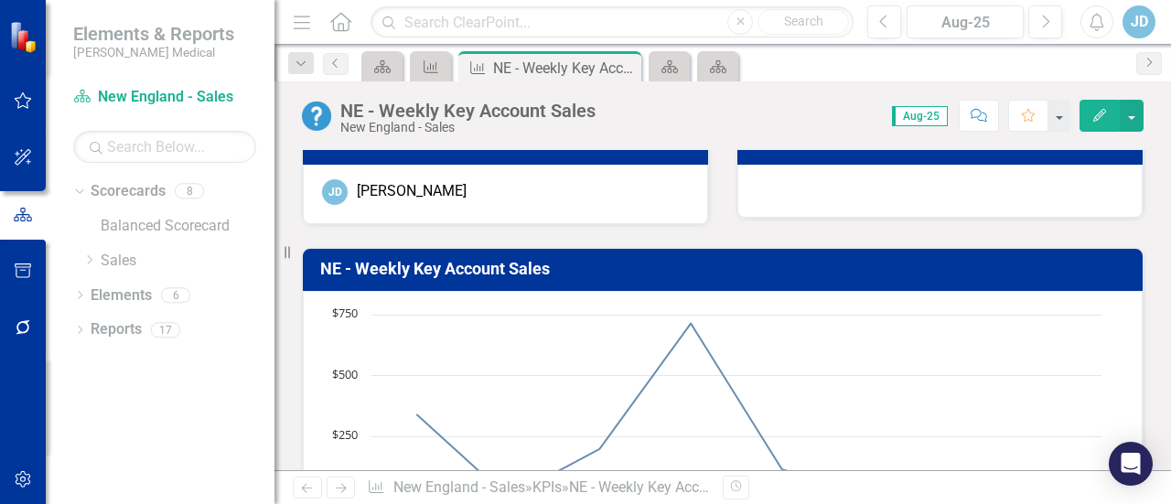
scroll to position [0, 0]
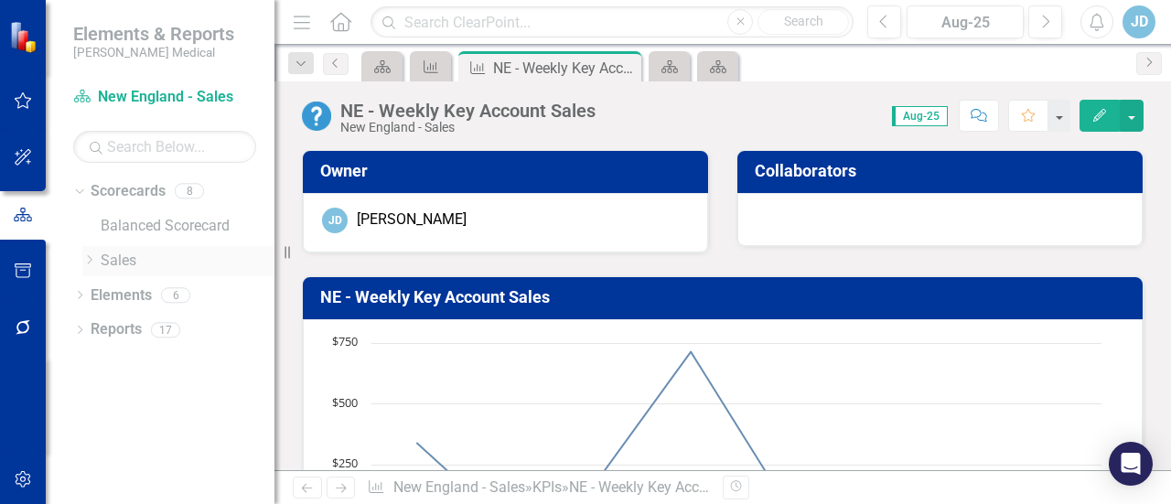
click at [131, 264] on link "Sales" at bounding box center [188, 261] width 174 height 21
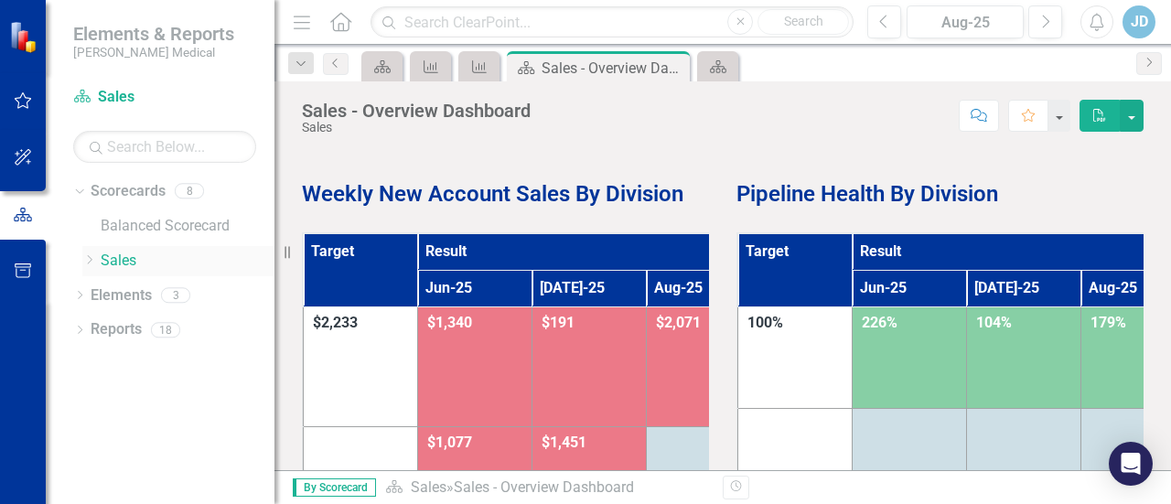
click at [87, 253] on div "Dropdown" at bounding box center [89, 261] width 14 height 16
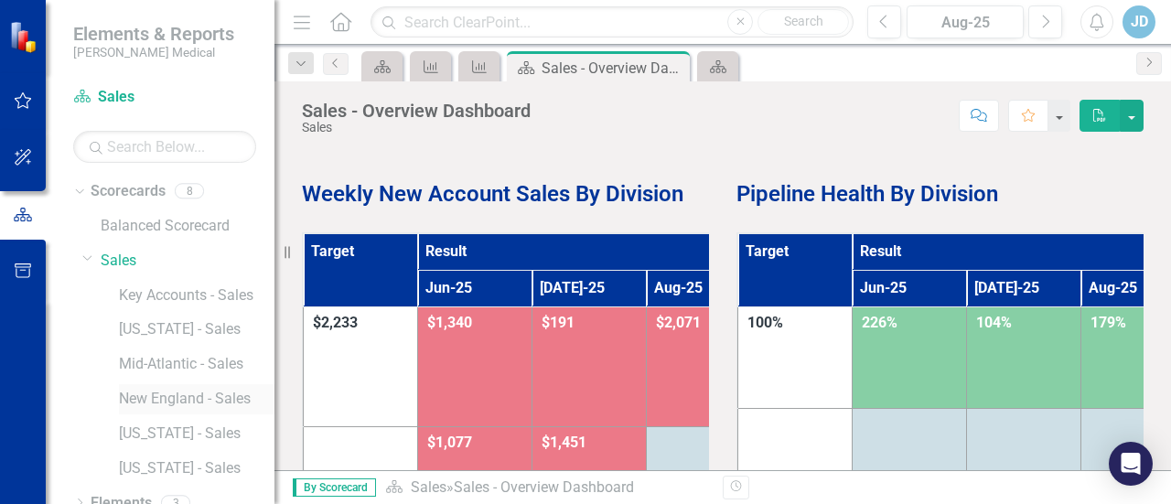
click at [142, 395] on link "New England - Sales" at bounding box center [197, 399] width 156 height 21
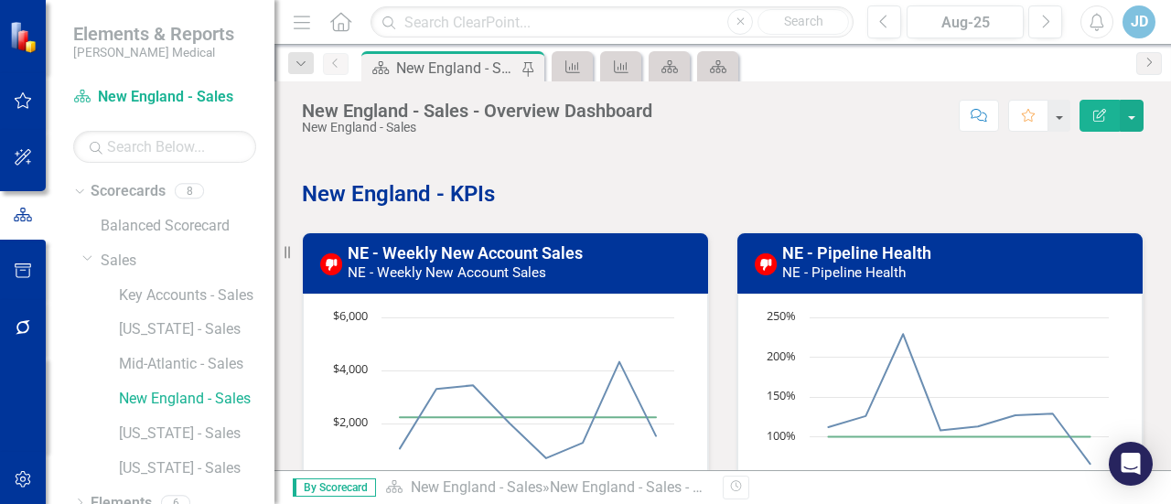
click at [506, 131] on div "New England - Sales" at bounding box center [477, 128] width 350 height 14
click at [568, 65] on icon "KPI" at bounding box center [573, 66] width 18 height 15
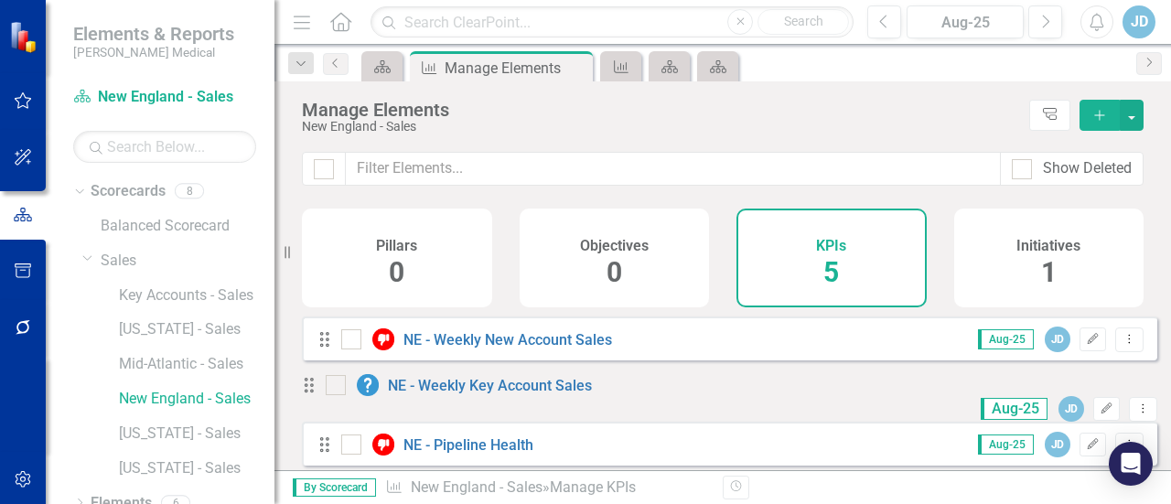
click at [602, 64] on div "KPI" at bounding box center [620, 66] width 41 height 30
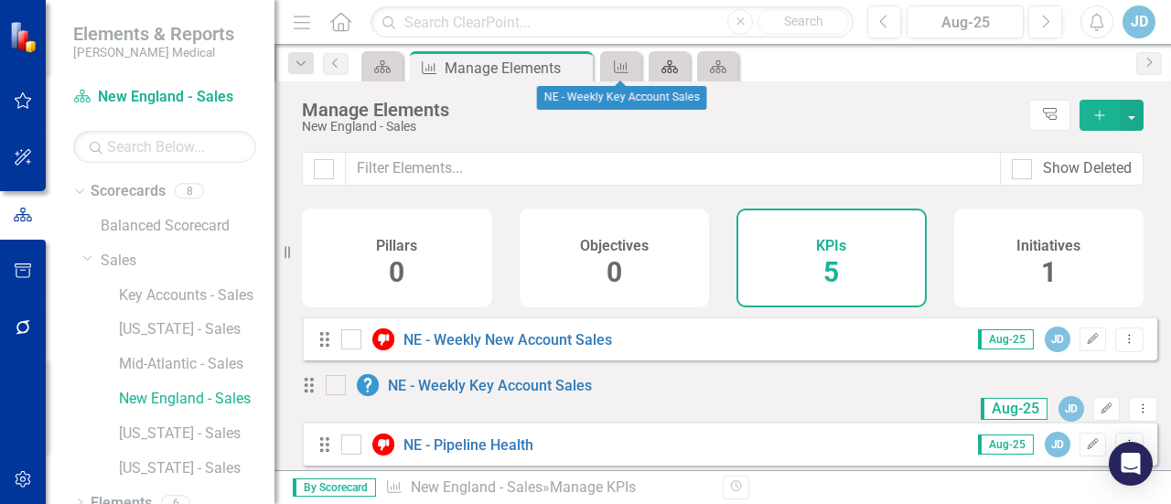
click at [670, 66] on icon at bounding box center [670, 66] width 16 height 13
